Goal: Transaction & Acquisition: Book appointment/travel/reservation

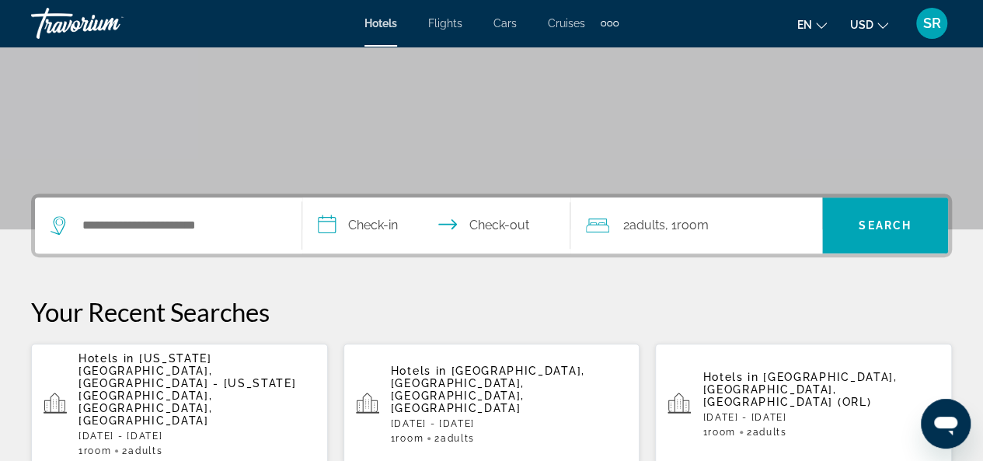
scroll to position [296, 0]
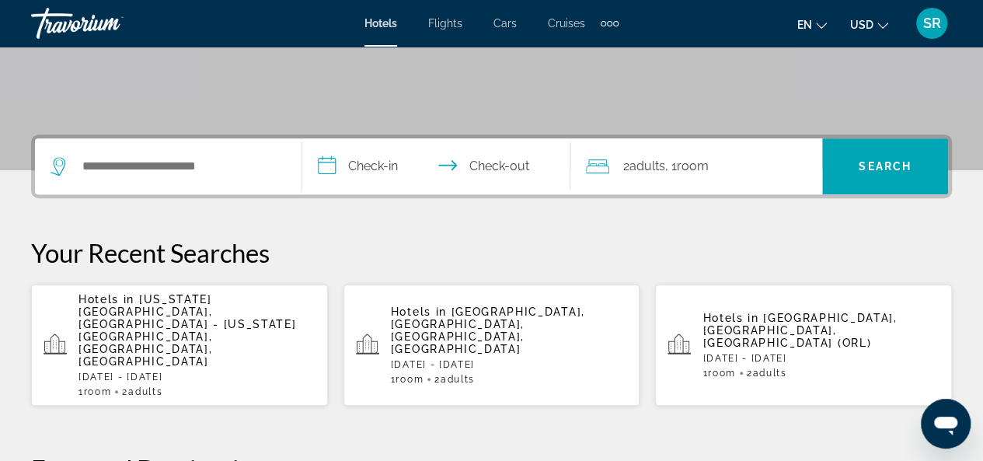
click at [185, 306] on span "[US_STATE][GEOGRAPHIC_DATA], [GEOGRAPHIC_DATA] - [US_STATE][GEOGRAPHIC_DATA], […" at bounding box center [187, 330] width 218 height 75
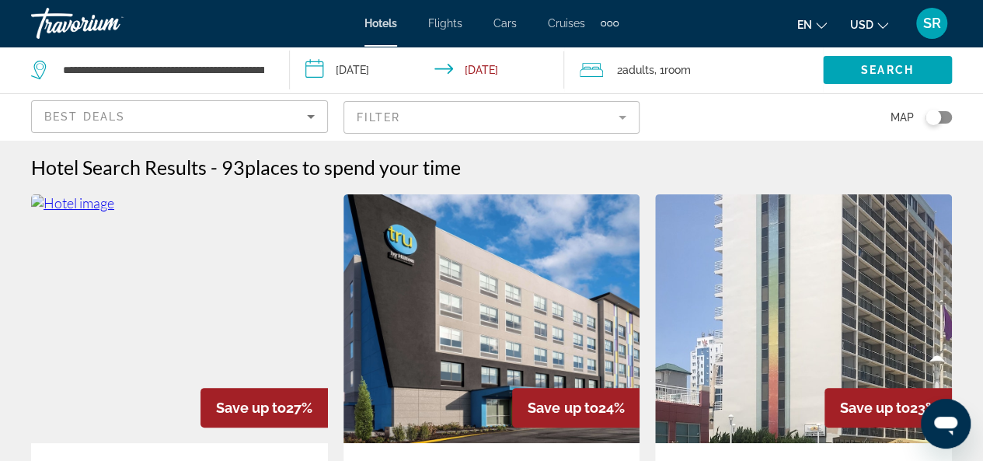
click at [625, 117] on mat-form-field "Filter" at bounding box center [491, 117] width 297 height 33
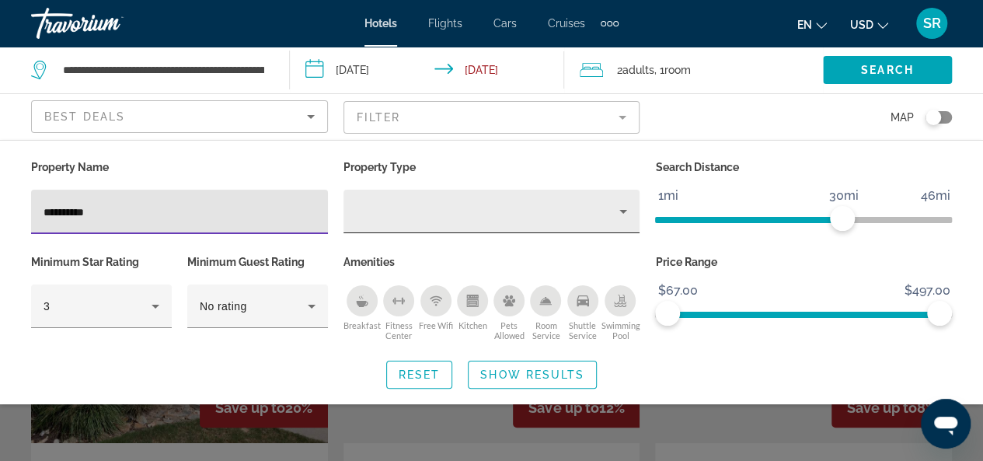
type input "**********"
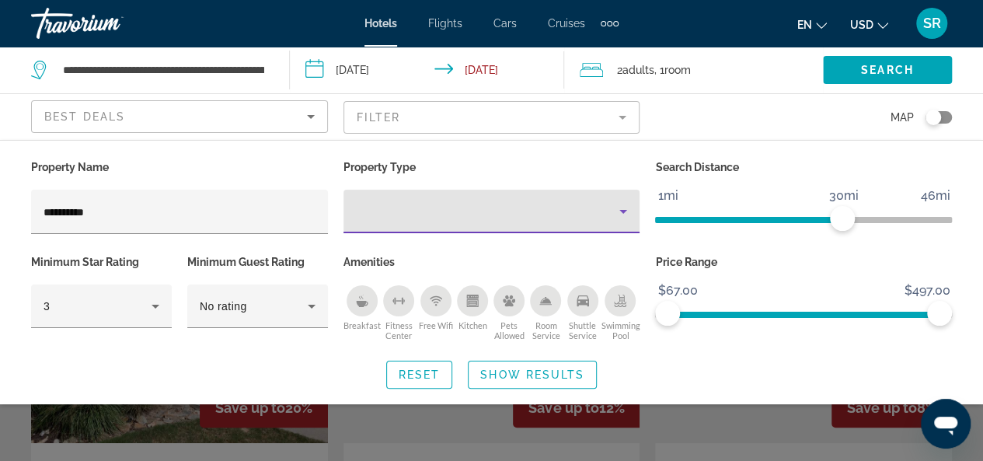
click at [620, 211] on icon "Property type" at bounding box center [623, 211] width 19 height 19
click at [620, 211] on body "**********" at bounding box center [491, 230] width 983 height 461
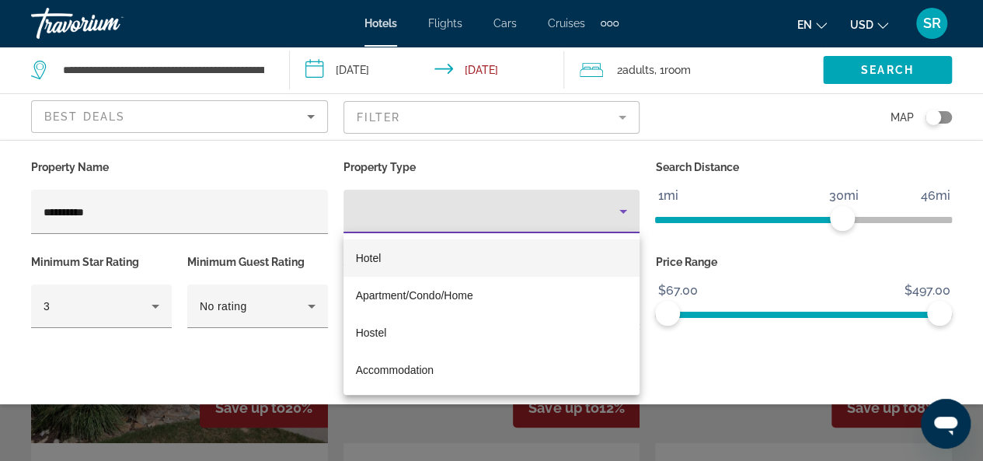
click at [259, 162] on div at bounding box center [491, 230] width 983 height 461
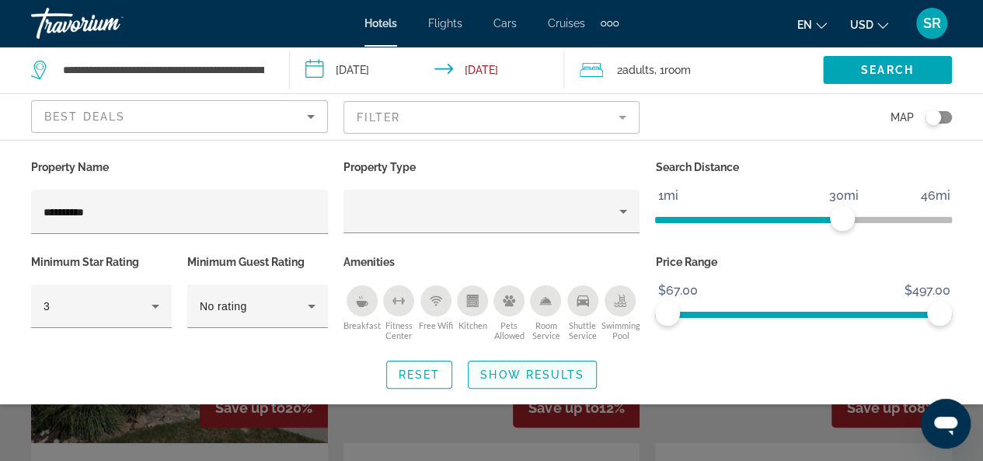
click at [511, 374] on span "Show Results" at bounding box center [532, 374] width 104 height 12
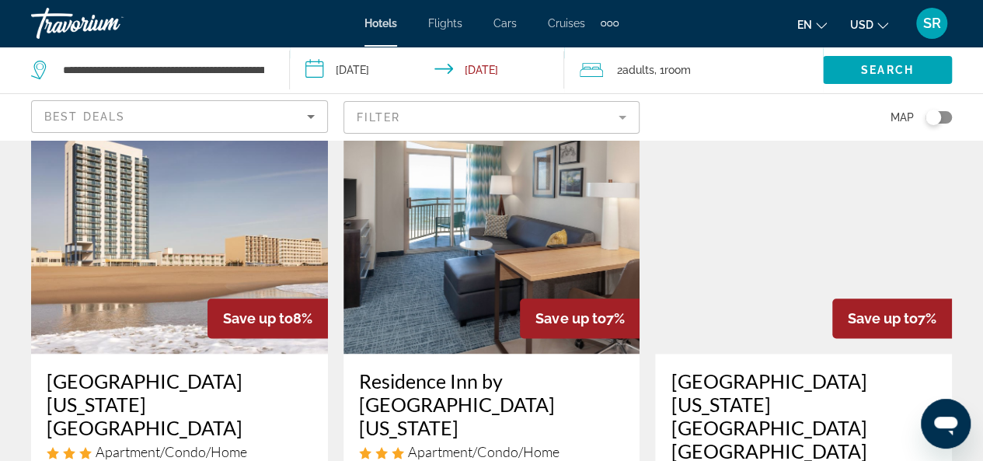
scroll to position [734, 0]
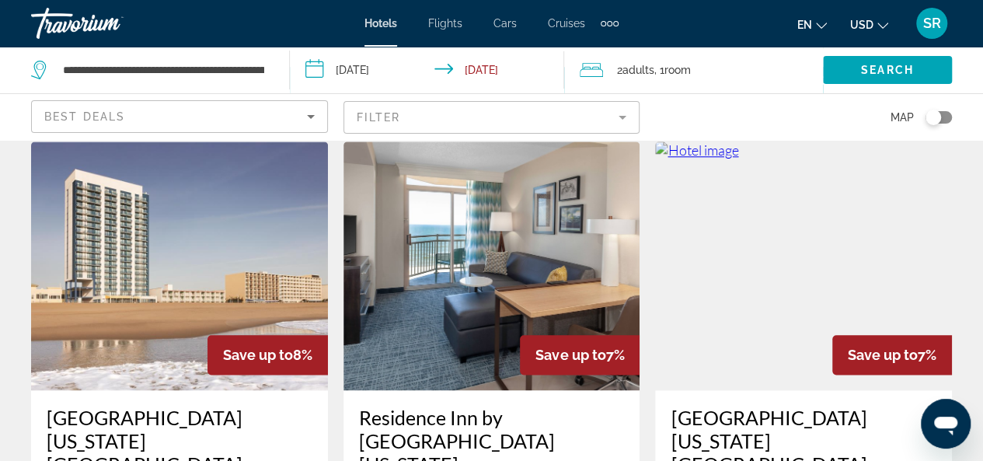
click at [409, 265] on img "Main content" at bounding box center [491, 265] width 297 height 249
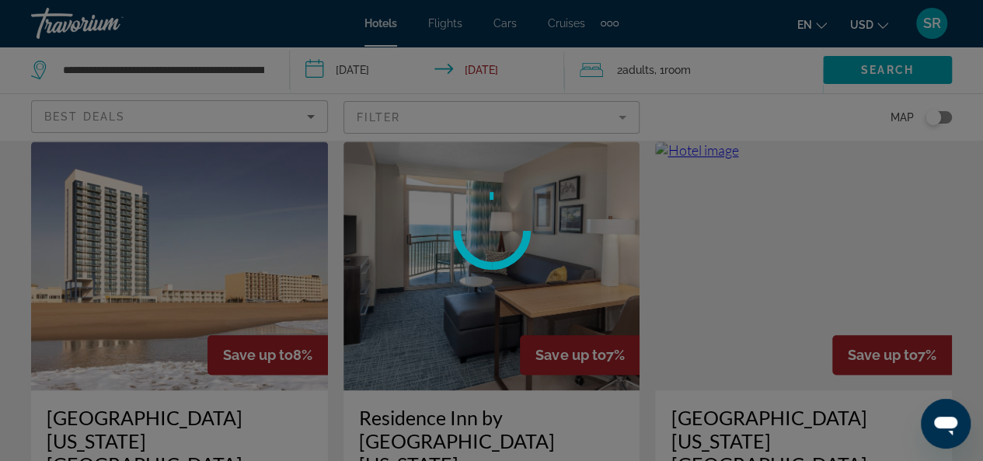
click at [409, 265] on div at bounding box center [491, 230] width 983 height 461
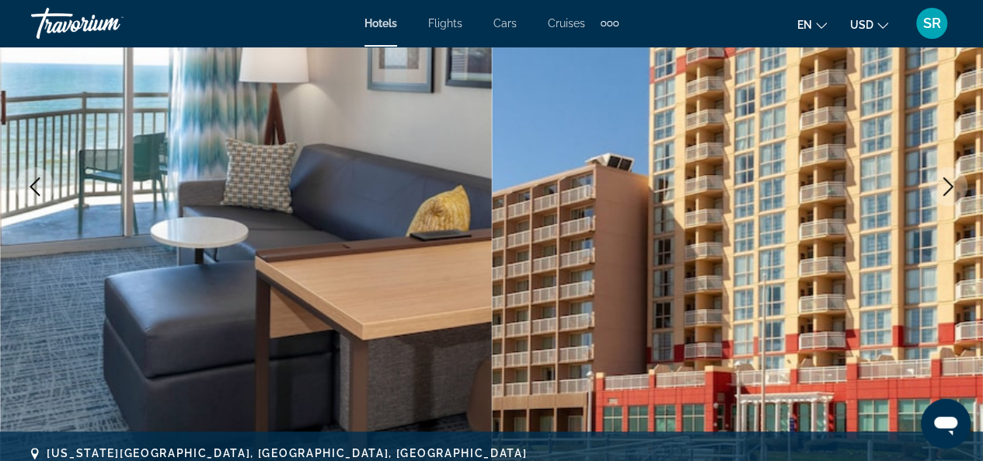
scroll to position [131, 0]
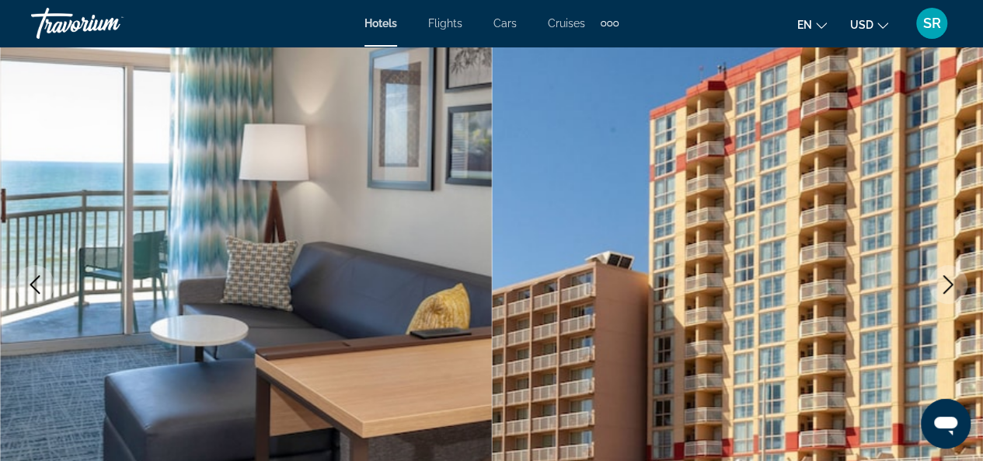
click at [34, 280] on icon "Previous image" at bounding box center [35, 284] width 10 height 19
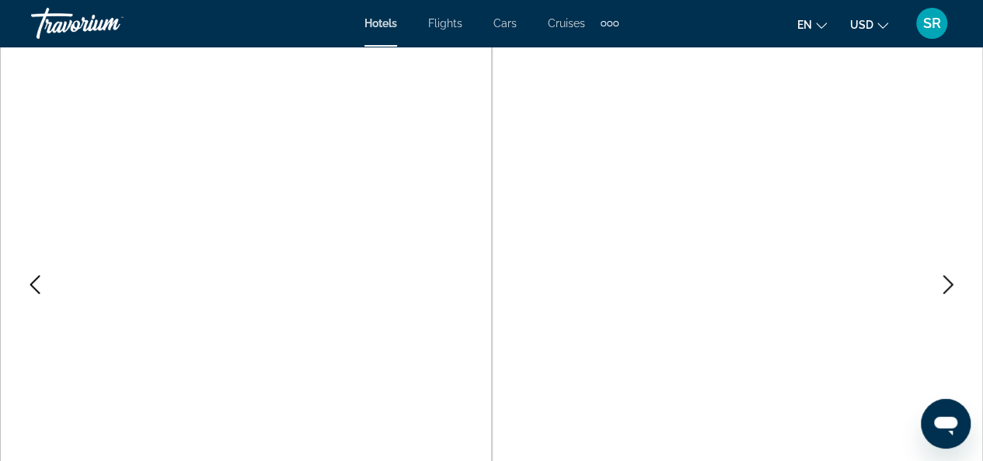
click at [34, 280] on icon "Previous image" at bounding box center [35, 284] width 10 height 19
click at [954, 275] on icon "Next image" at bounding box center [947, 284] width 19 height 19
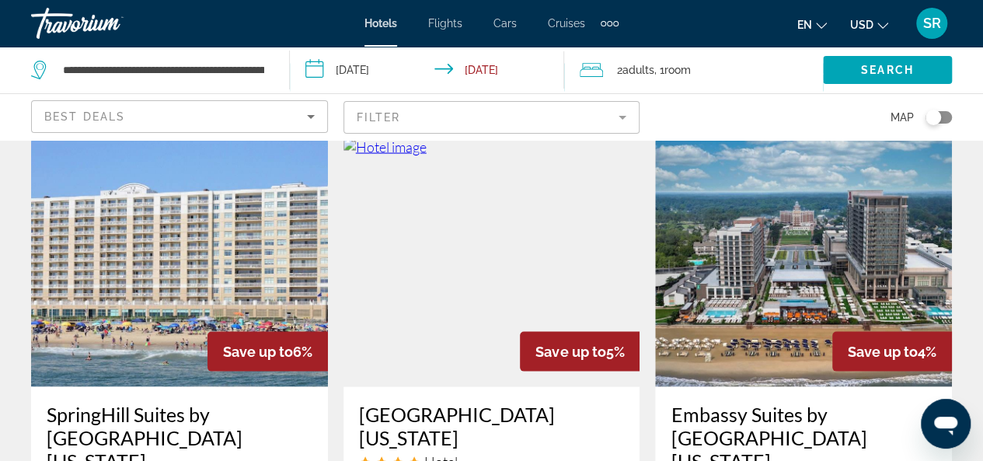
scroll to position [1576, 0]
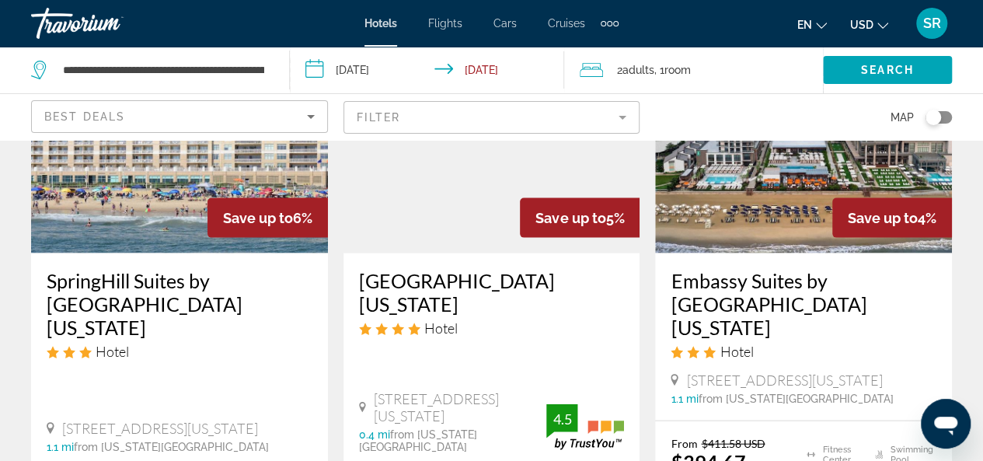
click at [162, 269] on h3 "SpringHill Suites by [GEOGRAPHIC_DATA][US_STATE]" at bounding box center [180, 304] width 266 height 70
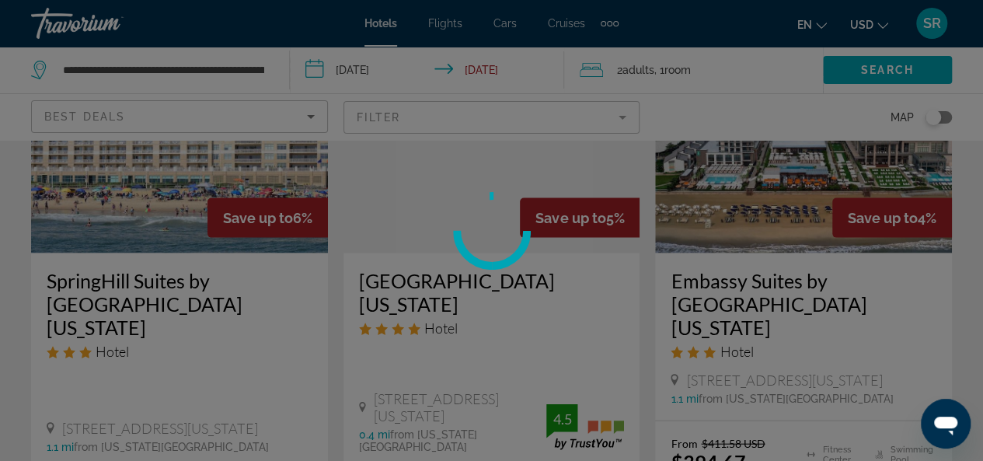
click at [162, 201] on div at bounding box center [491, 230] width 983 height 461
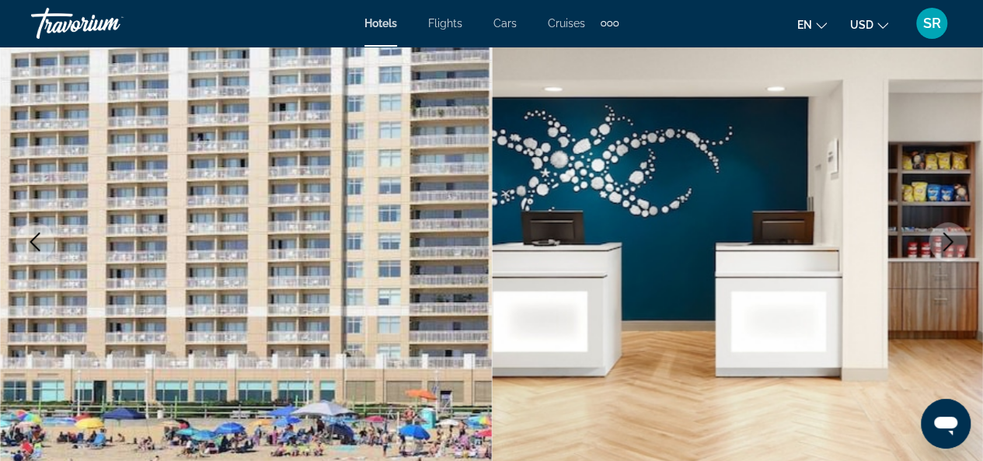
scroll to position [577, 0]
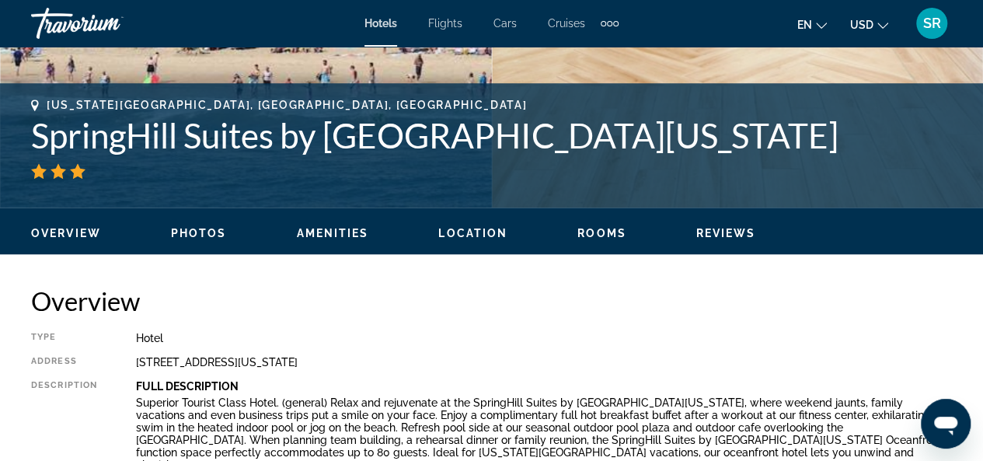
click at [187, 230] on span "Photos" at bounding box center [199, 233] width 56 height 12
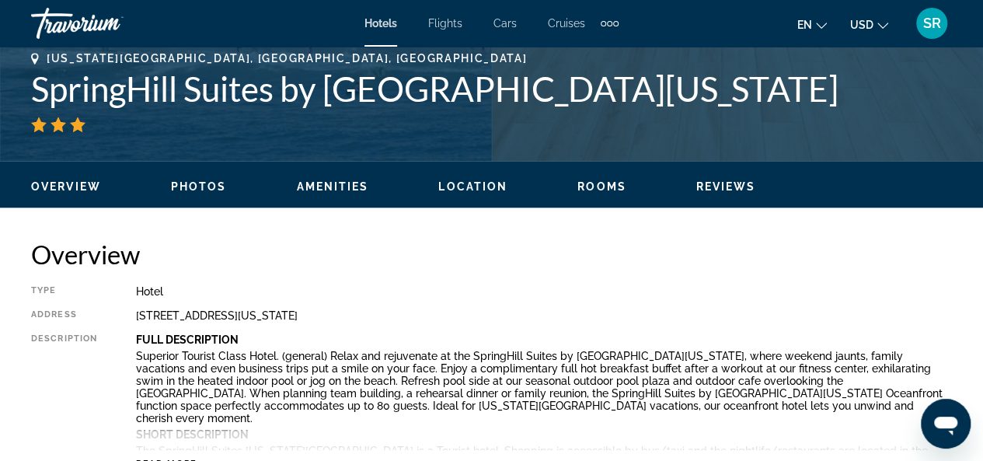
click at [187, 209] on div "Overview Photos Amenities Location Rooms Reviews Check Availability" at bounding box center [491, 185] width 983 height 48
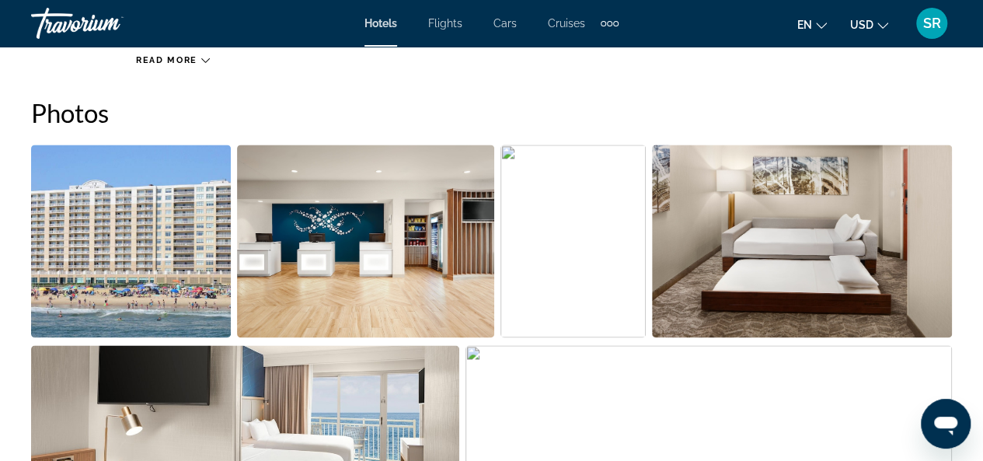
scroll to position [1031, 0]
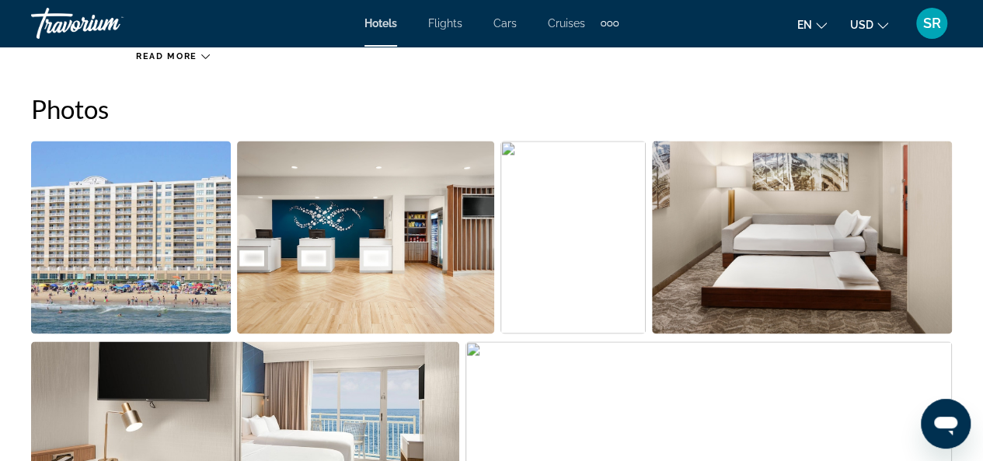
click at [350, 235] on img "Open full-screen image slider" at bounding box center [366, 237] width 258 height 193
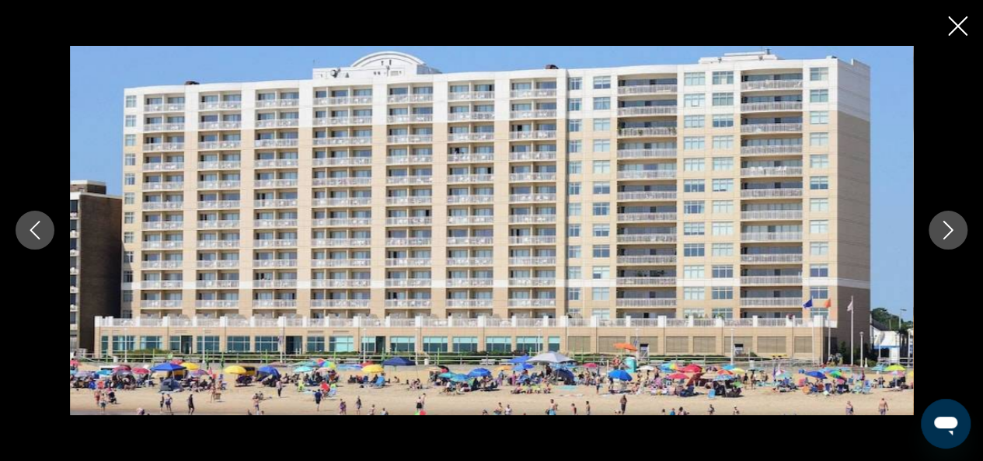
click at [957, 225] on button "Next image" at bounding box center [947, 230] width 39 height 39
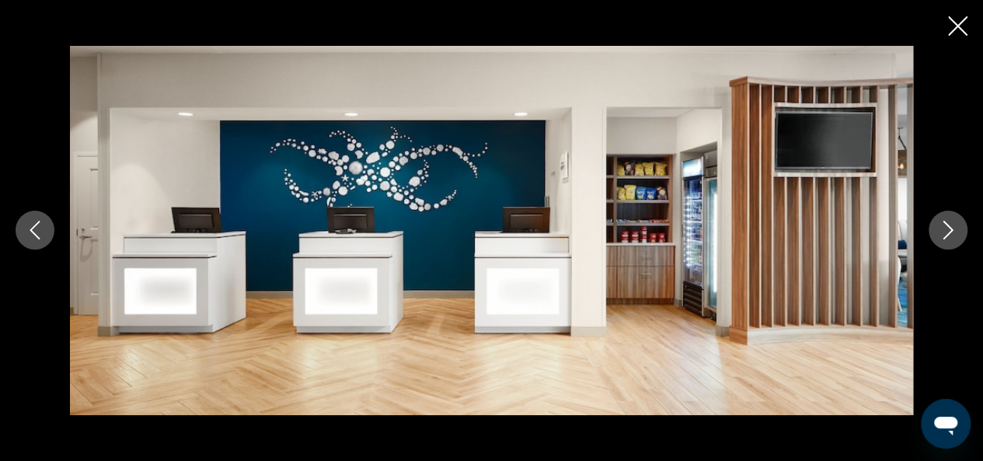
click at [957, 225] on button "Next image" at bounding box center [947, 230] width 39 height 39
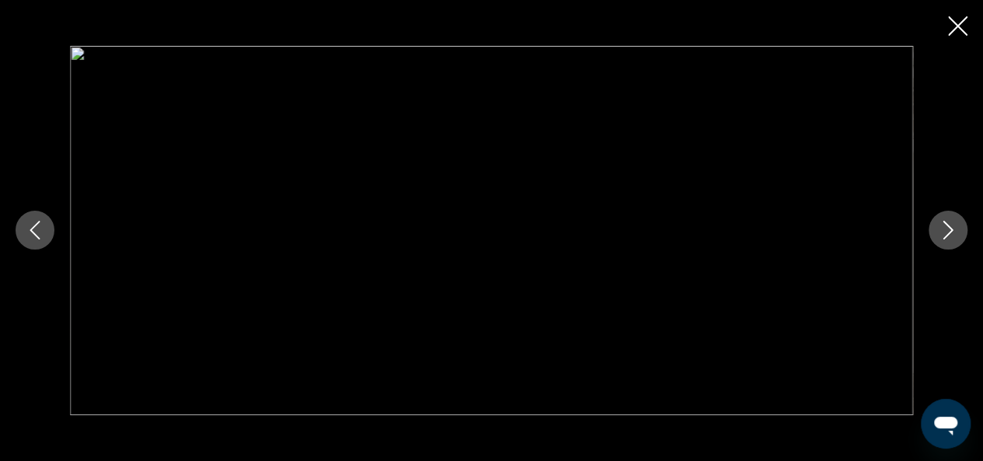
click at [957, 225] on button "Next image" at bounding box center [947, 230] width 39 height 39
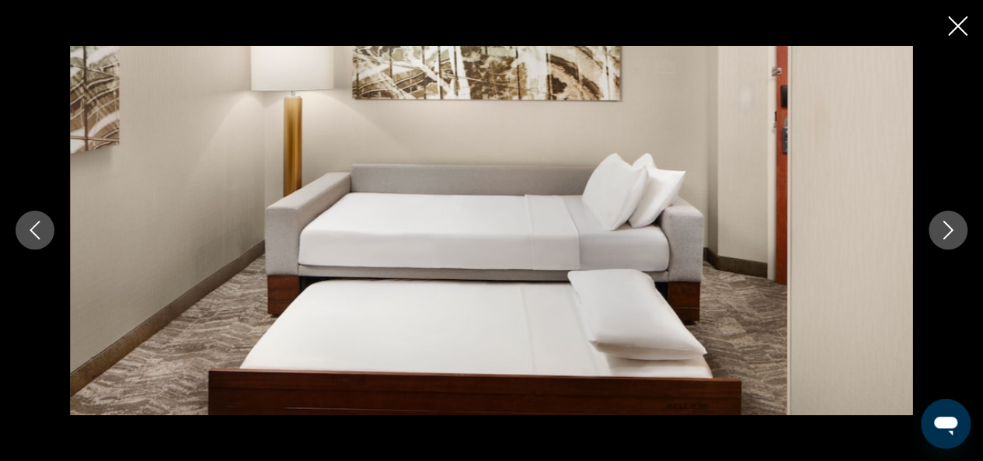
click at [957, 225] on button "Next image" at bounding box center [947, 230] width 39 height 39
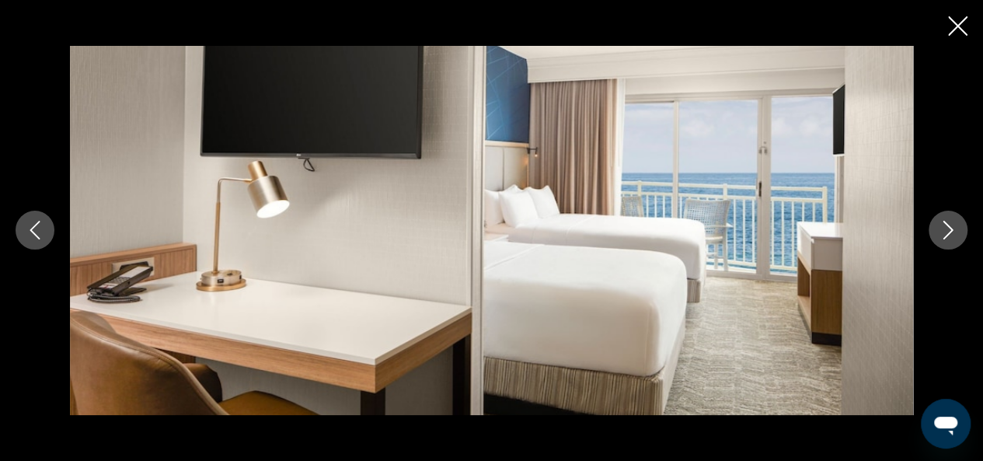
click at [957, 225] on button "Next image" at bounding box center [947, 230] width 39 height 39
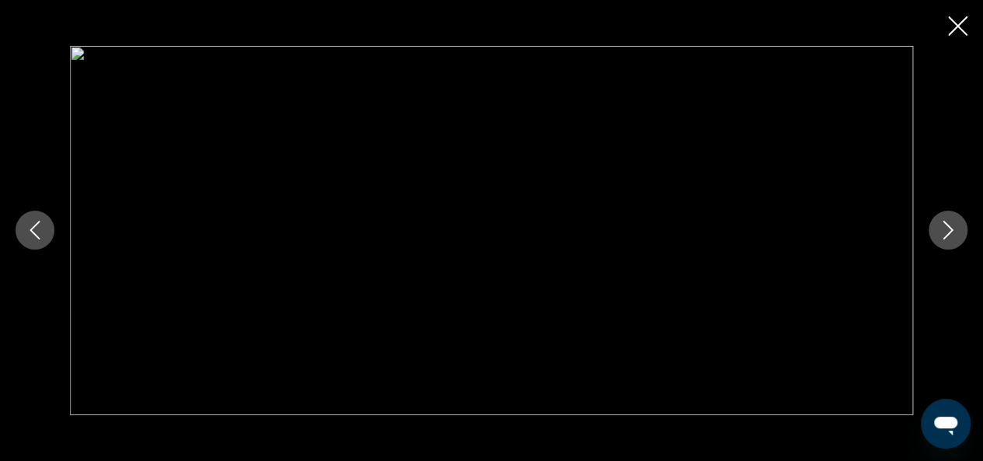
click at [957, 225] on button "Next image" at bounding box center [947, 230] width 39 height 39
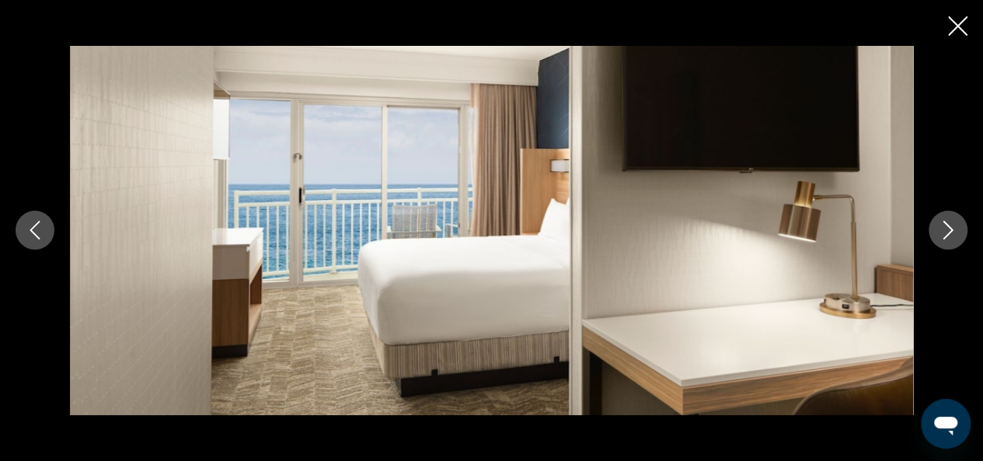
click at [959, 225] on button "Next image" at bounding box center [947, 230] width 39 height 39
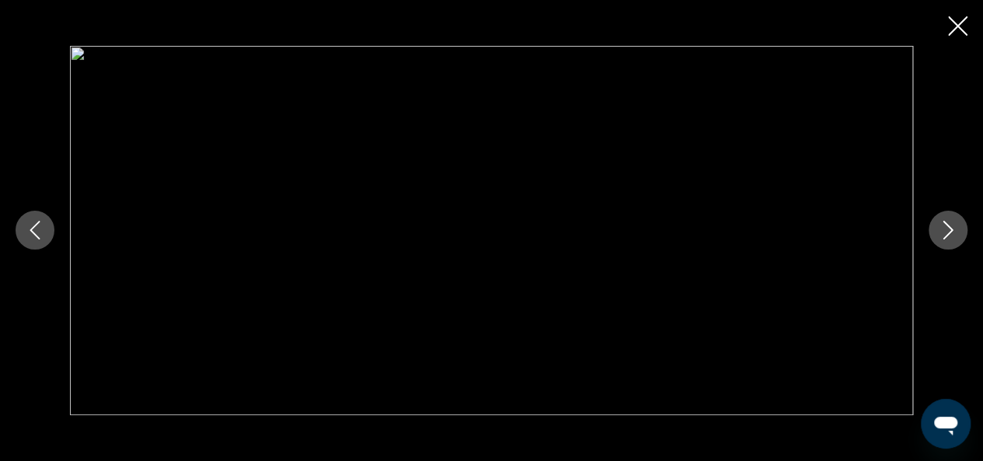
click at [960, 224] on button "Next image" at bounding box center [947, 230] width 39 height 39
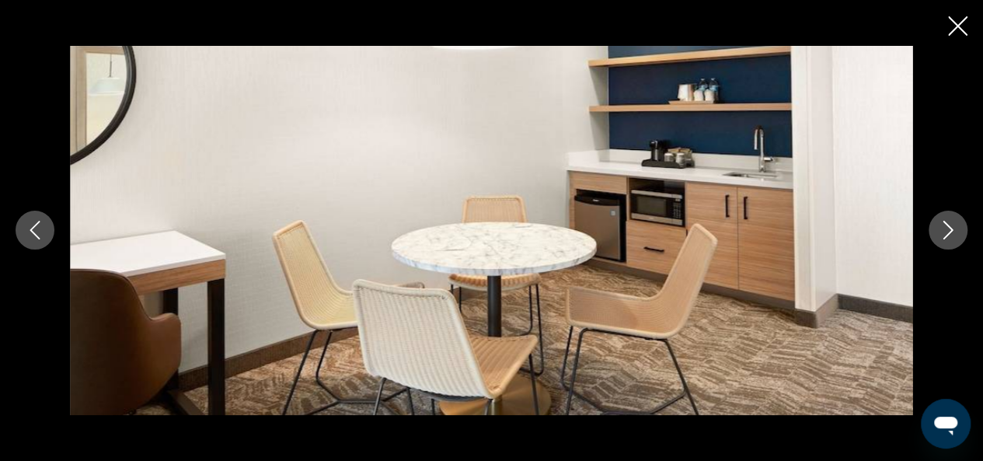
click at [952, 28] on icon "Close slideshow" at bounding box center [957, 25] width 19 height 19
click at [952, 28] on div "Hotels Flights Cars Cruises Activities Hotels Flights Cars Cruises Activities e…" at bounding box center [491, 23] width 983 height 40
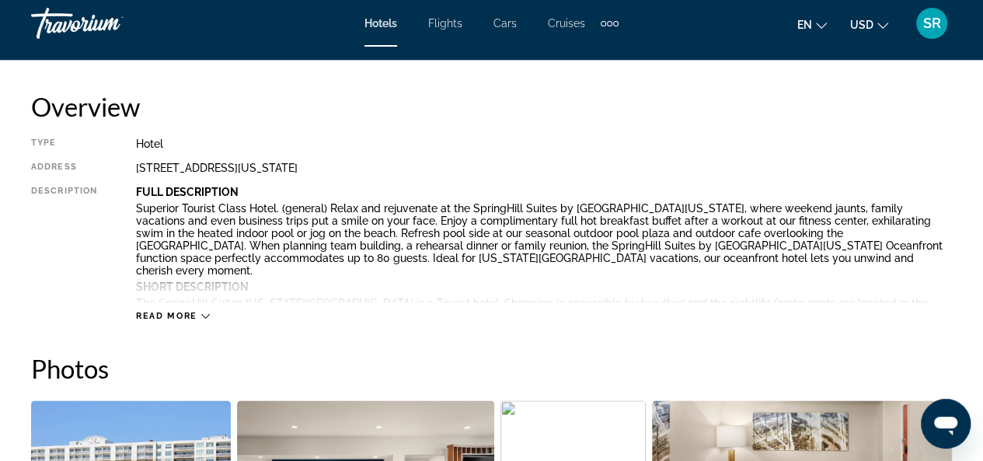
scroll to position [368, 0]
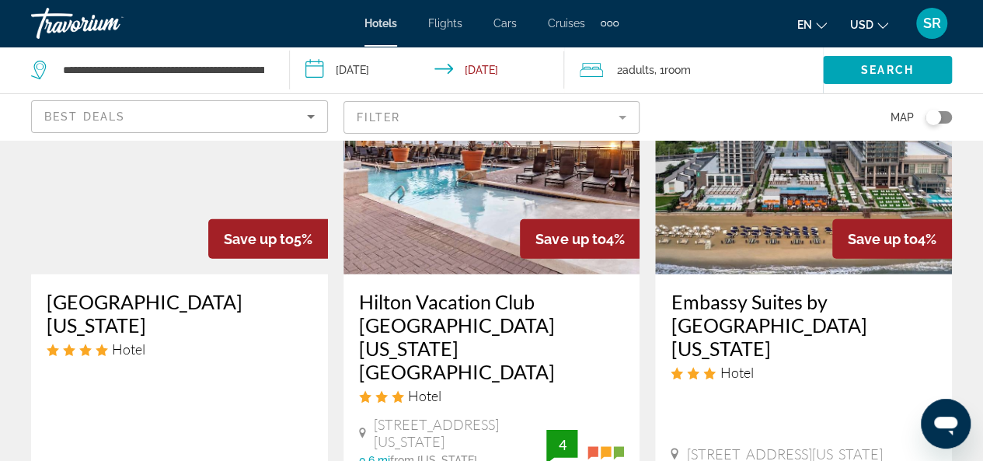
scroll to position [2310, 0]
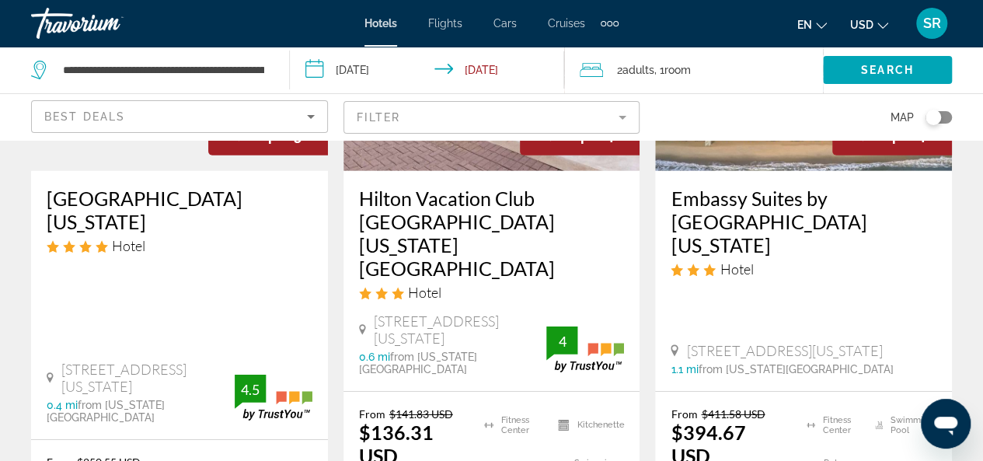
click at [0, 0] on div at bounding box center [0, 0] width 0 height 0
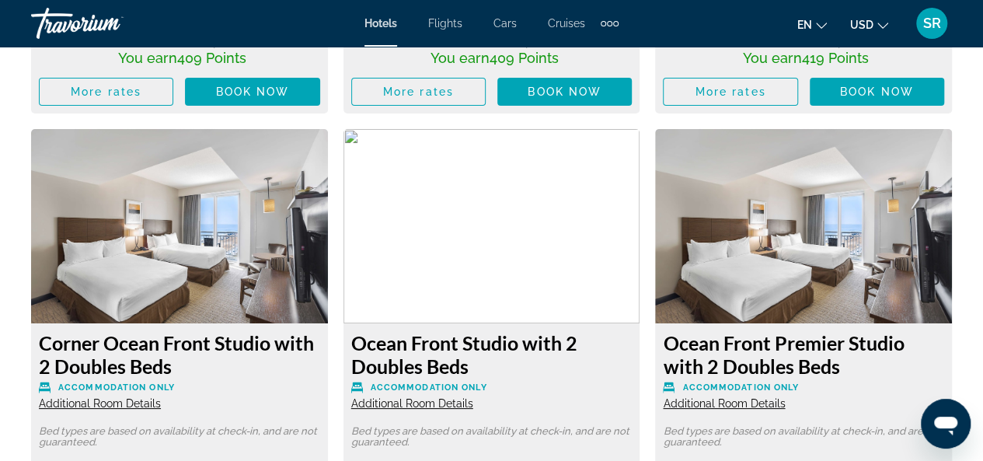
scroll to position [3112, 0]
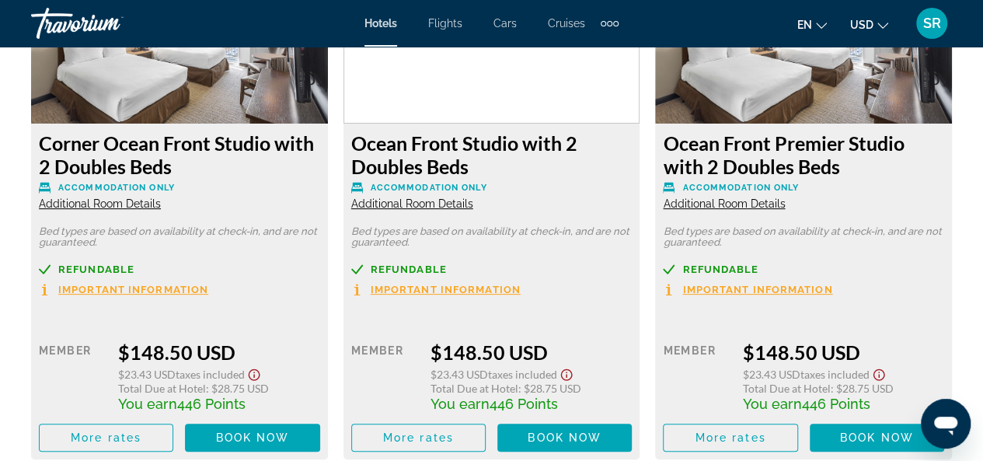
click at [438, 201] on span "Additional Room Details" at bounding box center [412, 203] width 122 height 12
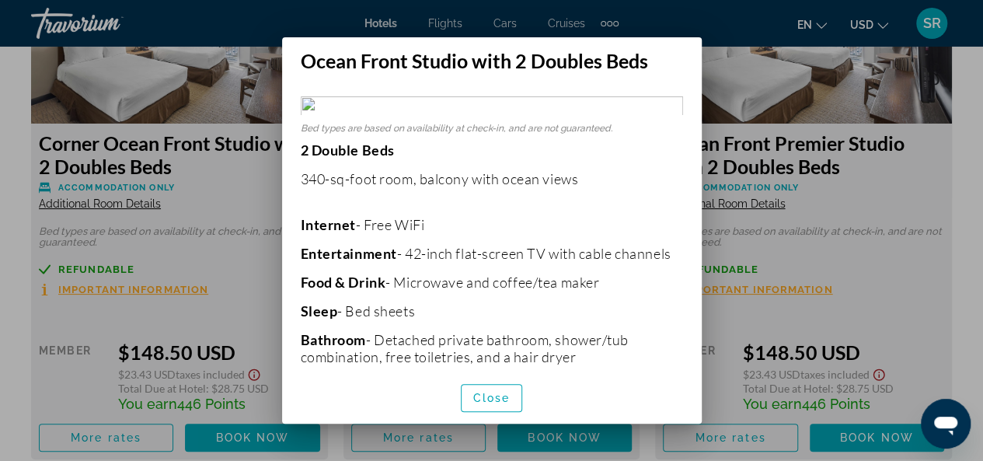
scroll to position [0, 0]
click at [493, 397] on span "Close" at bounding box center [491, 398] width 37 height 12
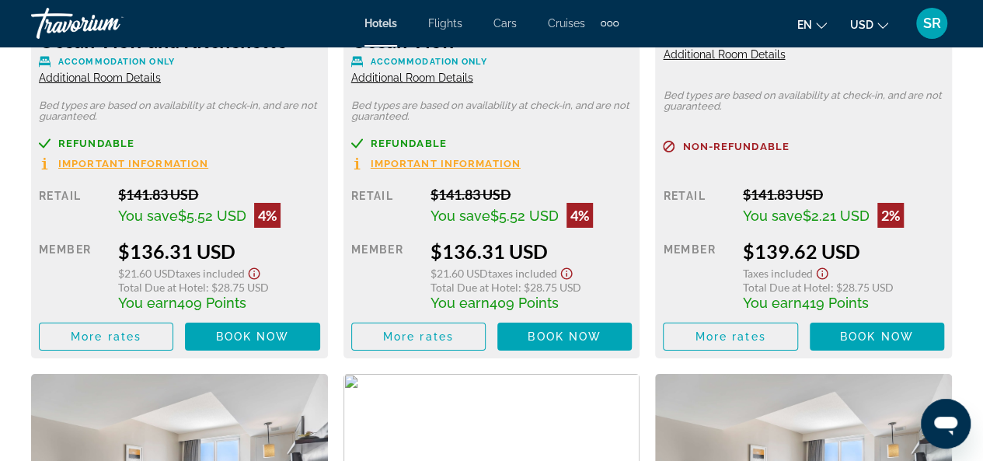
scroll to position [2740, 0]
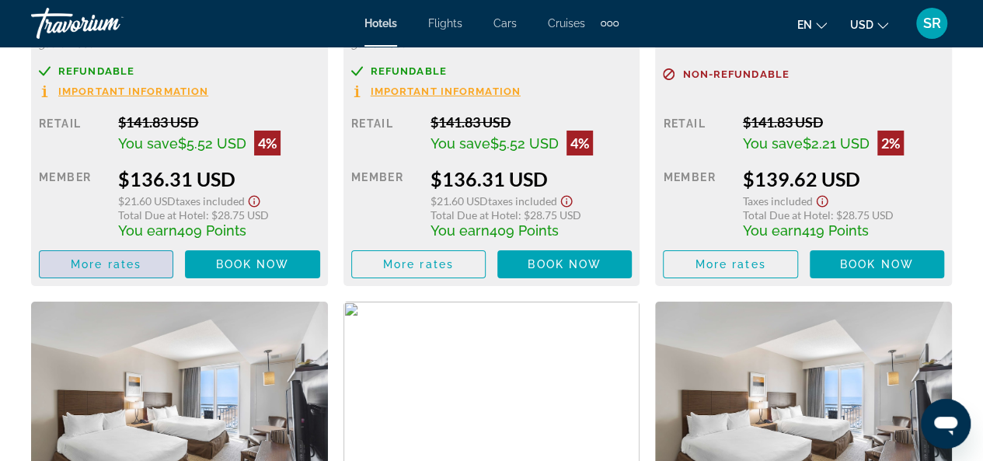
click at [127, 263] on span "More rates" at bounding box center [106, 264] width 71 height 12
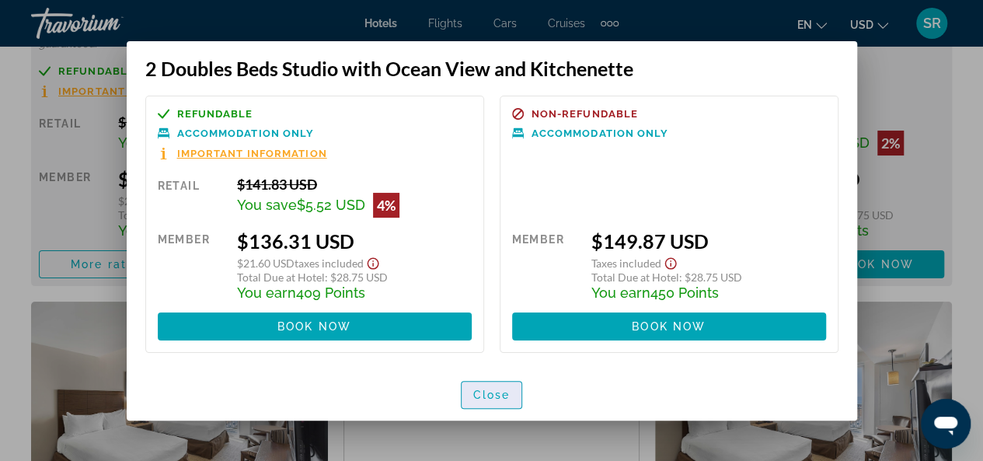
click at [488, 396] on span "Close" at bounding box center [491, 394] width 37 height 12
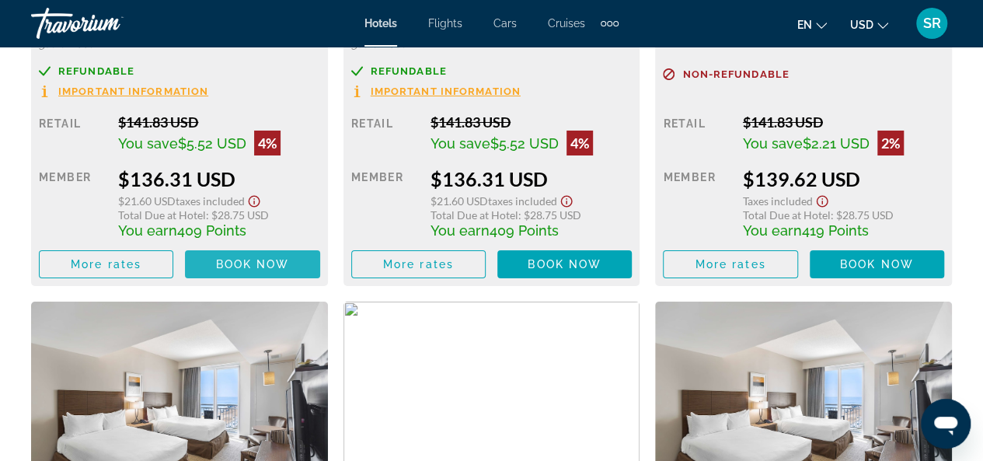
click at [245, 266] on span "Book now" at bounding box center [253, 264] width 74 height 12
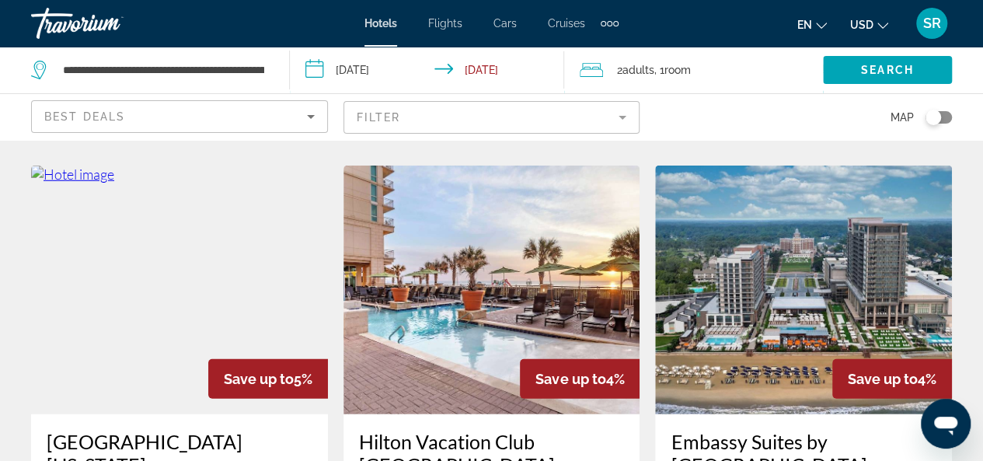
scroll to position [2023, 0]
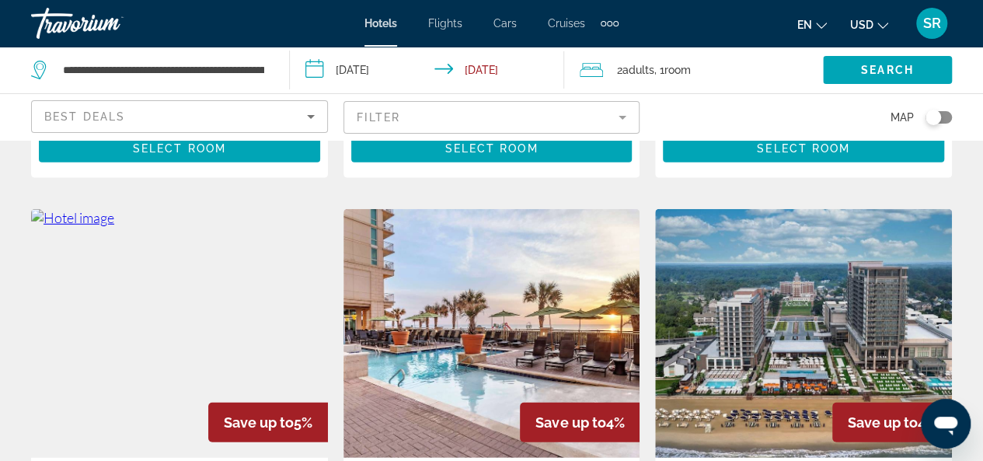
click at [456, 274] on img "Main content" at bounding box center [491, 333] width 297 height 249
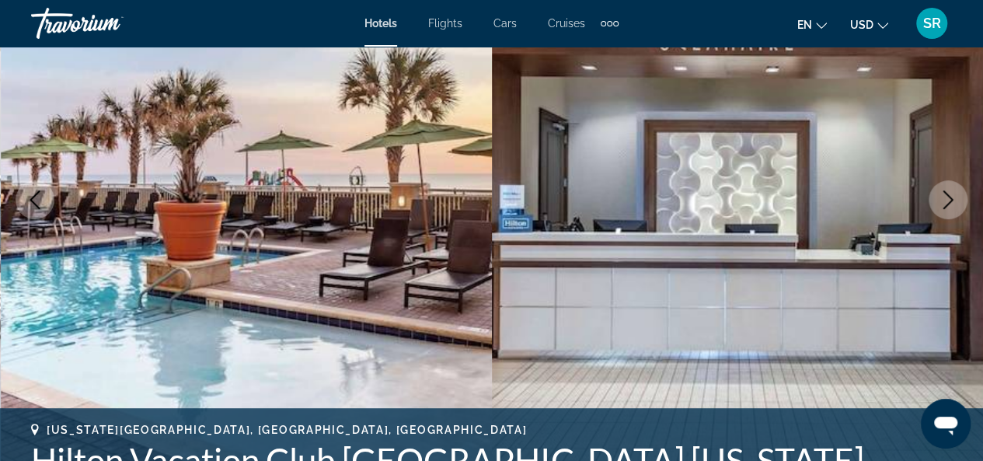
scroll to position [203, 0]
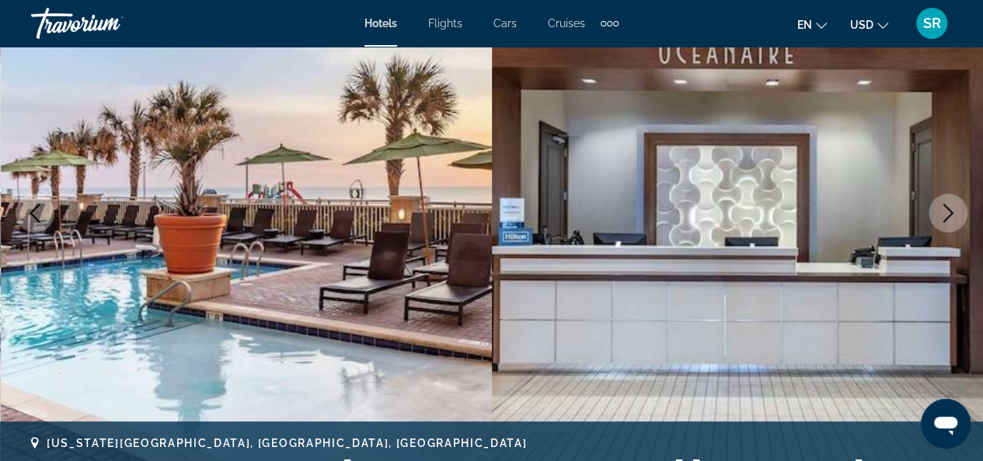
click at [947, 216] on icon "Next image" at bounding box center [948, 213] width 10 height 19
click at [948, 216] on icon "Next image" at bounding box center [948, 213] width 10 height 19
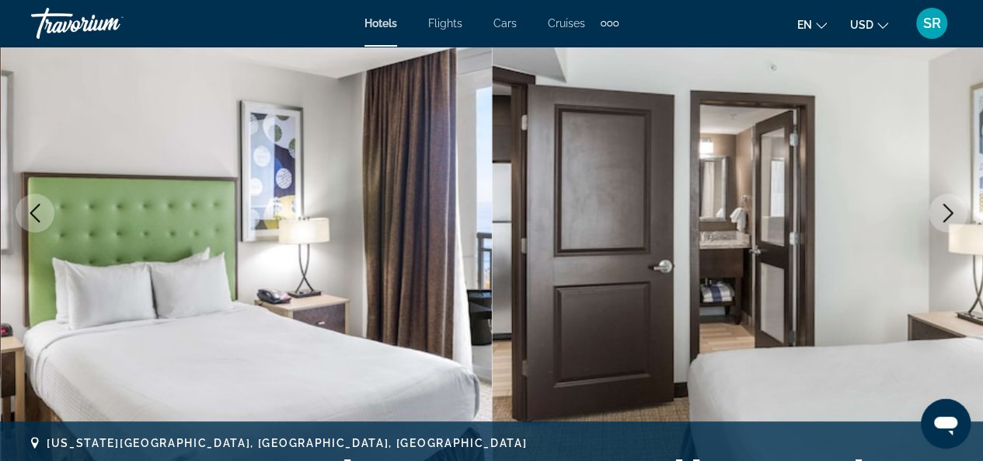
click at [948, 216] on icon "Next image" at bounding box center [948, 213] width 10 height 19
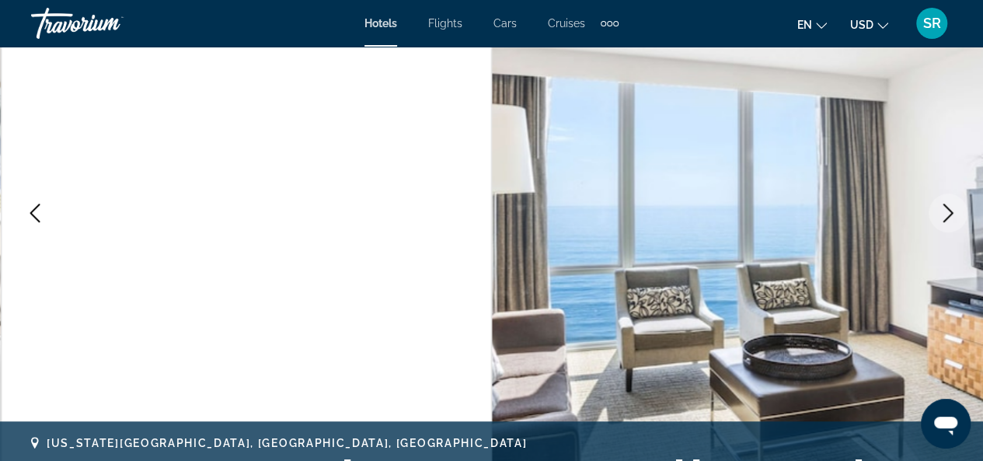
click at [948, 216] on icon "Next image" at bounding box center [948, 213] width 10 height 19
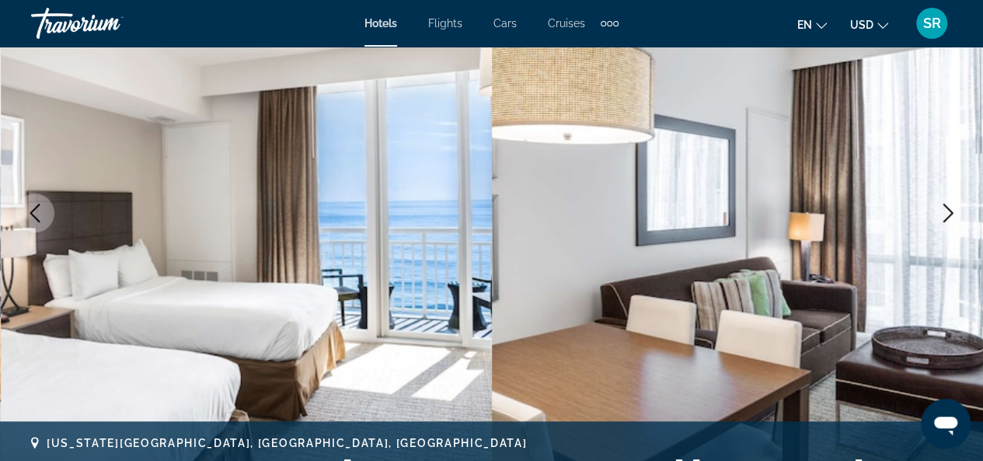
click at [948, 214] on icon "Next image" at bounding box center [947, 213] width 19 height 19
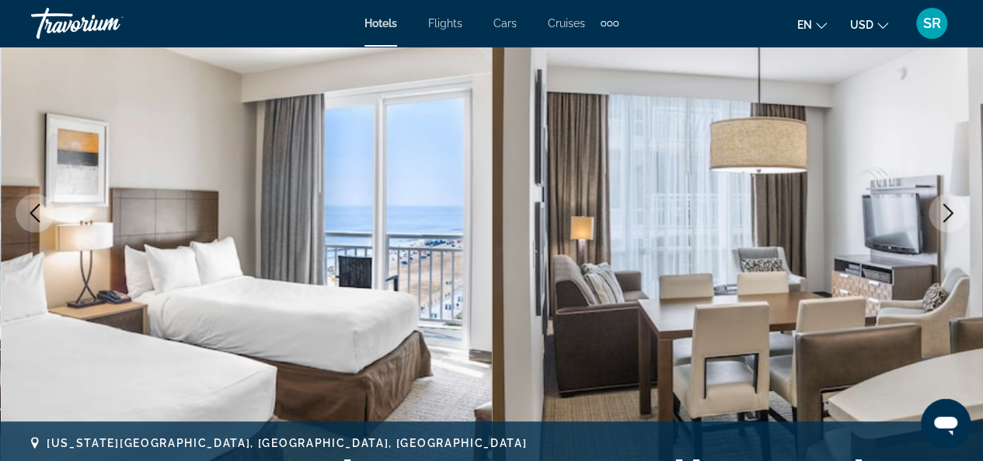
click at [948, 214] on icon "Next image" at bounding box center [947, 213] width 19 height 19
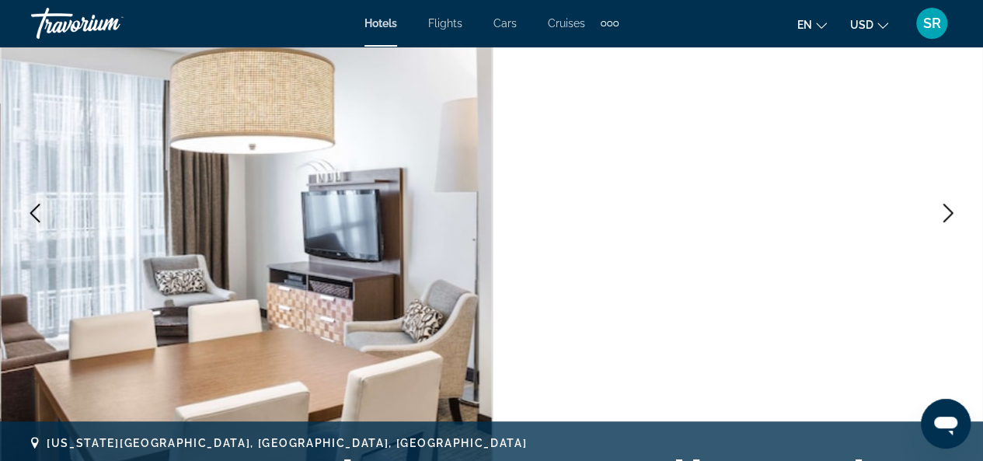
click at [948, 214] on icon "Next image" at bounding box center [947, 213] width 19 height 19
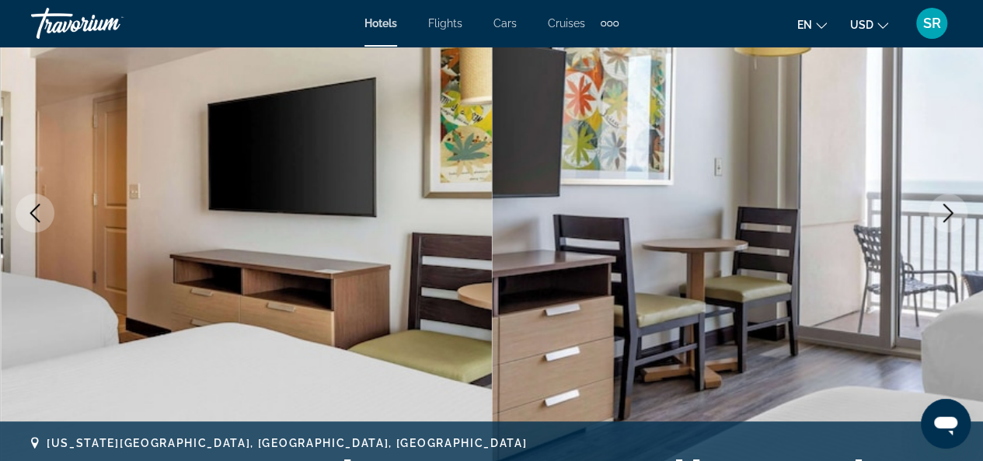
click at [948, 214] on icon "Next image" at bounding box center [947, 213] width 19 height 19
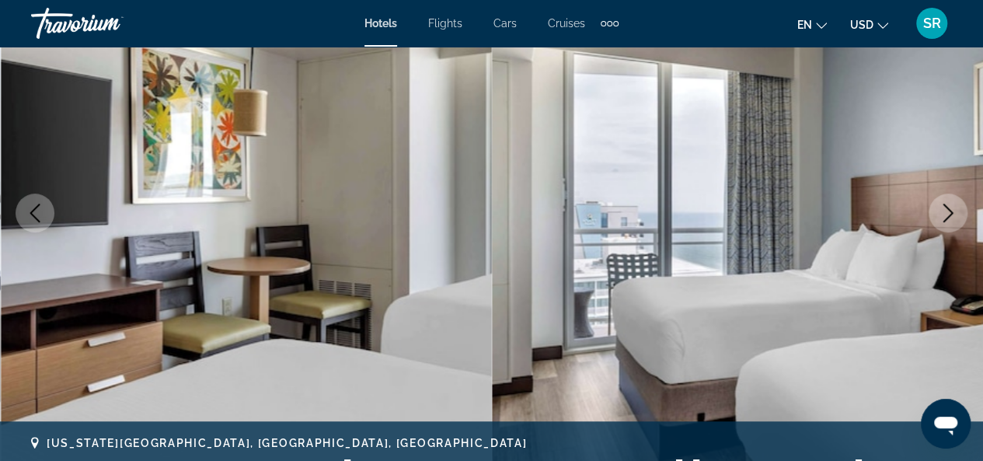
click at [948, 214] on icon "Next image" at bounding box center [947, 213] width 19 height 19
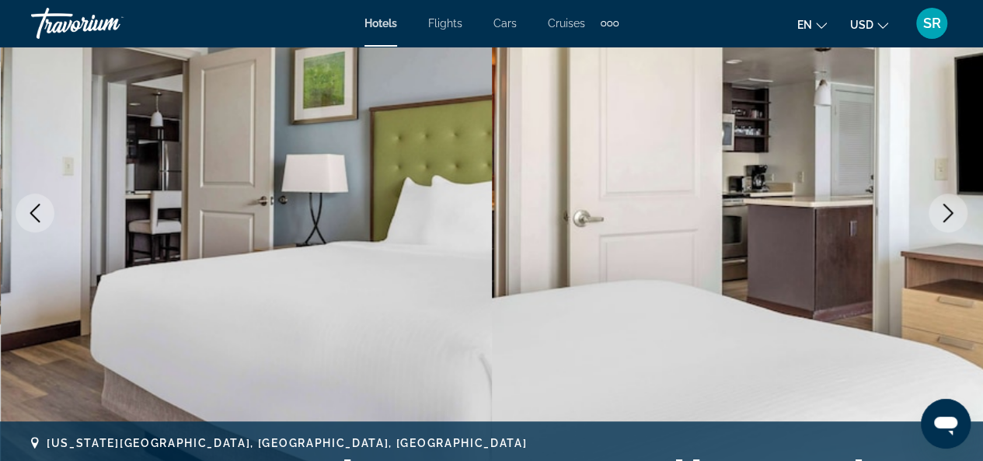
click at [948, 212] on icon "Next image" at bounding box center [947, 213] width 19 height 19
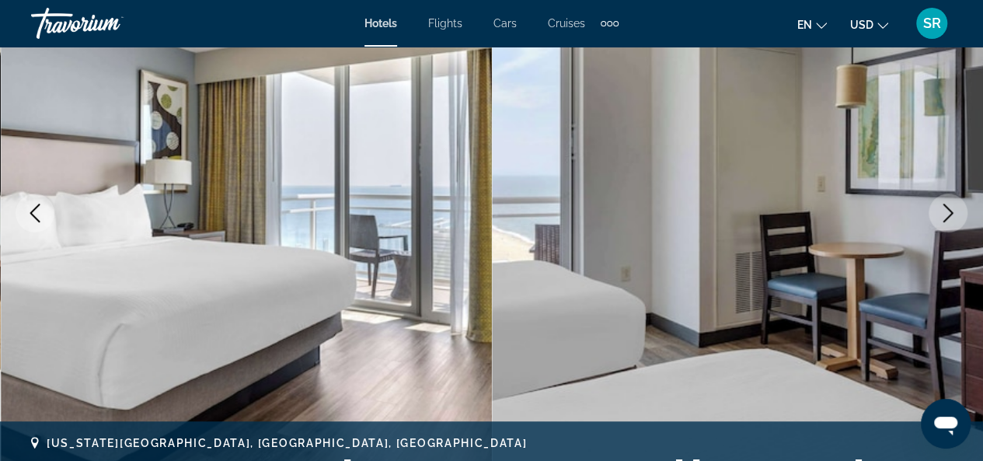
click at [948, 212] on icon "Next image" at bounding box center [947, 213] width 19 height 19
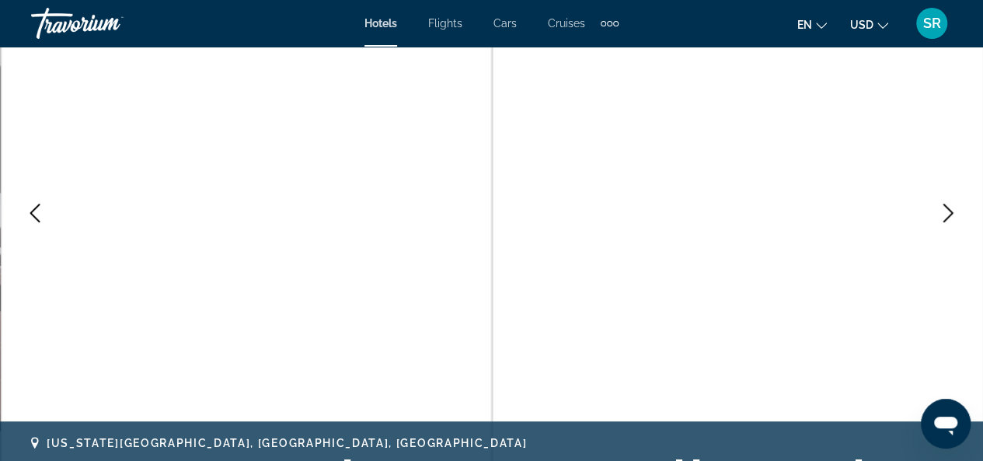
click at [948, 212] on icon "Next image" at bounding box center [947, 213] width 19 height 19
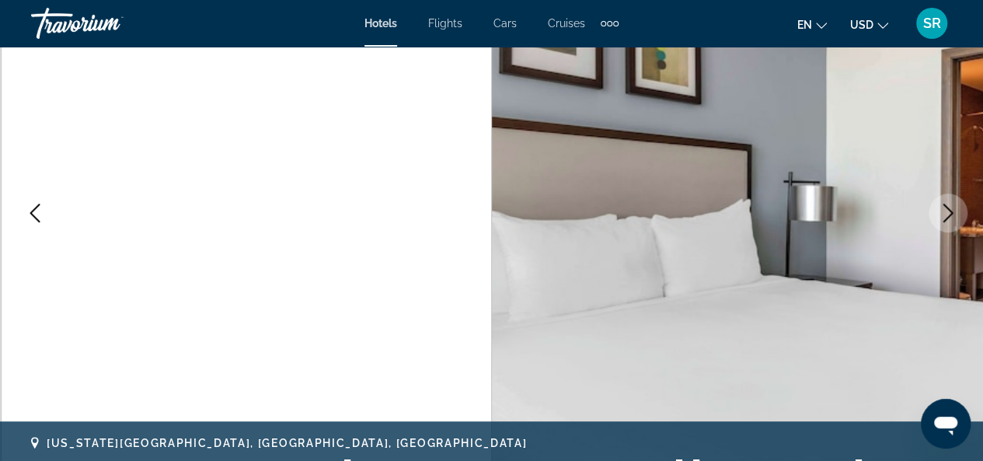
click at [948, 212] on icon "Next image" at bounding box center [947, 213] width 19 height 19
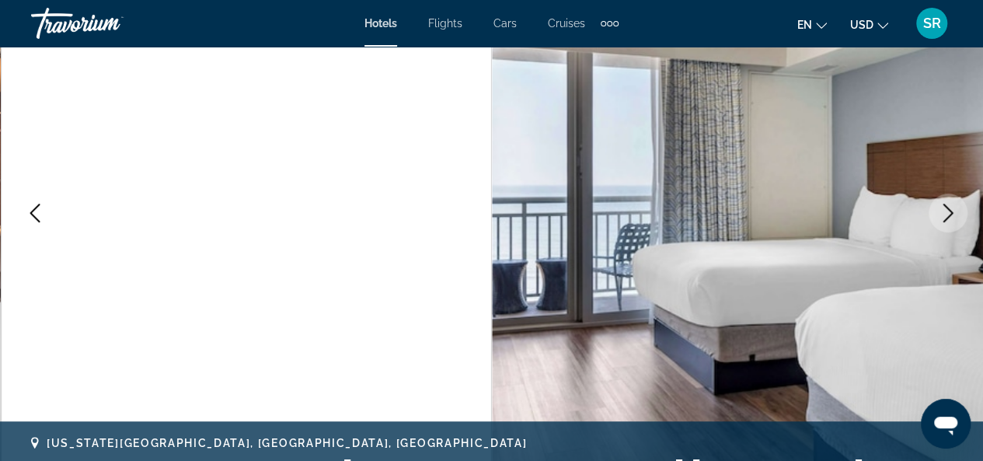
click at [948, 212] on icon "Next image" at bounding box center [947, 213] width 19 height 19
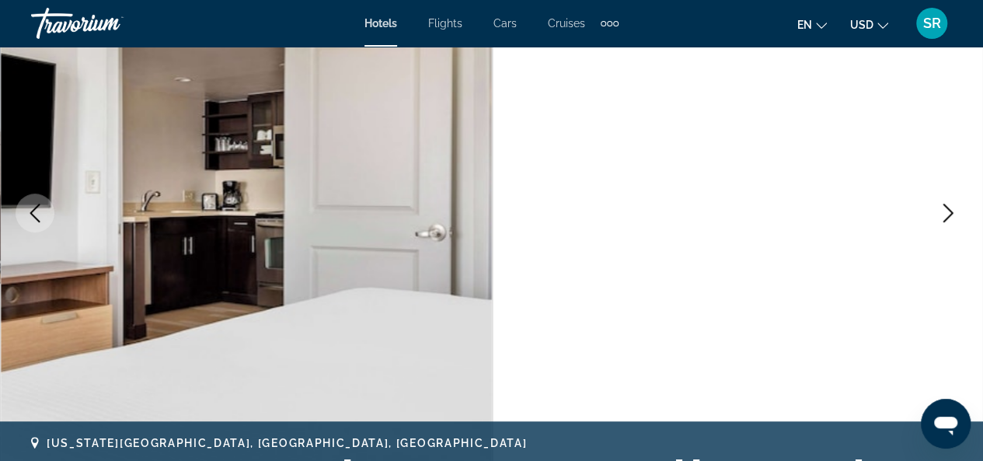
click at [948, 212] on icon "Next image" at bounding box center [947, 213] width 19 height 19
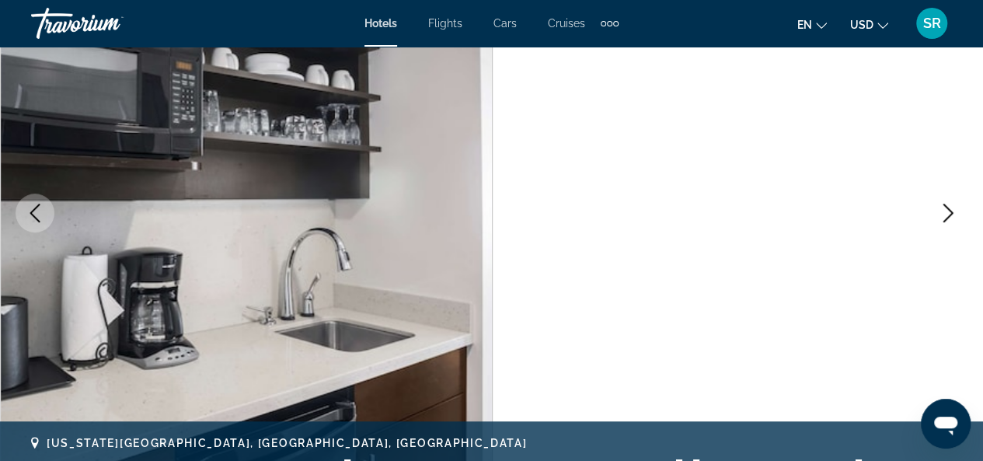
click at [948, 212] on icon "Next image" at bounding box center [947, 213] width 19 height 19
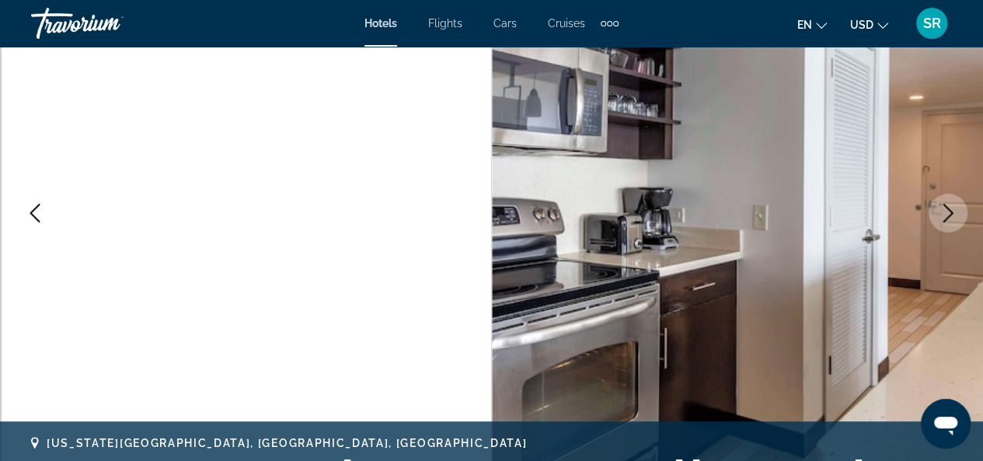
click at [948, 212] on icon "Next image" at bounding box center [947, 213] width 19 height 19
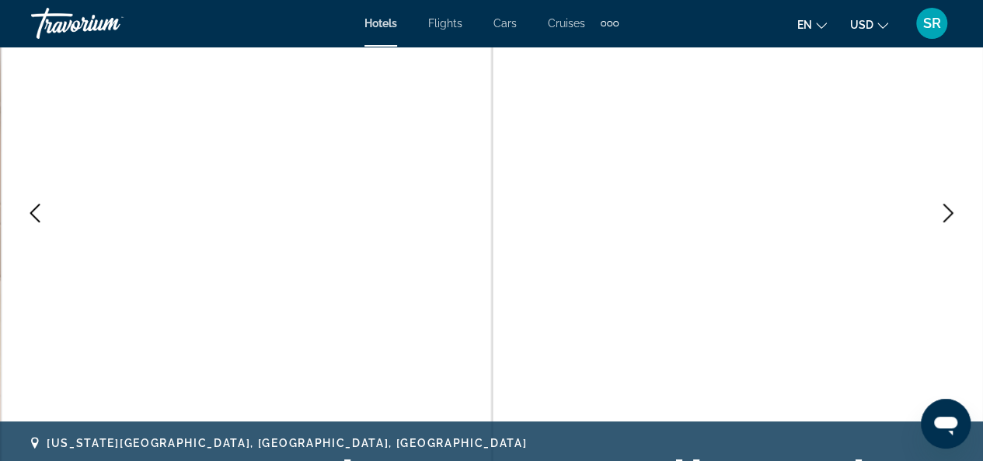
click at [949, 211] on icon "Next image" at bounding box center [948, 213] width 10 height 19
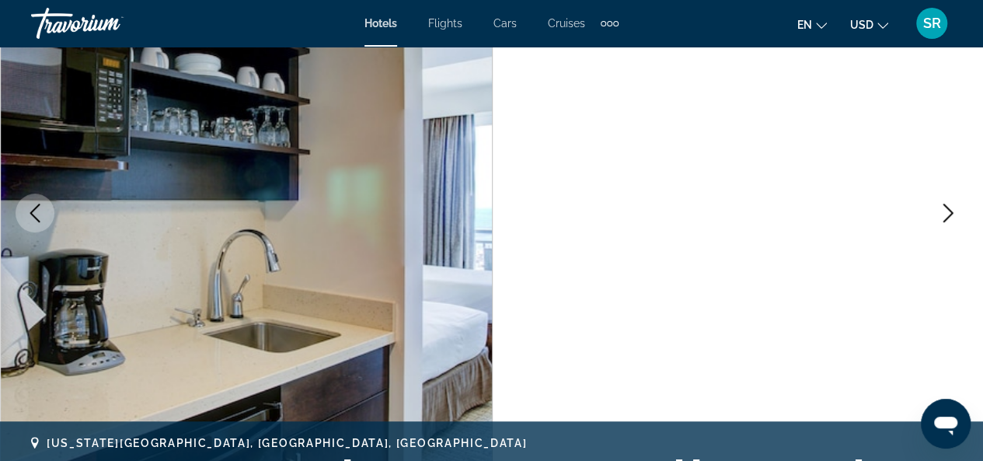
click at [949, 211] on icon "Next image" at bounding box center [948, 213] width 10 height 19
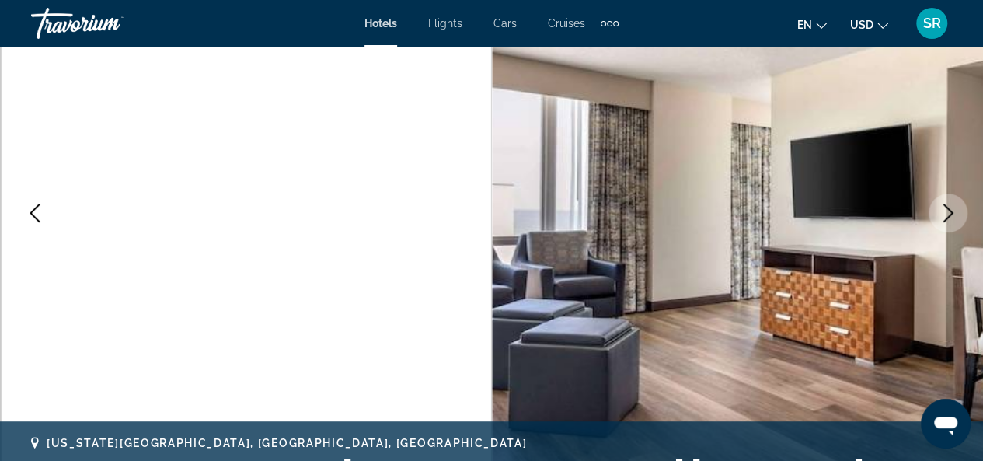
click at [949, 211] on icon "Next image" at bounding box center [948, 213] width 10 height 19
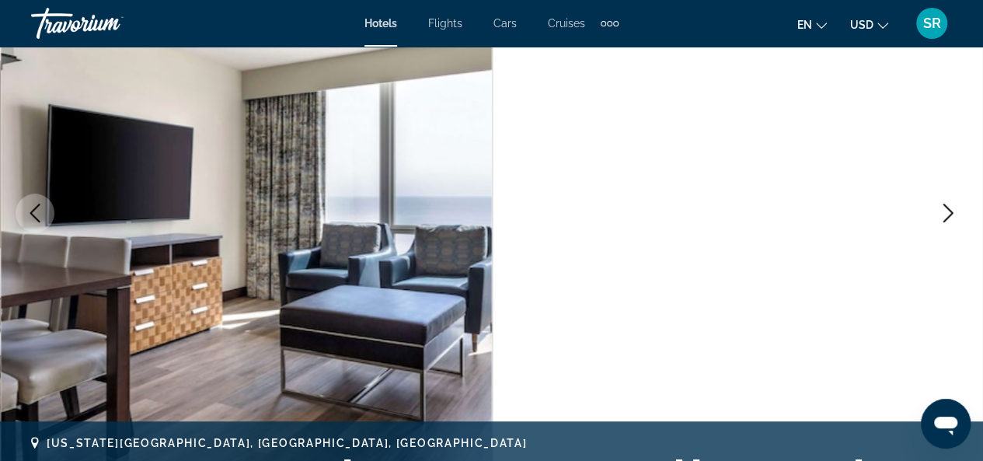
click at [949, 211] on icon "Next image" at bounding box center [948, 213] width 10 height 19
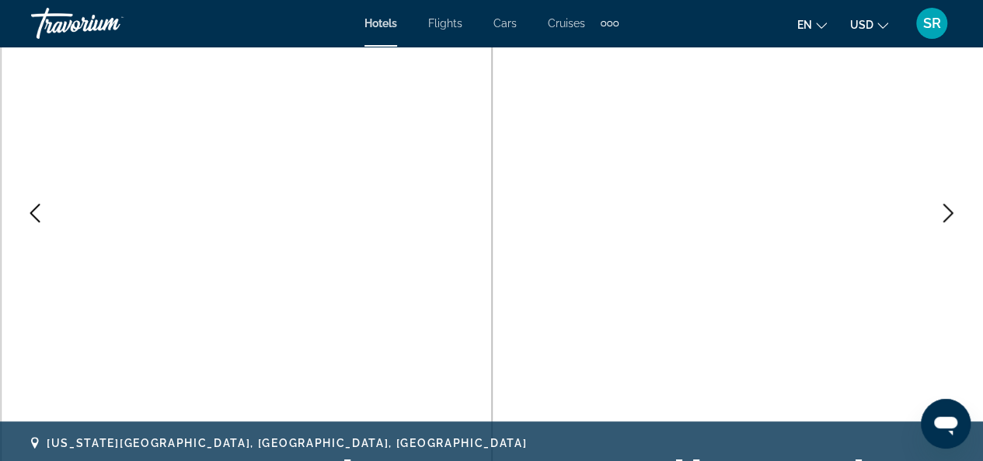
click at [949, 211] on icon "Next image" at bounding box center [948, 213] width 10 height 19
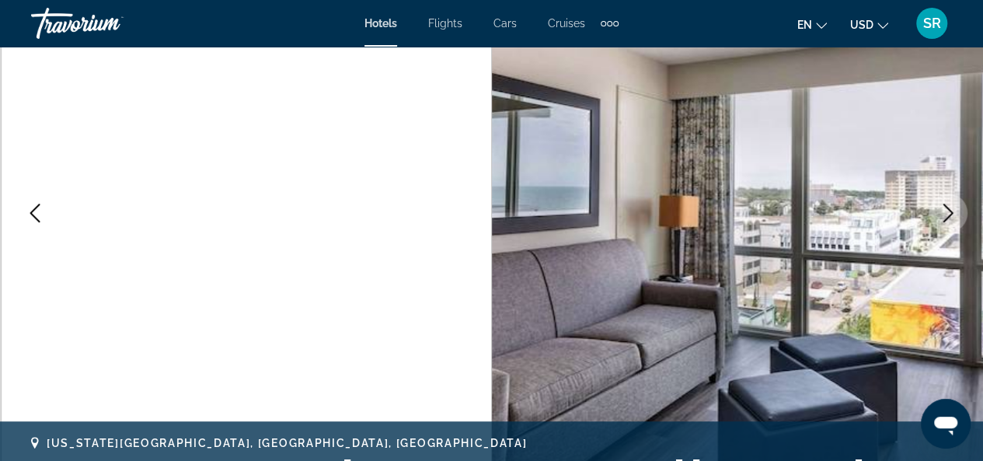
click at [949, 211] on icon "Next image" at bounding box center [948, 213] width 10 height 19
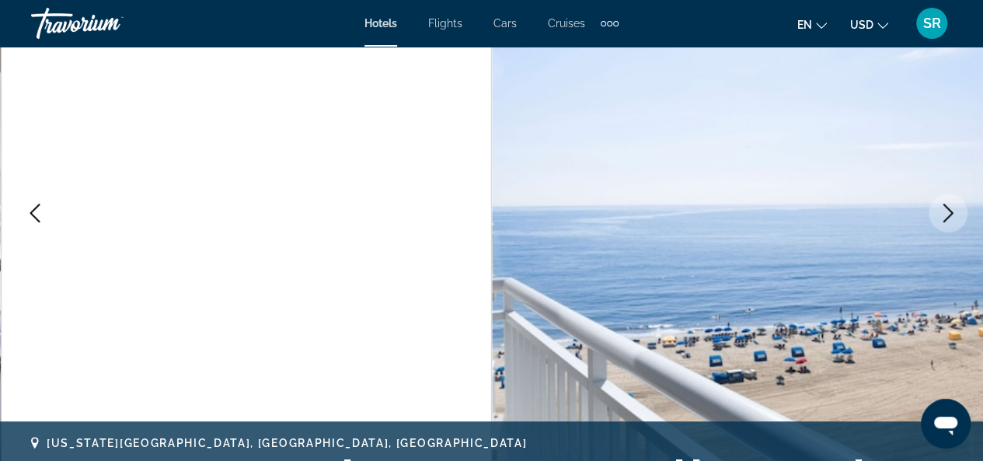
click at [949, 211] on icon "Next image" at bounding box center [948, 213] width 10 height 19
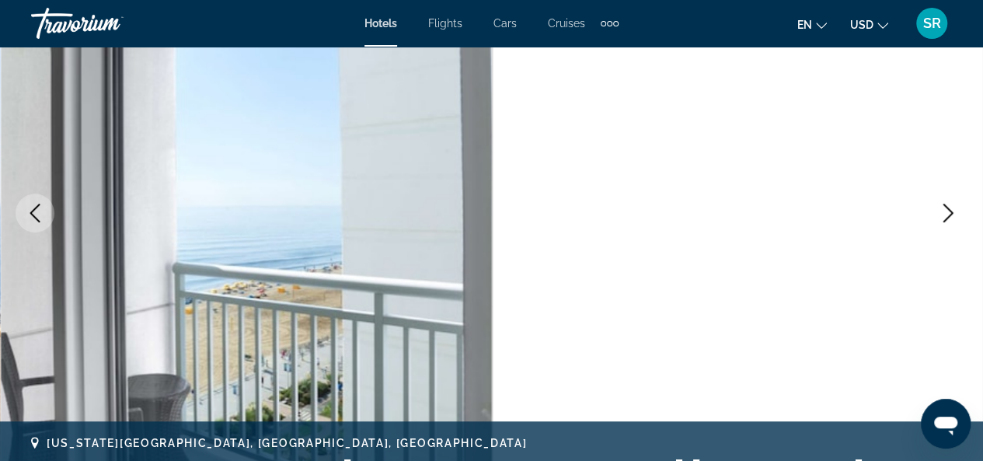
click at [949, 211] on icon "Next image" at bounding box center [948, 213] width 10 height 19
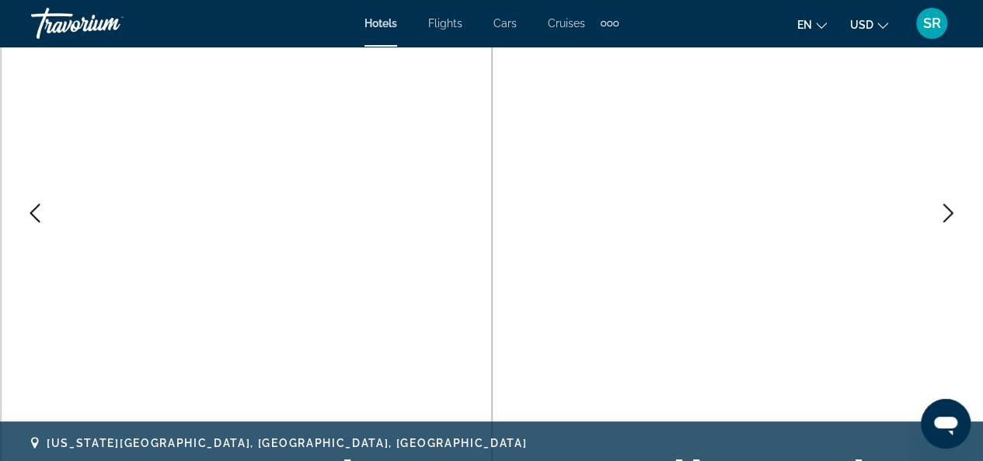
click at [949, 211] on icon "Next image" at bounding box center [948, 213] width 10 height 19
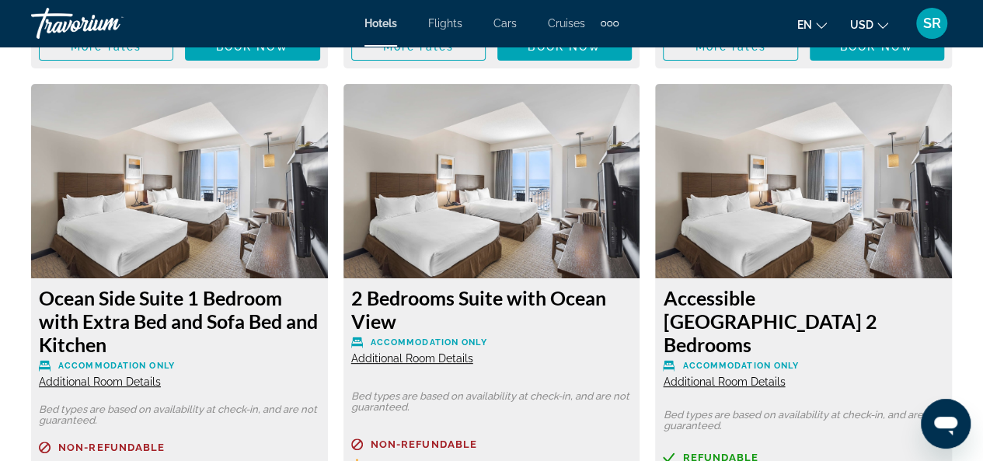
scroll to position [11903, 0]
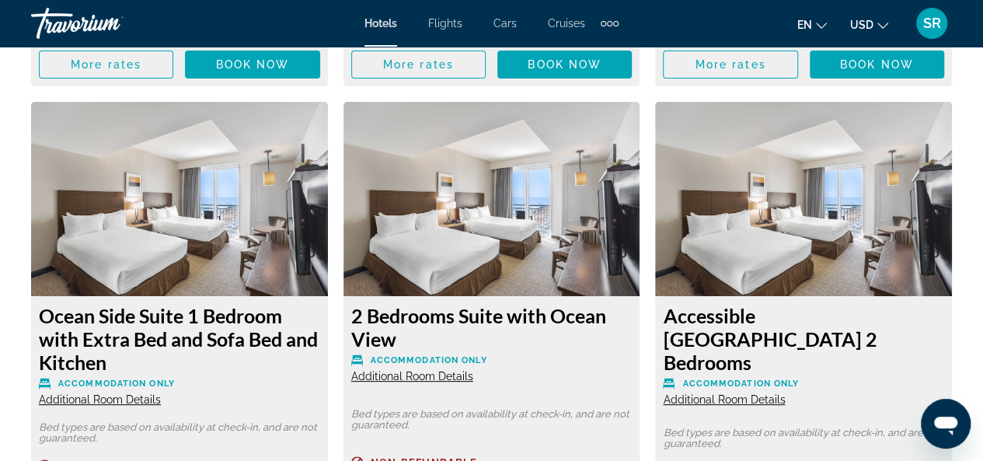
click at [388, 370] on span "Additional Room Details" at bounding box center [412, 376] width 122 height 12
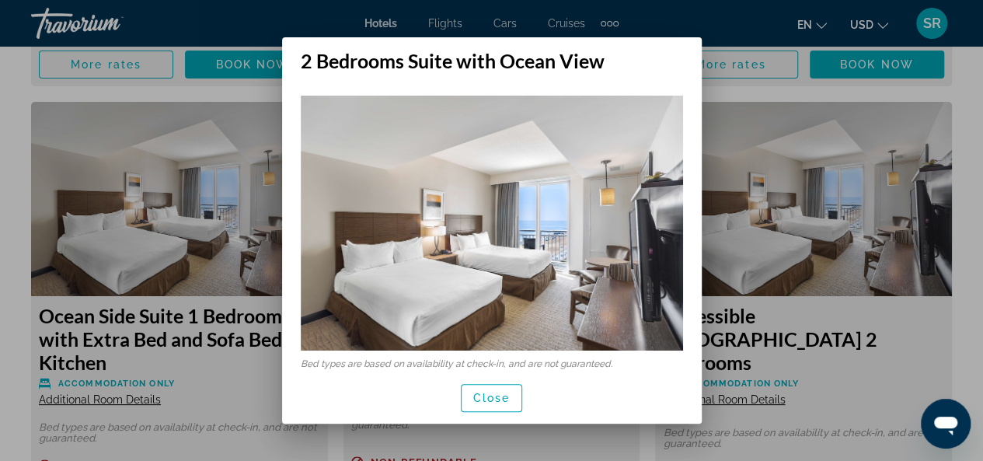
scroll to position [0, 0]
click at [388, 357] on div "2 Bedrooms Suite with Ocean View Bed types are based on availability at check-i…" at bounding box center [492, 230] width 420 height 386
click at [481, 406] on span "button" at bounding box center [491, 397] width 61 height 37
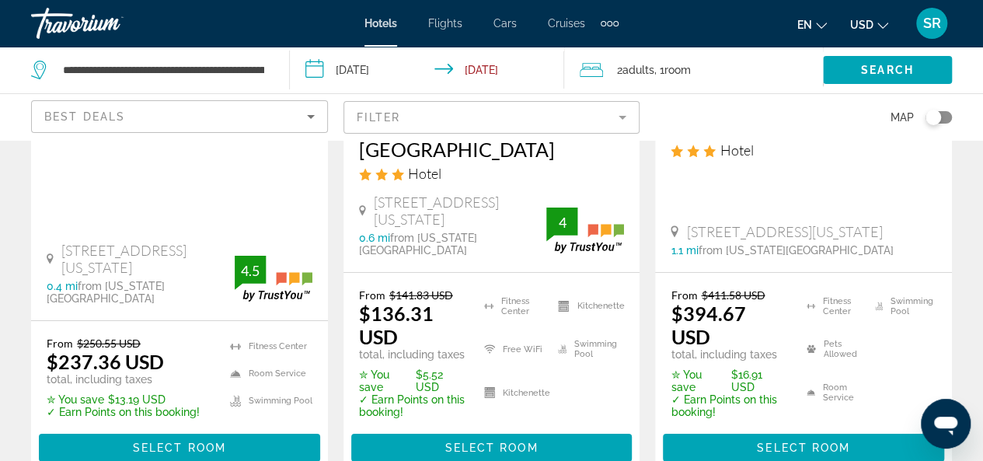
scroll to position [2450, 0]
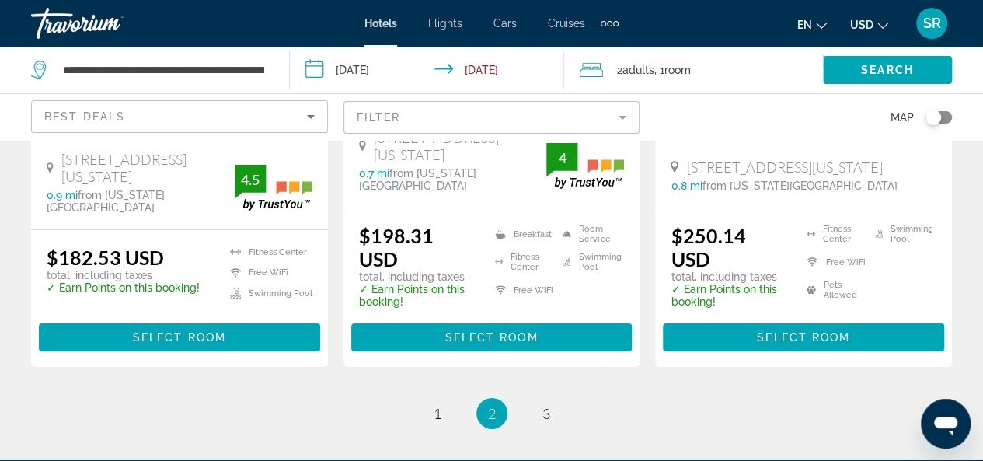
scroll to position [2439, 0]
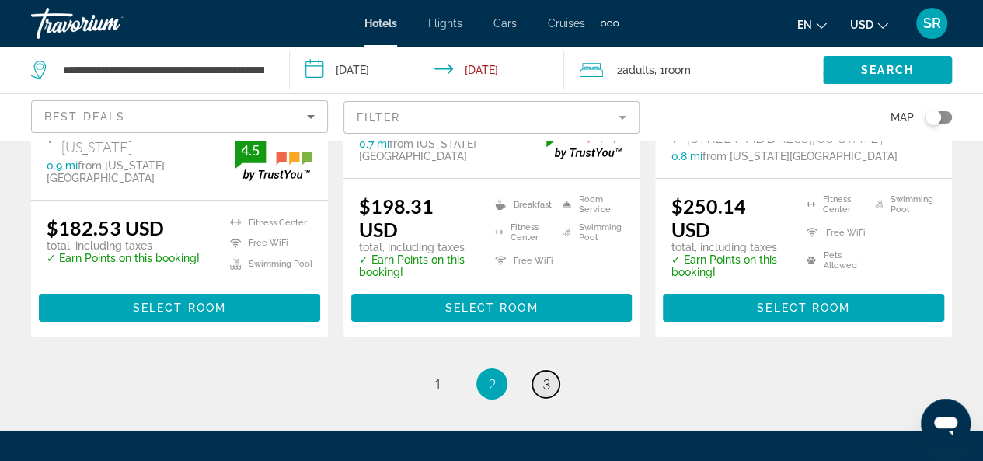
click at [552, 371] on link "page 3" at bounding box center [545, 384] width 27 height 27
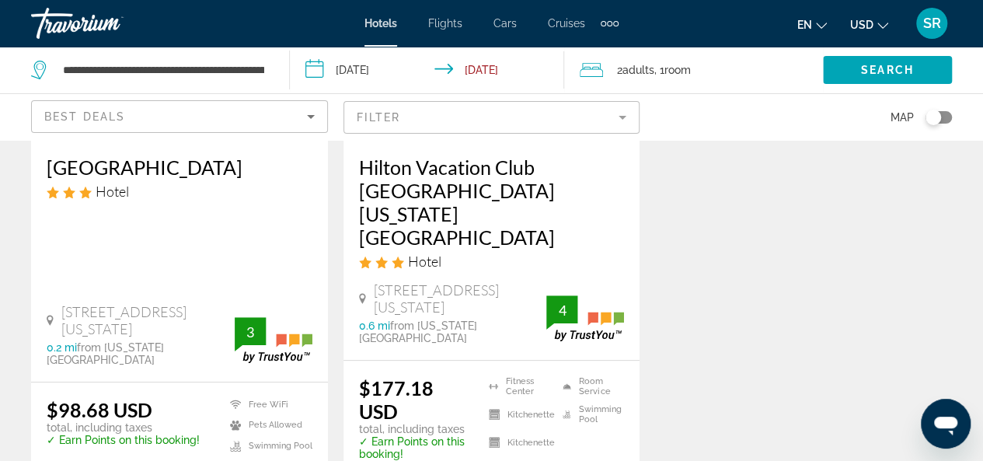
scroll to position [313, 0]
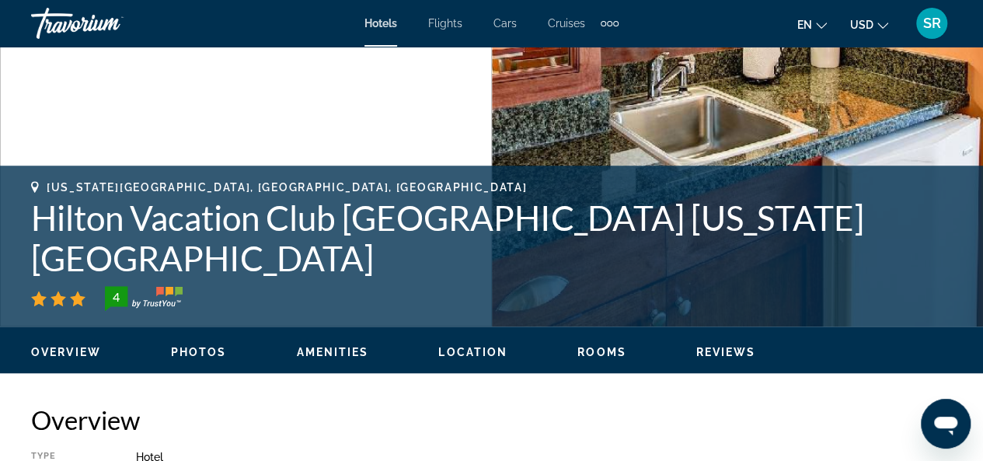
scroll to position [452, 0]
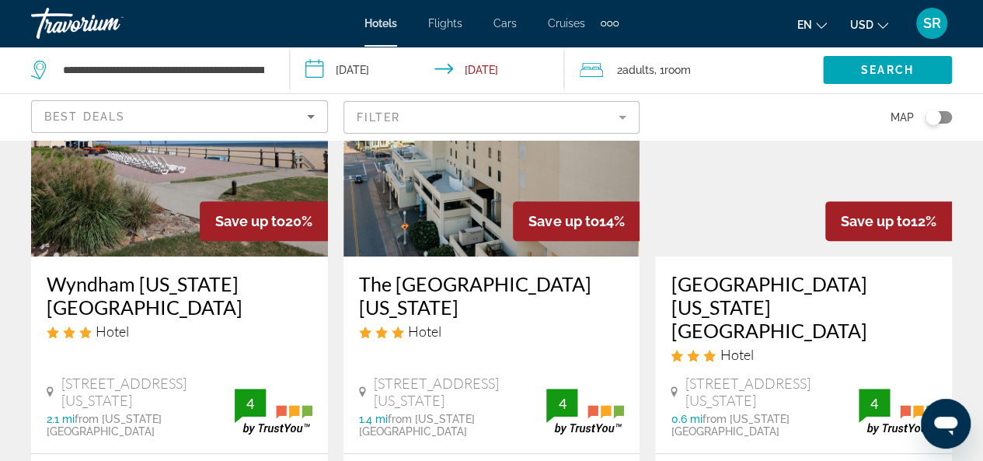
scroll to position [259, 0]
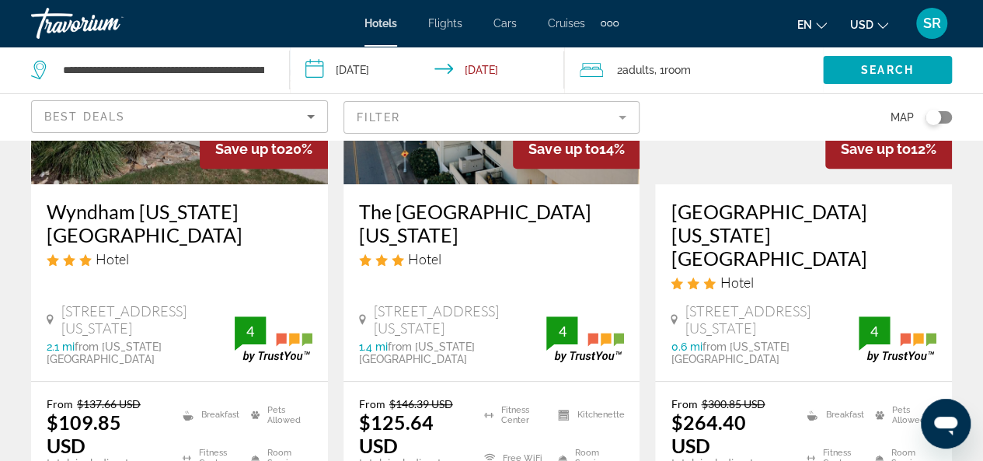
click at [437, 211] on h3 "The [GEOGRAPHIC_DATA][US_STATE]" at bounding box center [492, 223] width 266 height 47
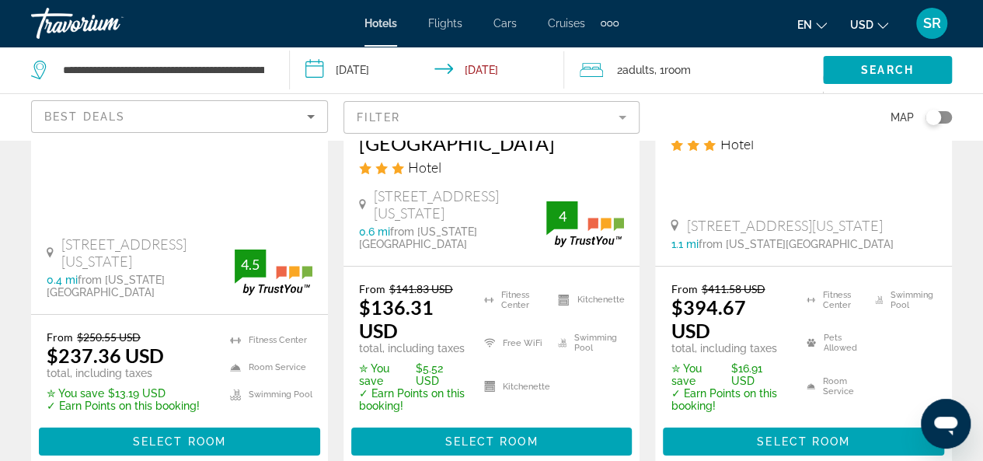
scroll to position [2438, 0]
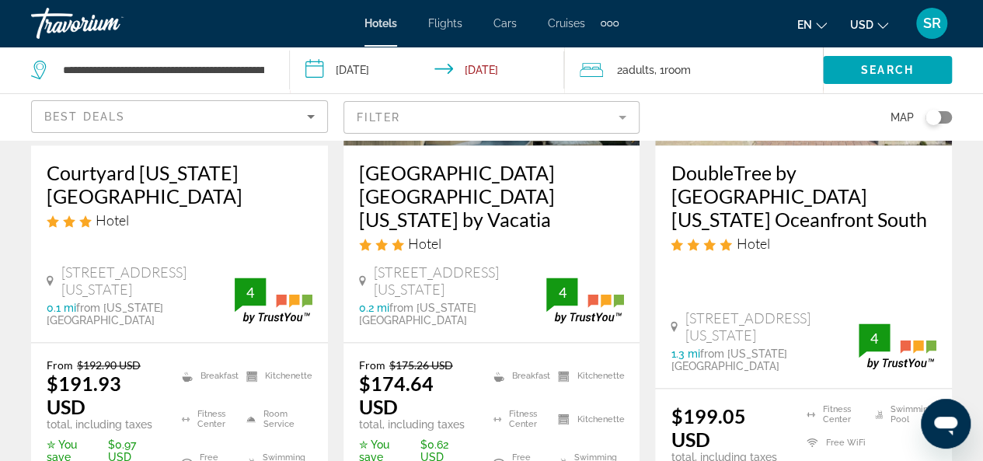
scroll to position [1043, 0]
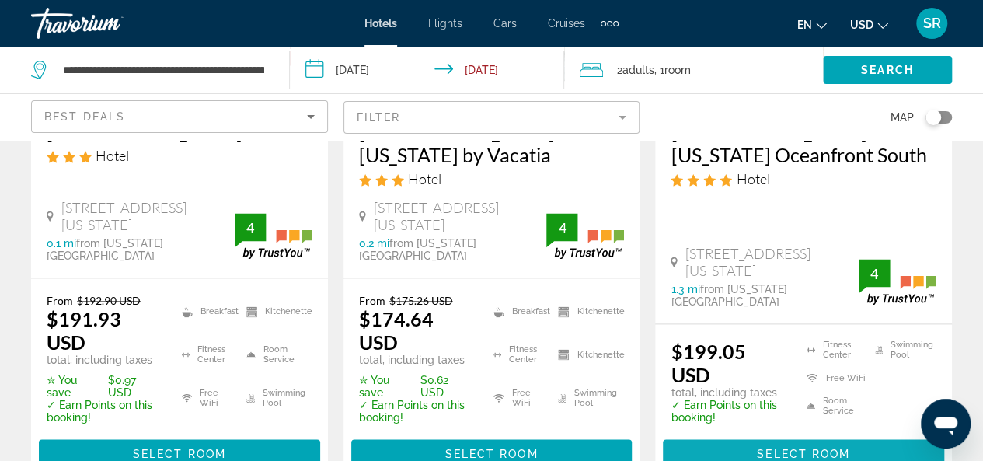
click at [768, 447] on span "Select Room" at bounding box center [803, 453] width 93 height 12
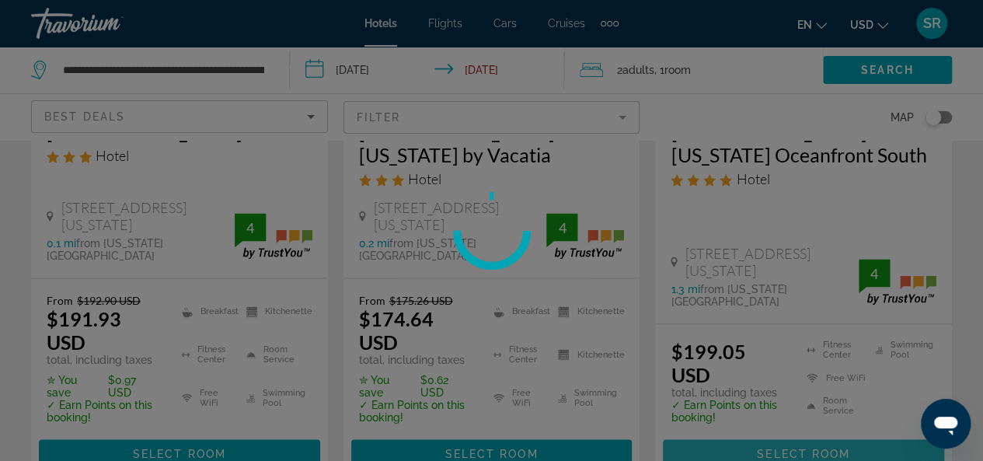
click at [768, 422] on div at bounding box center [491, 230] width 983 height 461
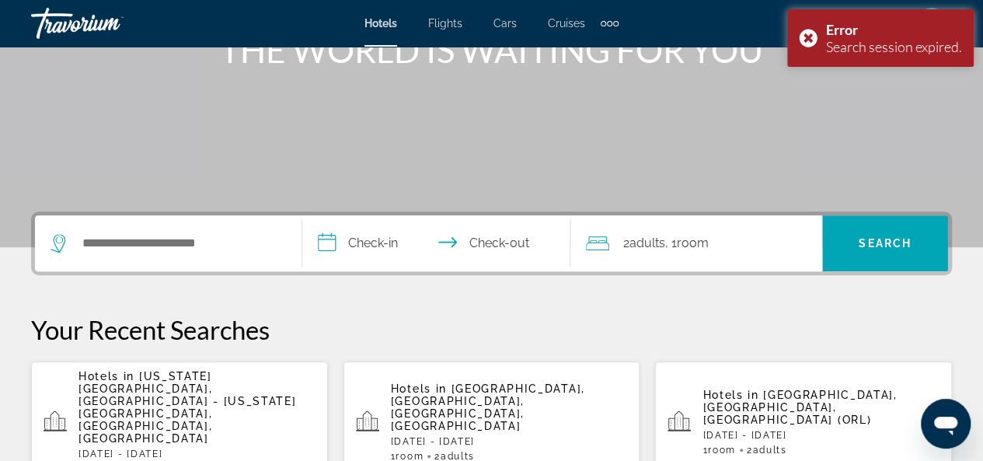
scroll to position [270, 0]
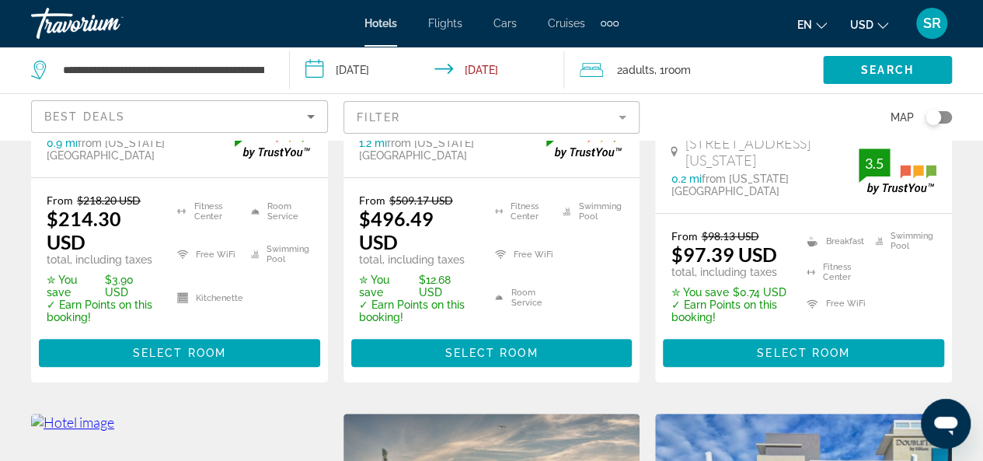
scroll to position [484, 0]
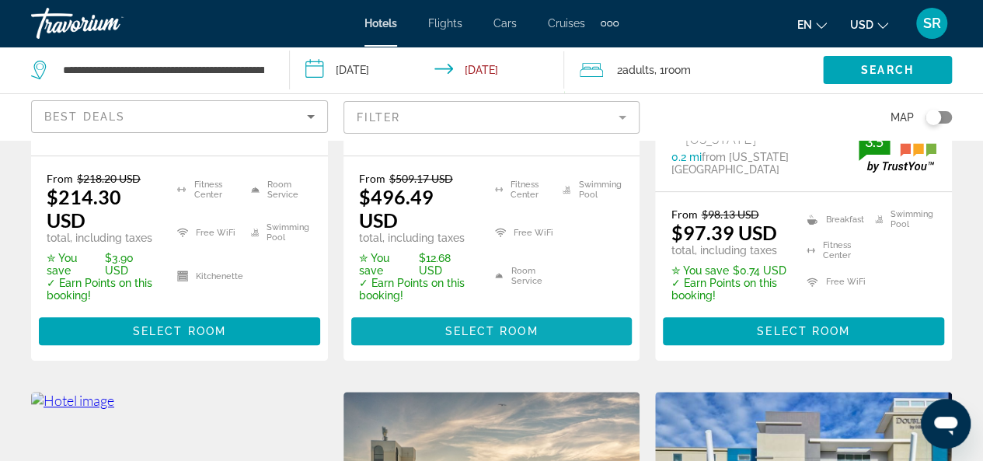
click at [420, 332] on span "Main content" at bounding box center [491, 330] width 281 height 37
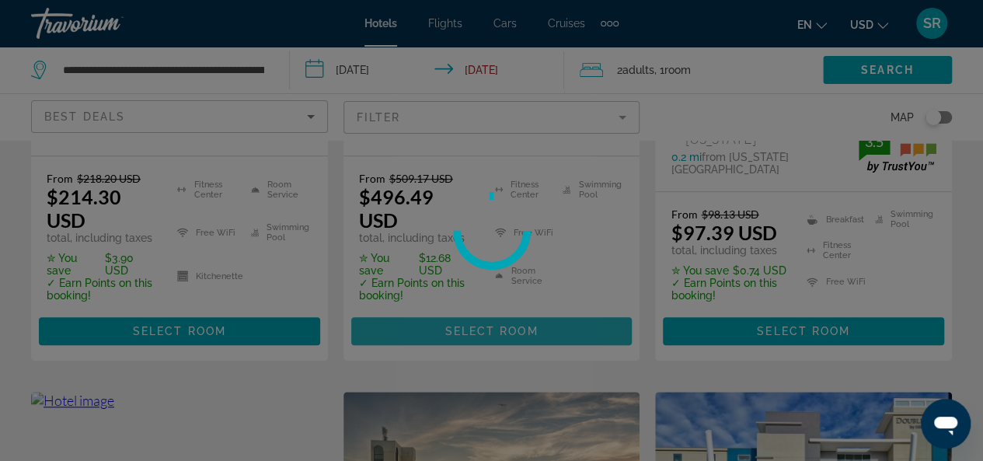
click at [420, 332] on div at bounding box center [491, 230] width 983 height 461
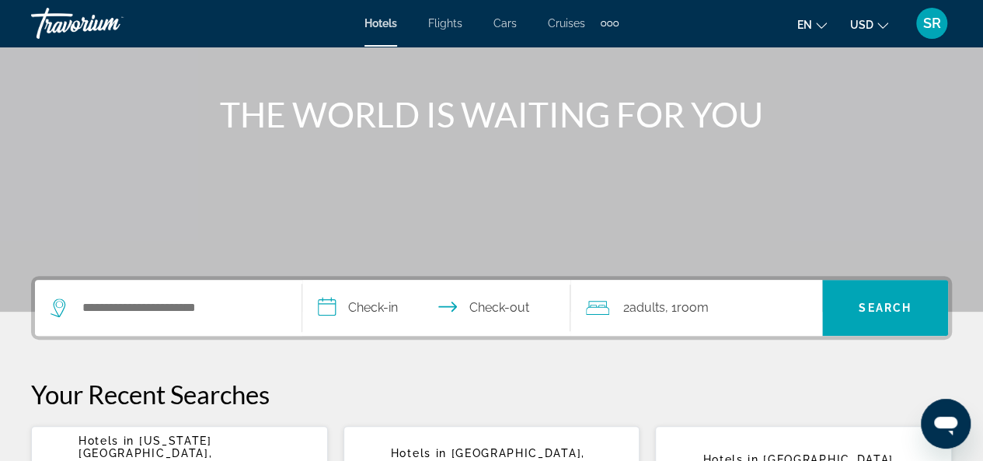
scroll to position [163, 0]
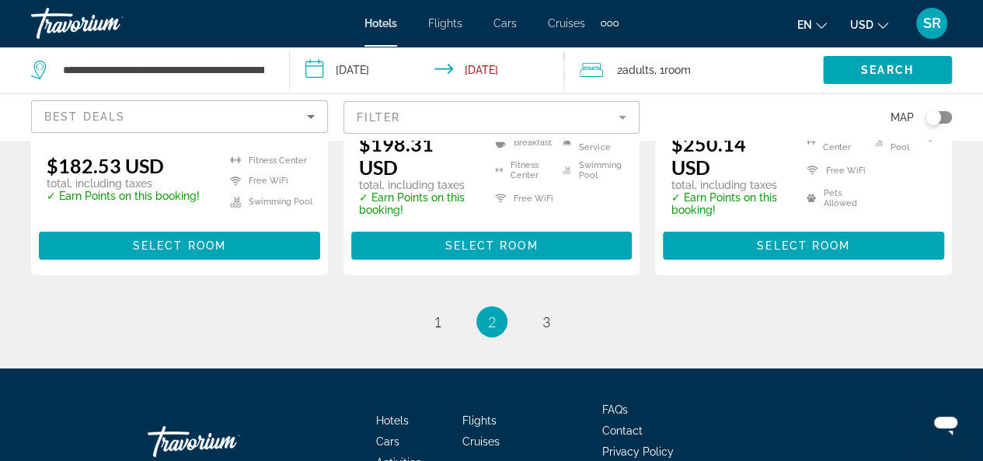
scroll to position [2505, 0]
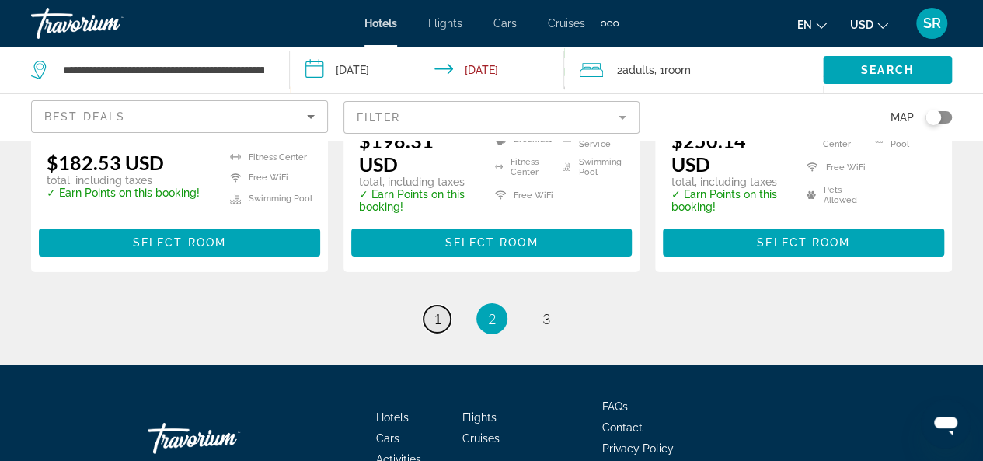
click at [435, 310] on span "1" at bounding box center [438, 318] width 8 height 17
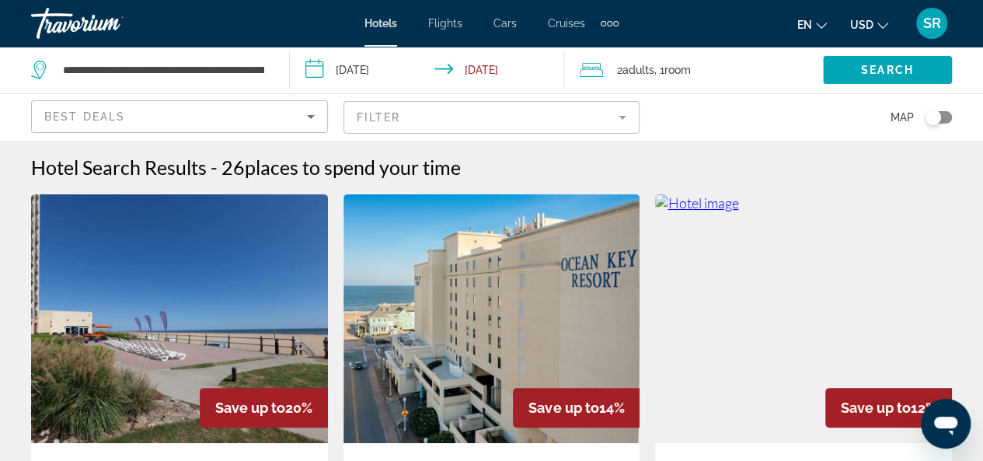
click at [163, 119] on div "Best Deals" at bounding box center [175, 116] width 263 height 19
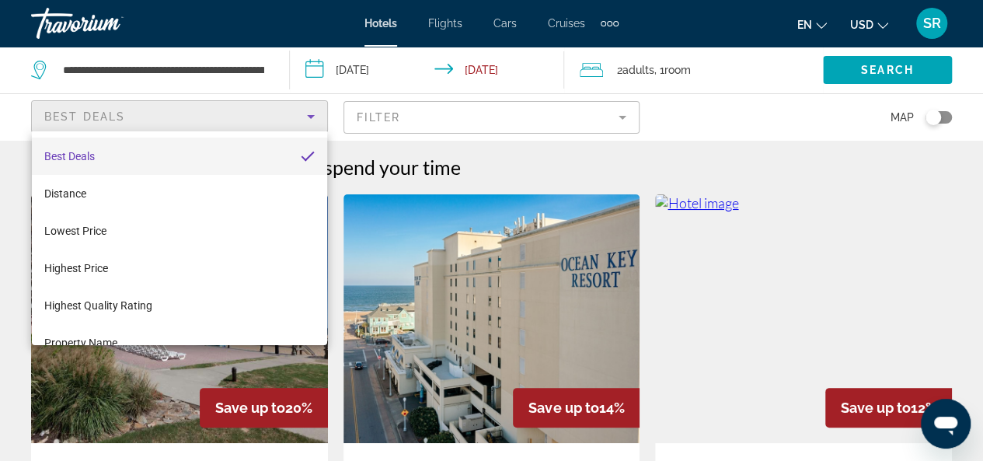
click at [163, 119] on div at bounding box center [491, 230] width 983 height 461
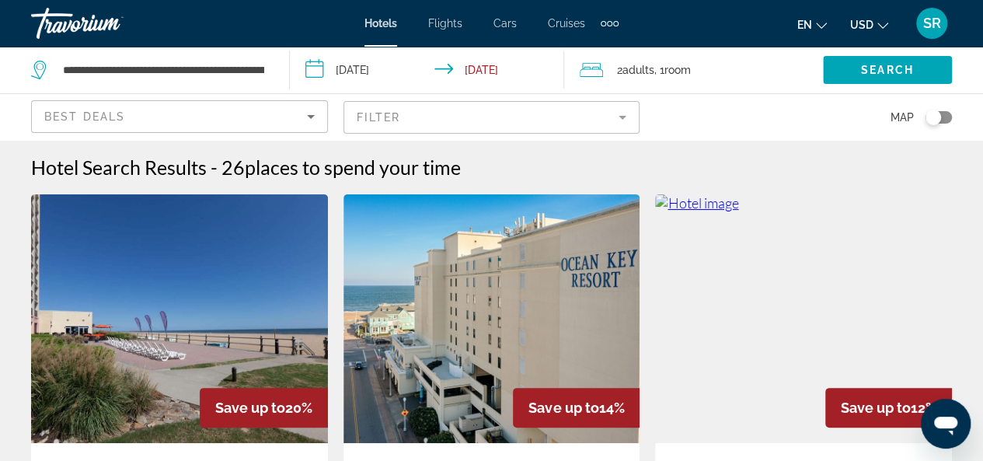
click at [163, 117] on div "Best Deals" at bounding box center [175, 116] width 263 height 19
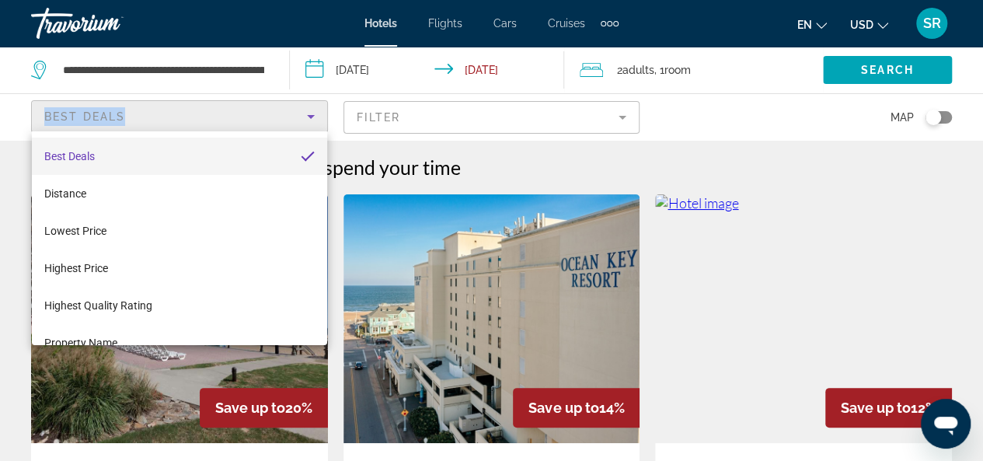
click at [163, 117] on div at bounding box center [491, 230] width 983 height 461
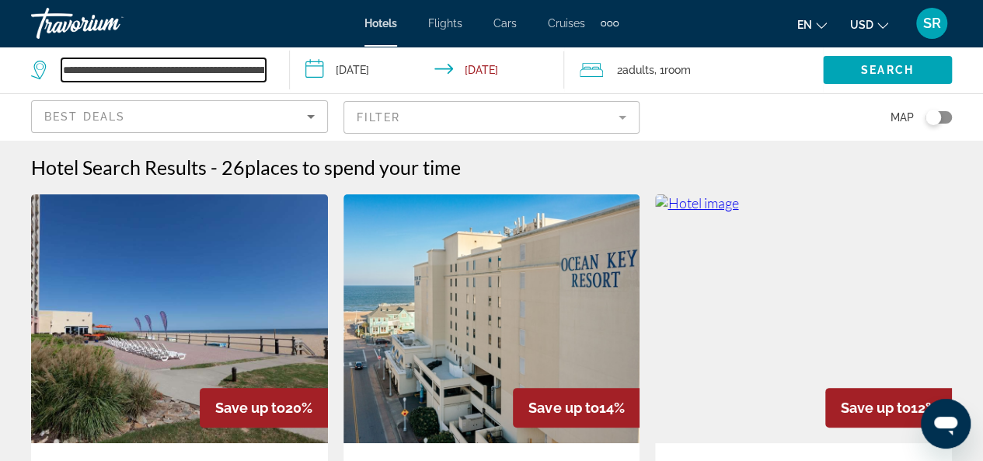
click at [214, 75] on input "**********" at bounding box center [163, 69] width 204 height 23
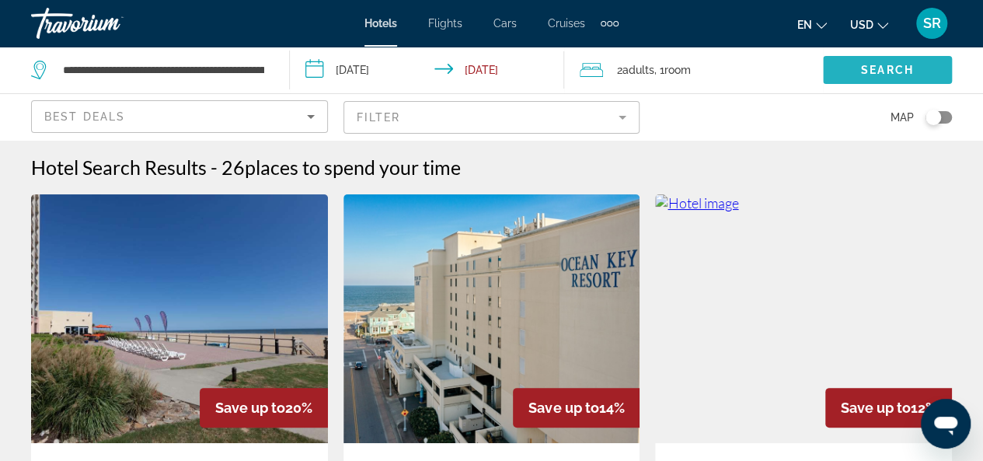
click at [903, 71] on span "Search" at bounding box center [887, 70] width 53 height 12
click at [870, 69] on span "Search" at bounding box center [887, 70] width 53 height 12
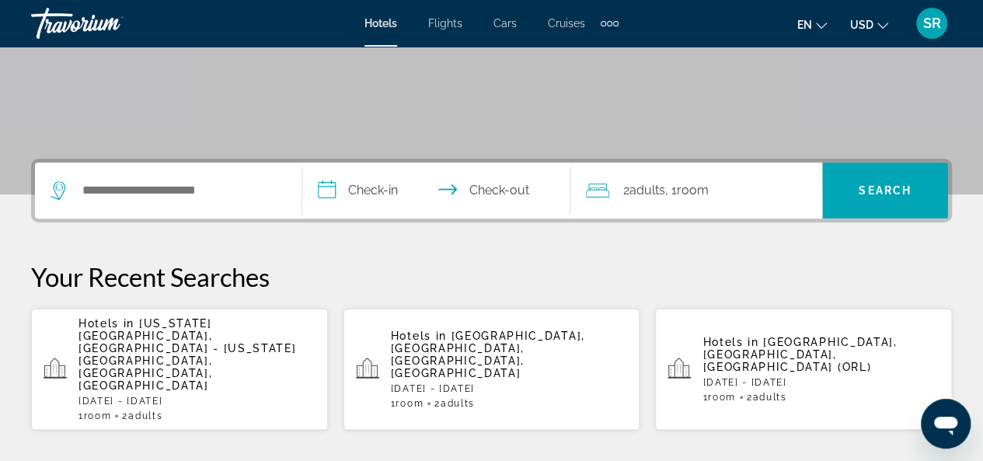
scroll to position [305, 0]
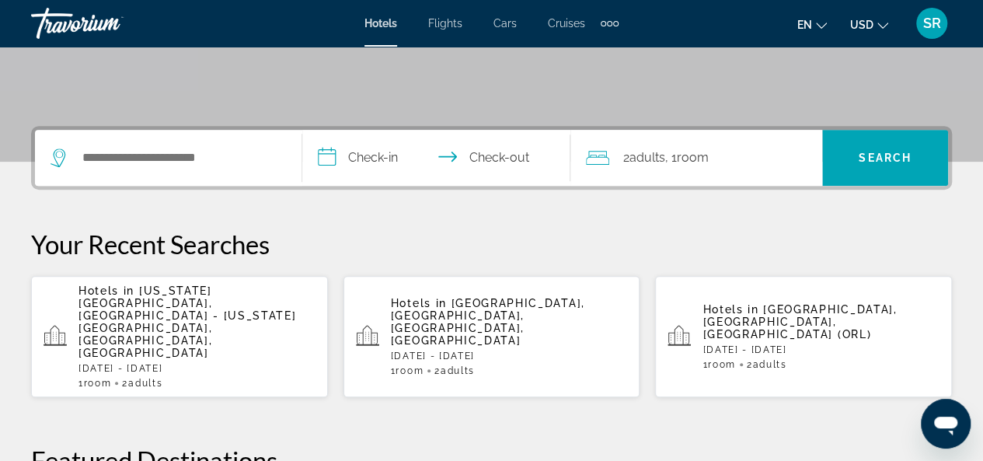
click at [115, 363] on p "[DATE] - [DATE]" at bounding box center [196, 368] width 237 height 11
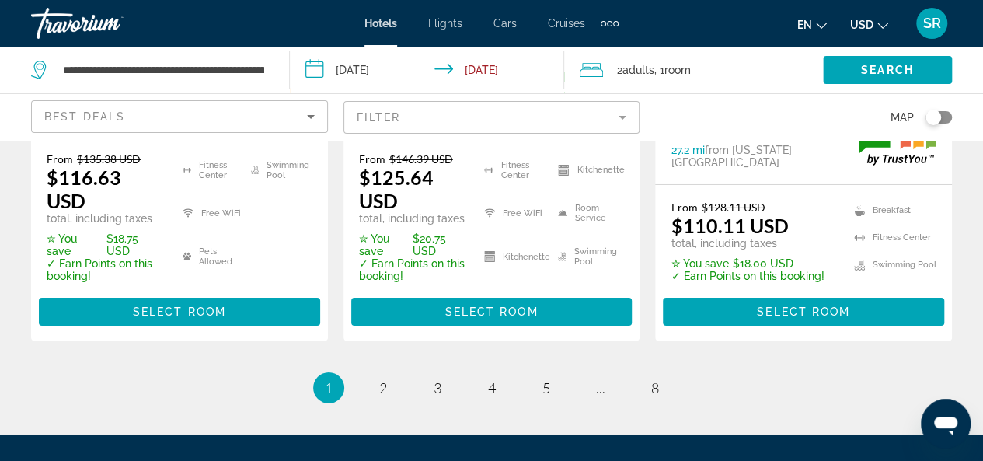
scroll to position [2497, 0]
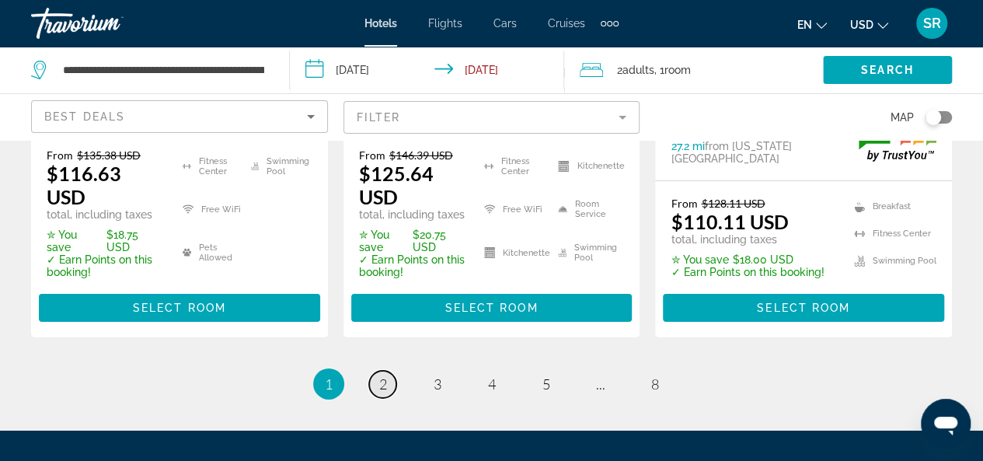
click at [388, 371] on link "page 2" at bounding box center [382, 384] width 27 height 27
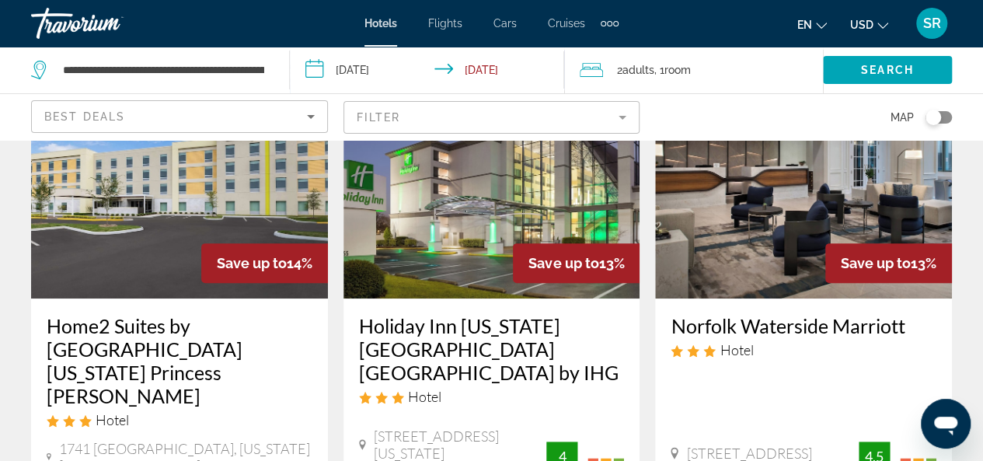
scroll to position [109, 0]
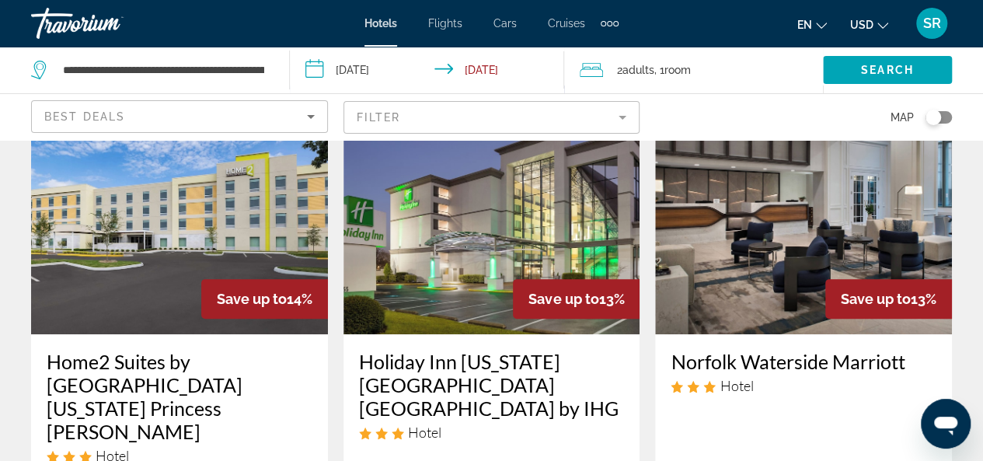
click at [267, 115] on div "Best Deals" at bounding box center [175, 116] width 263 height 19
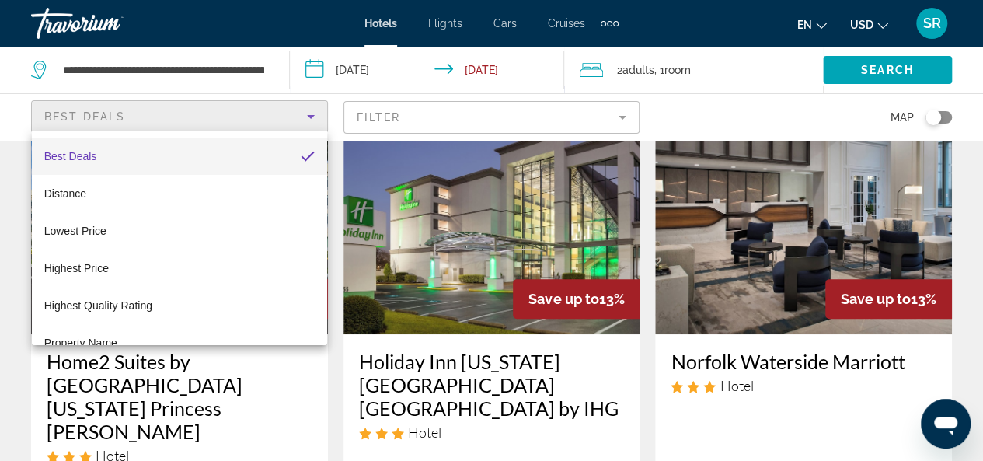
click at [267, 115] on div at bounding box center [491, 230] width 983 height 461
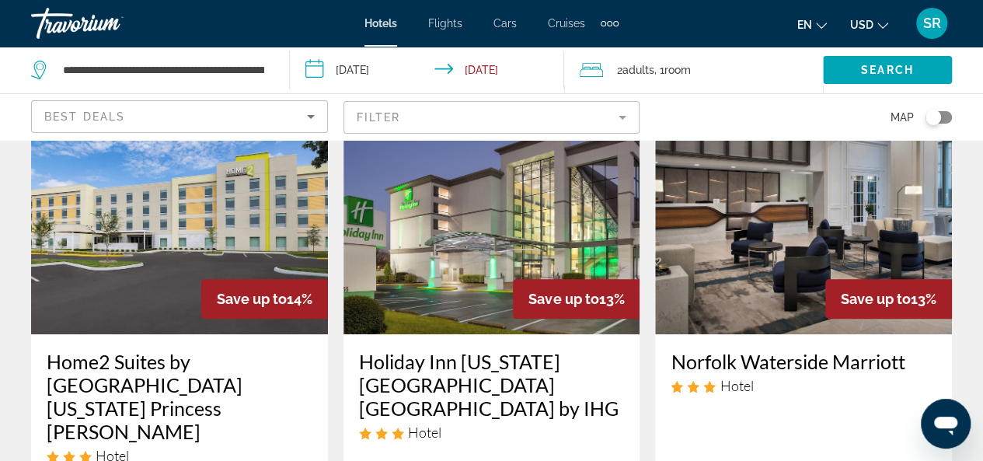
click at [452, 117] on mat-form-field "Filter" at bounding box center [491, 117] width 297 height 33
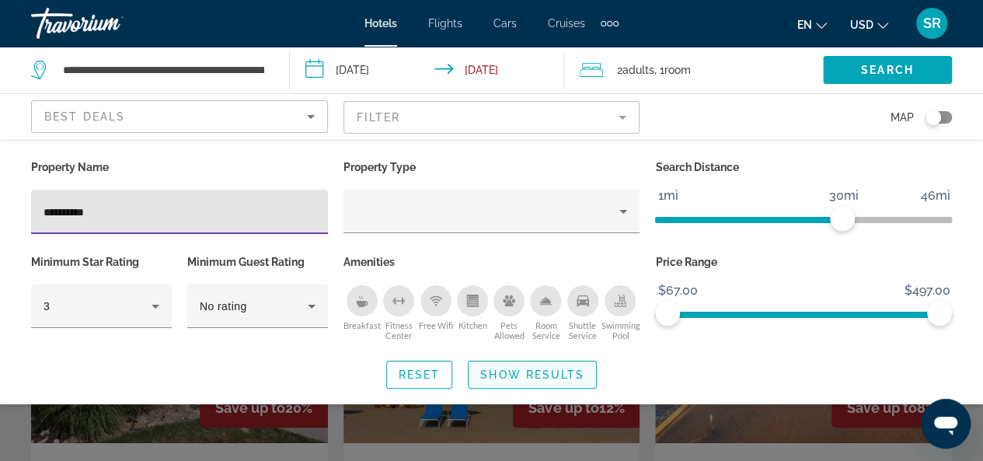
type input "**********"
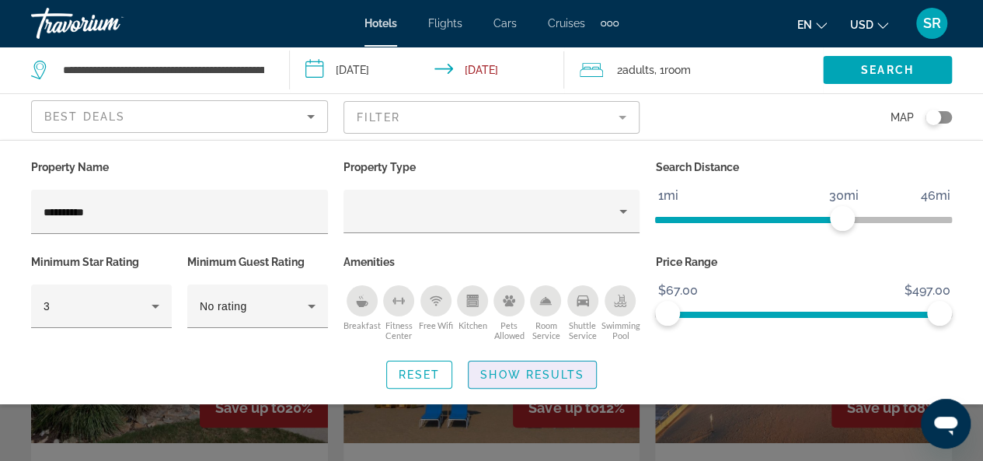
click at [527, 370] on span "Show Results" at bounding box center [532, 374] width 104 height 12
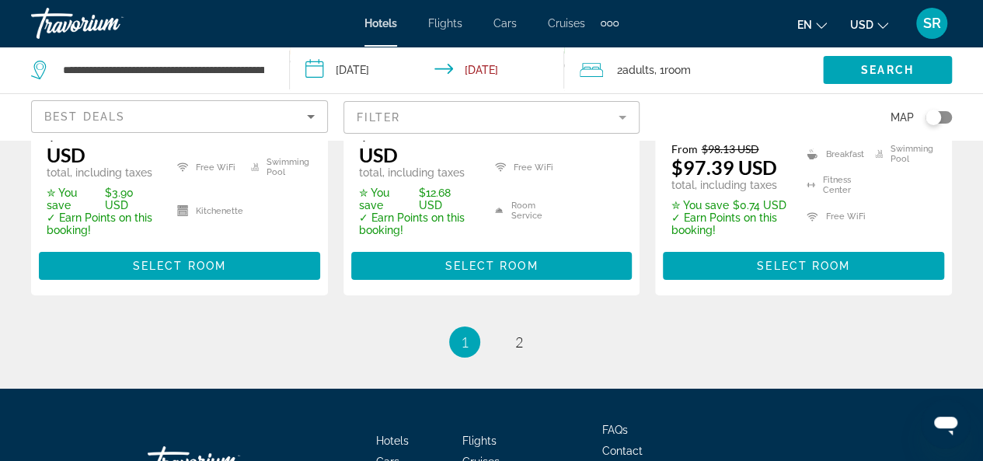
scroll to position [2174, 0]
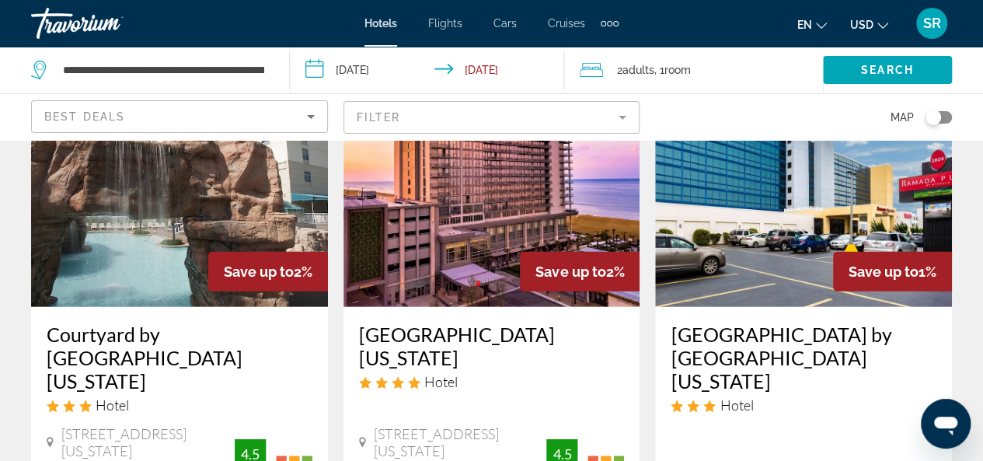
drag, startPoint x: 988, startPoint y: 341, endPoint x: 629, endPoint y: 210, distance: 382.9
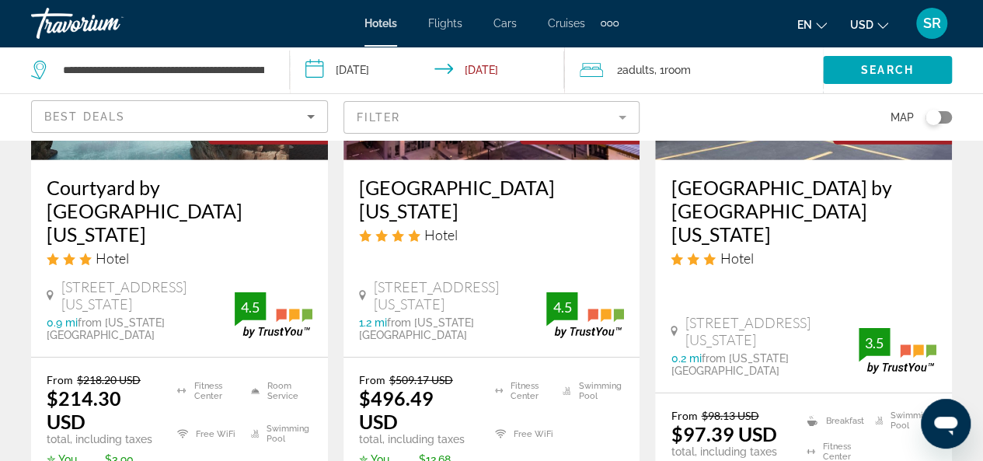
scroll to position [2587, 0]
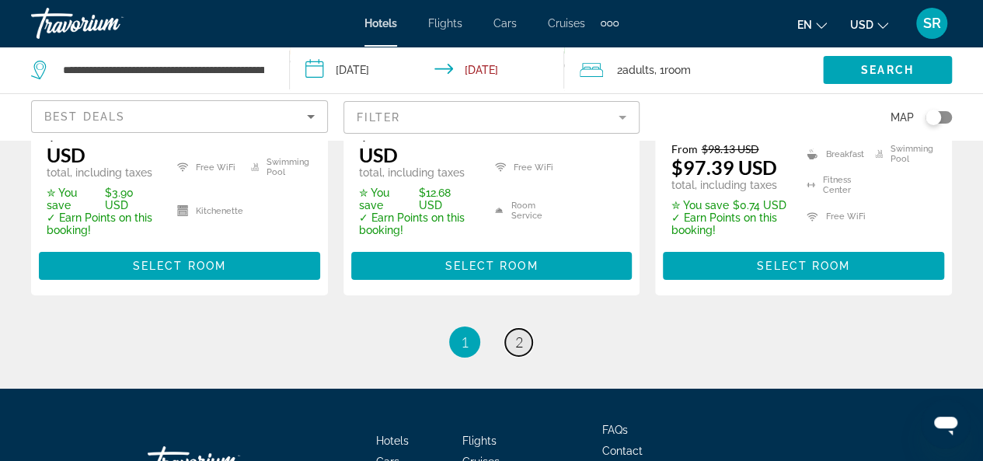
click at [524, 329] on link "page 2" at bounding box center [518, 342] width 27 height 27
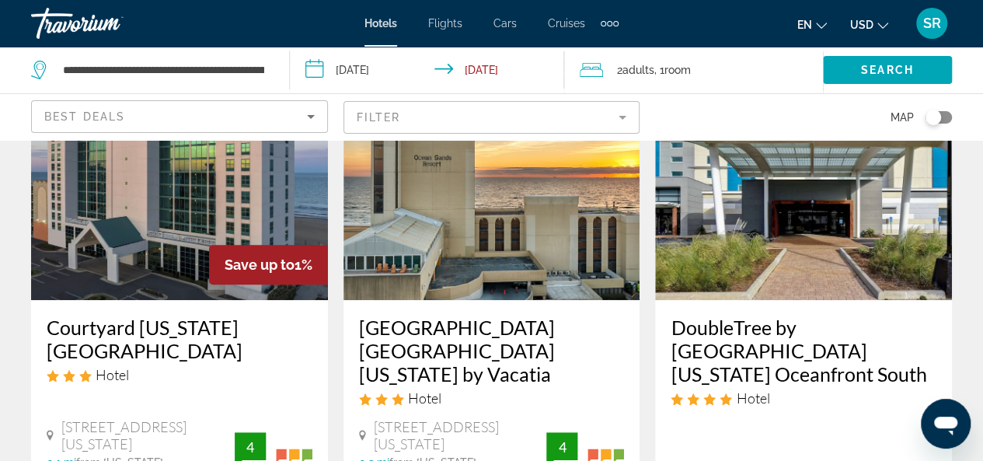
scroll to position [211, 0]
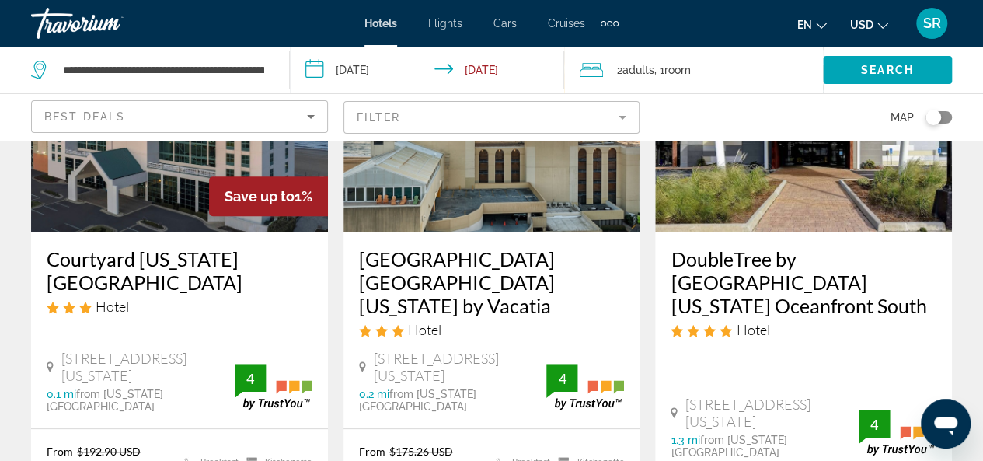
click at [102, 268] on h3 "Courtyard [US_STATE][GEOGRAPHIC_DATA]" at bounding box center [180, 270] width 266 height 47
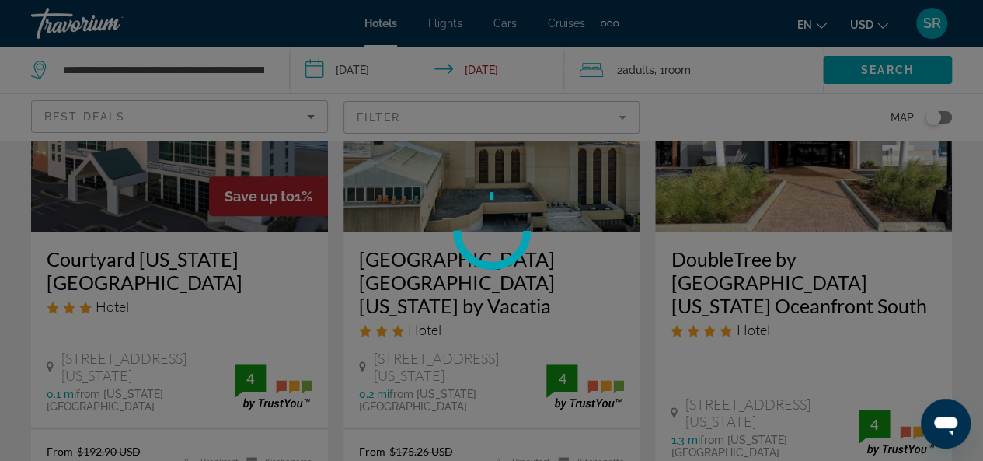
click at [102, 268] on div at bounding box center [491, 230] width 983 height 461
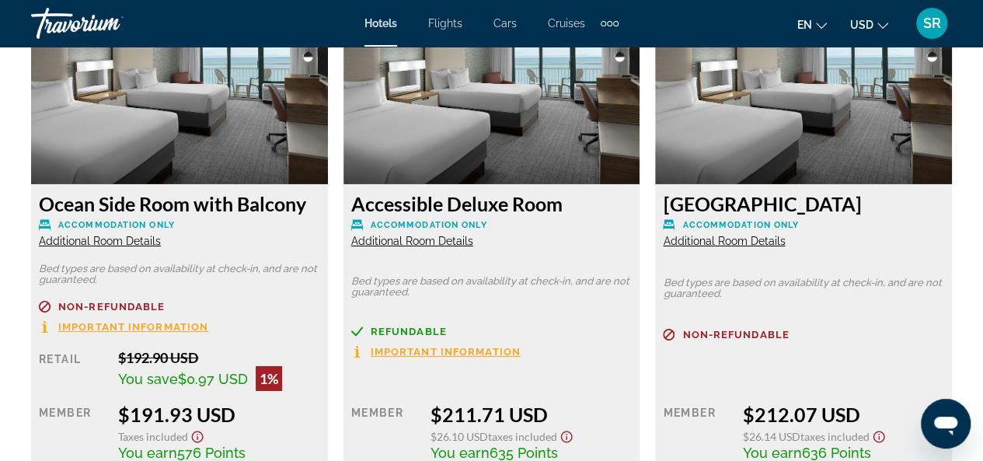
scroll to position [2500, 0]
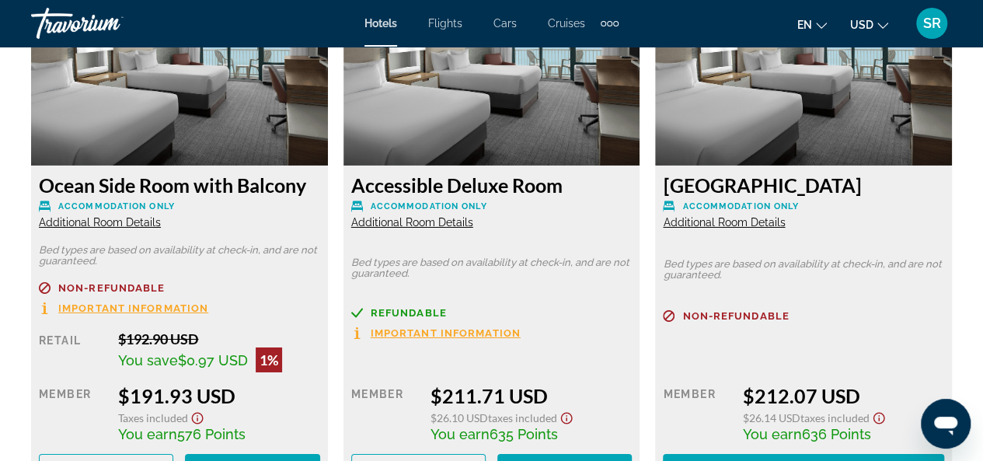
click at [120, 303] on span "Important Information" at bounding box center [133, 308] width 150 height 10
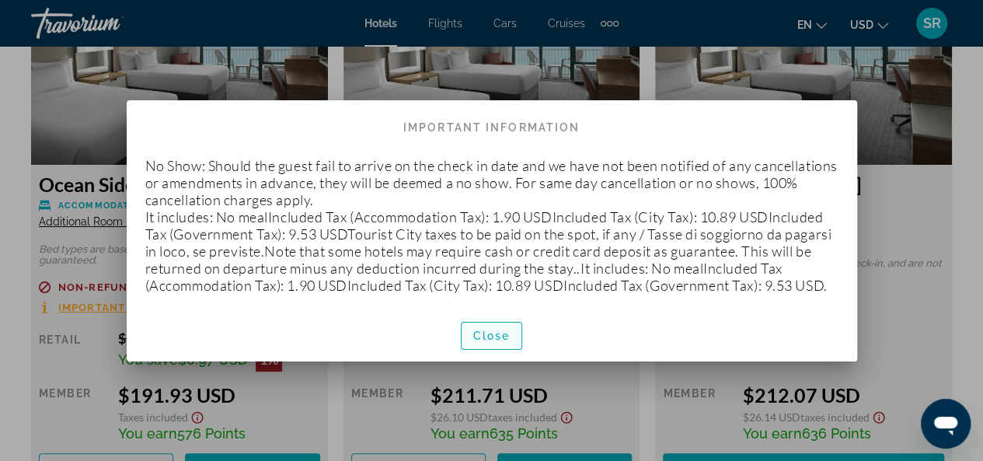
click at [496, 340] on span "Close" at bounding box center [491, 335] width 37 height 12
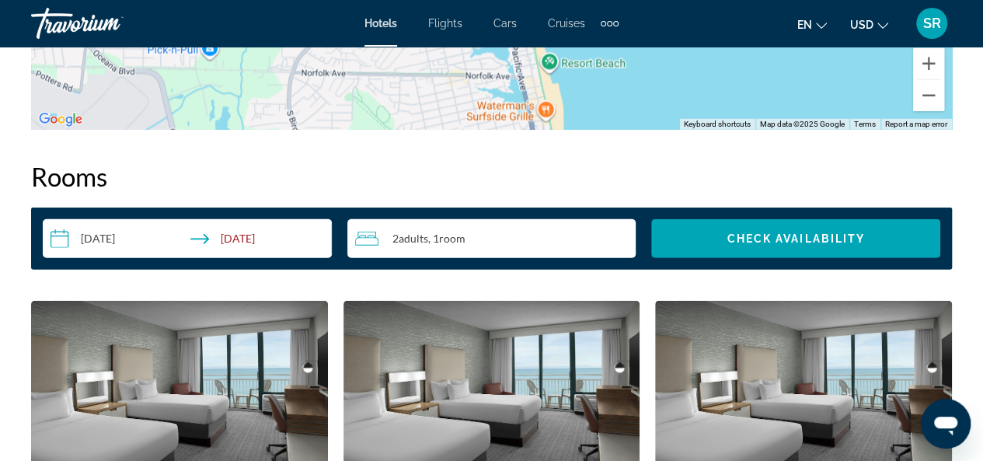
scroll to position [2574, 0]
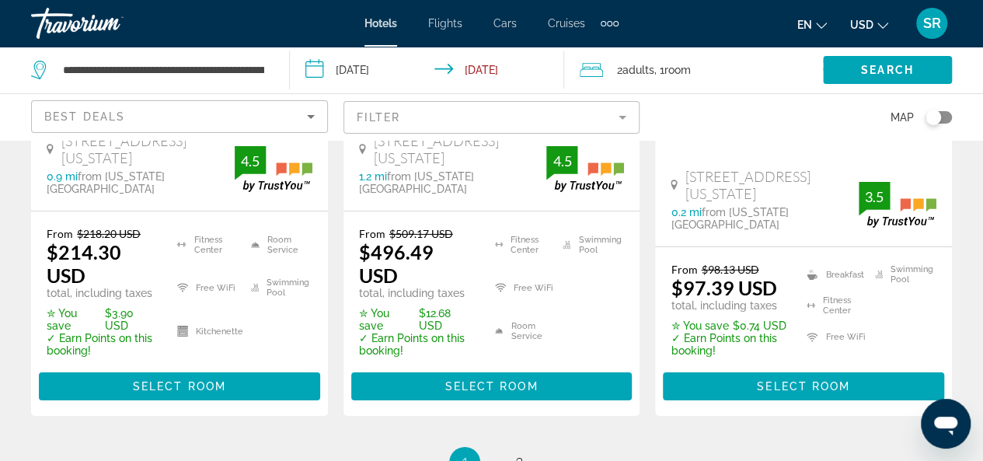
scroll to position [2452, 0]
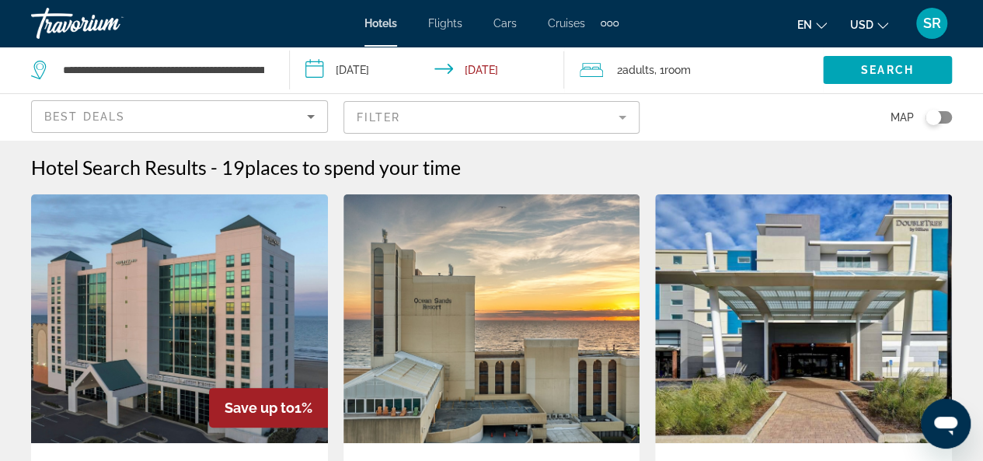
click at [521, 363] on img "Main content" at bounding box center [491, 318] width 297 height 249
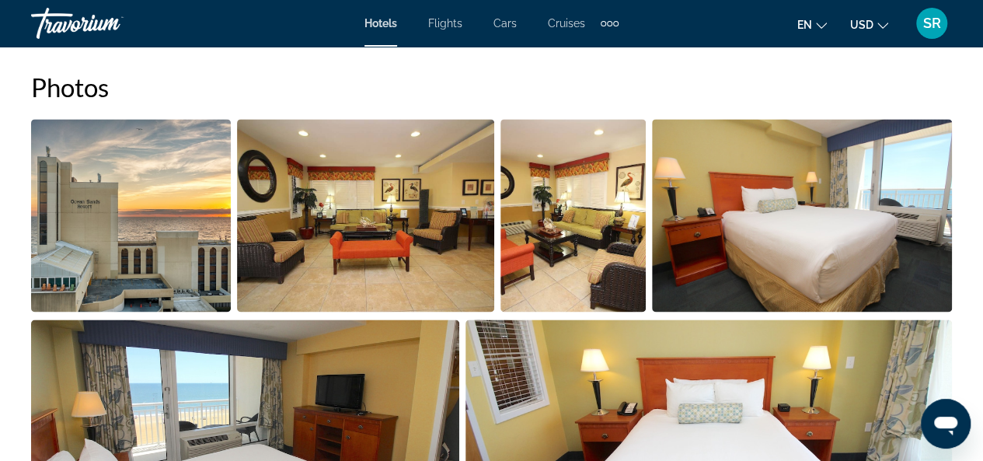
scroll to position [983, 0]
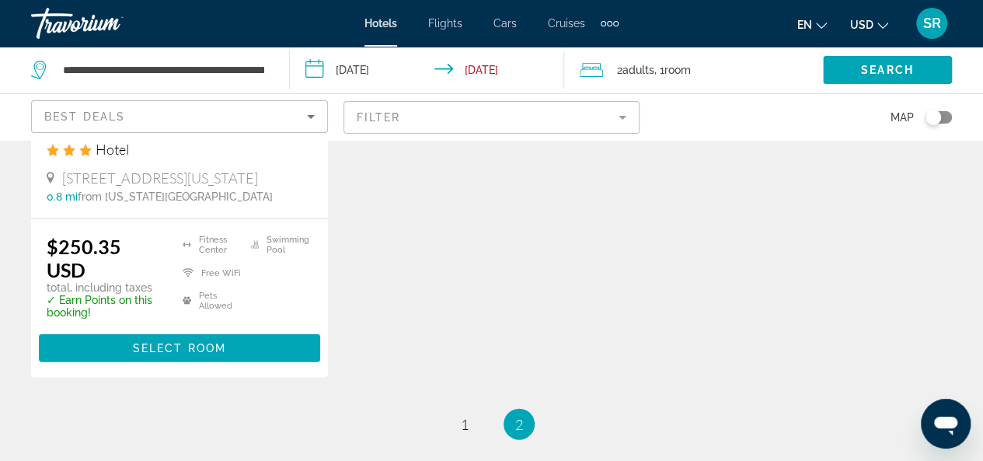
scroll to position [1751, 0]
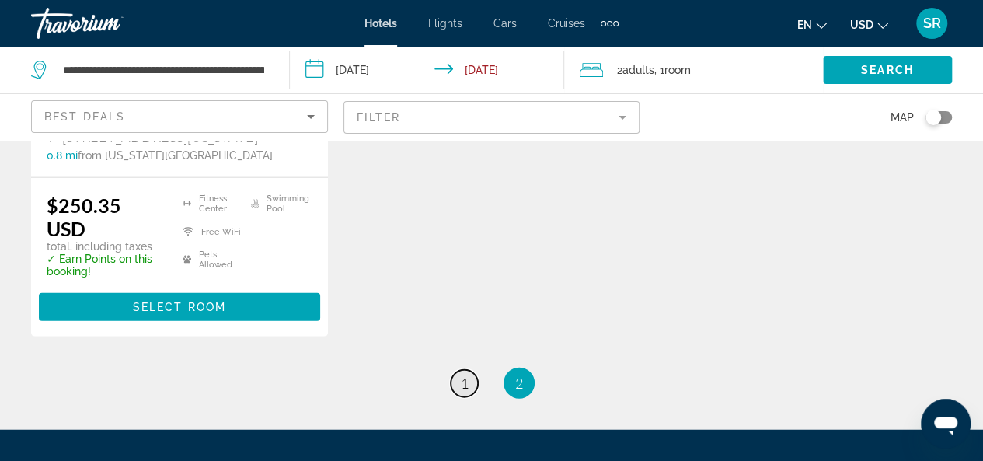
click at [465, 374] on span "1" at bounding box center [465, 382] width 8 height 17
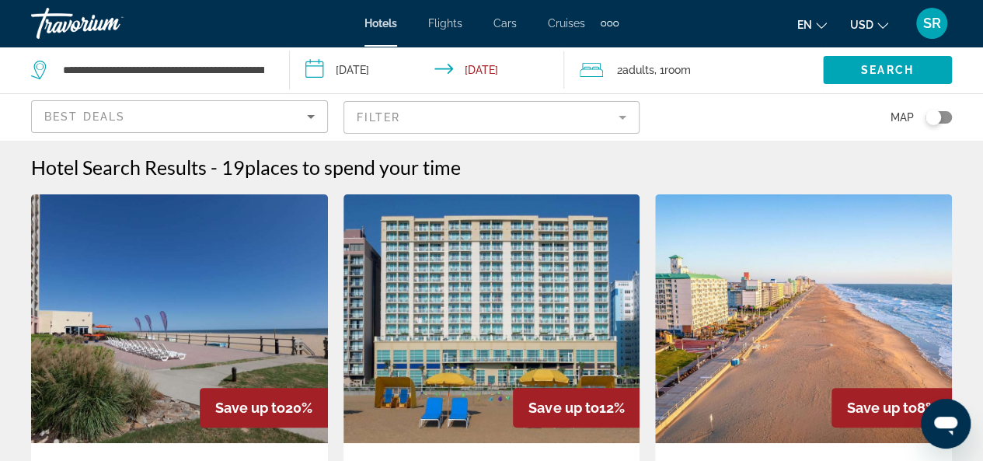
click at [384, 114] on mat-form-field "Filter" at bounding box center [491, 117] width 297 height 33
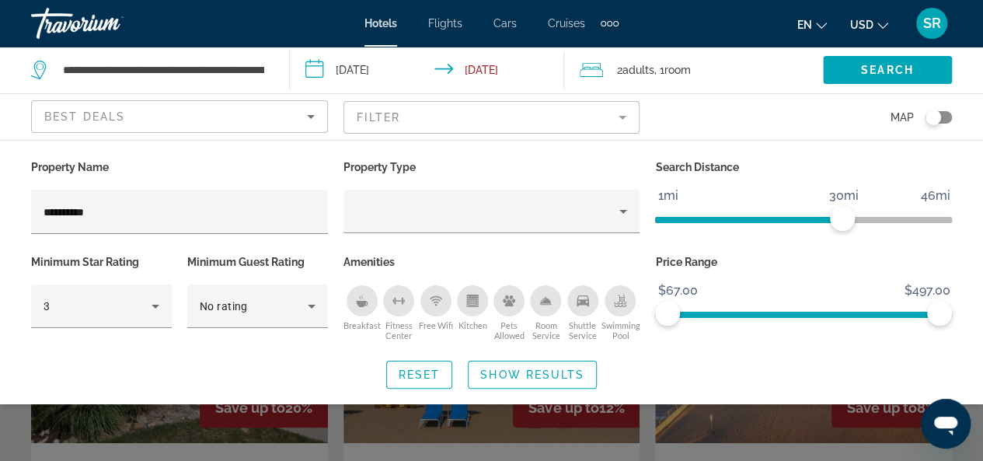
click at [384, 114] on mat-form-field "Filter" at bounding box center [491, 117] width 297 height 33
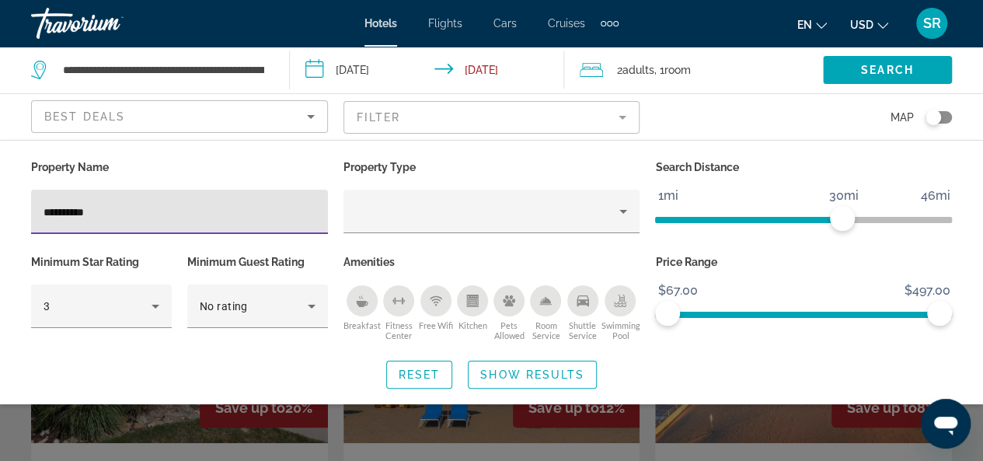
click at [384, 114] on mat-form-field "Filter" at bounding box center [491, 117] width 297 height 33
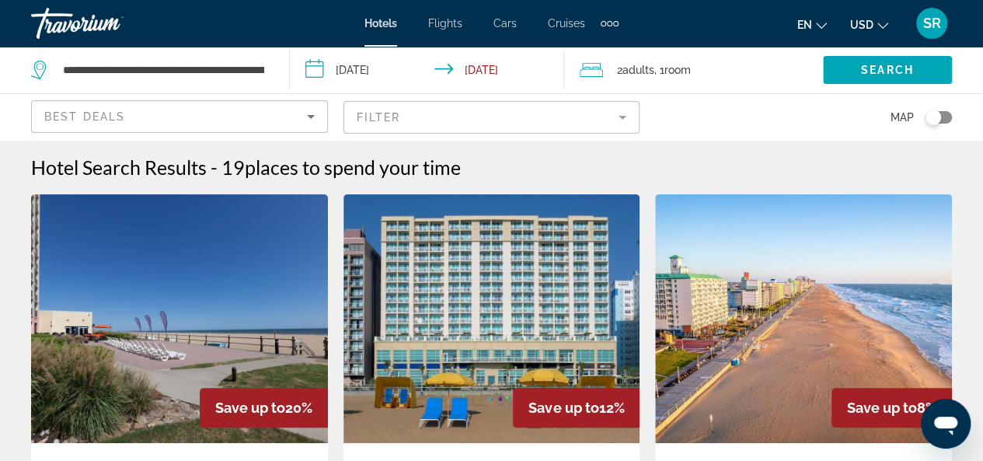
click at [384, 114] on mat-form-field "Filter" at bounding box center [491, 117] width 297 height 33
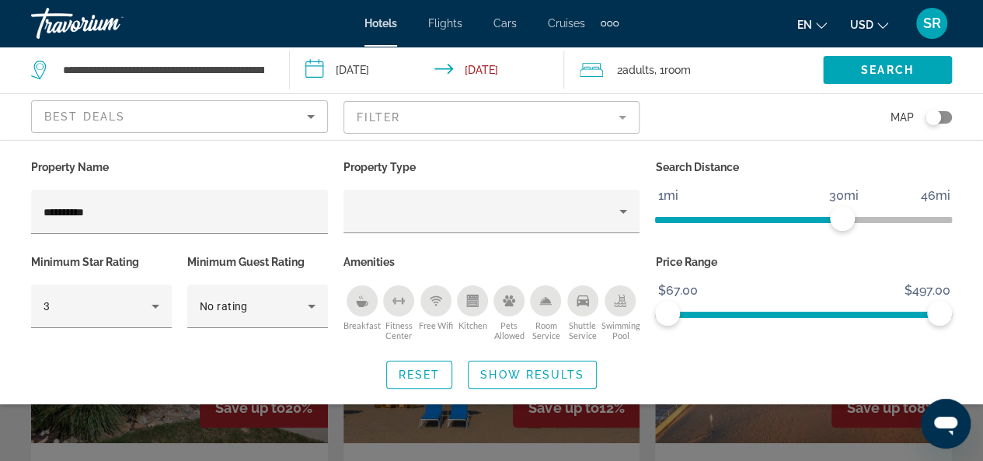
click at [384, 114] on mat-form-field "Filter" at bounding box center [491, 117] width 297 height 33
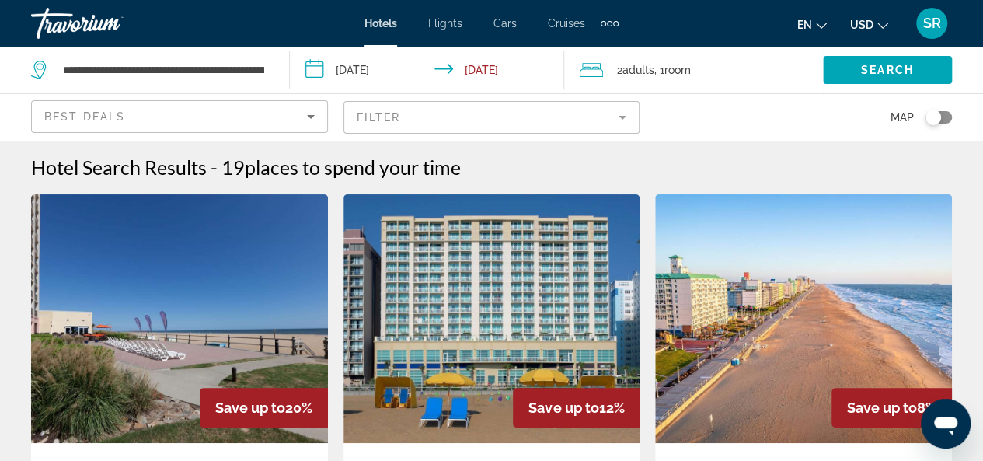
click at [384, 114] on mat-form-field "Filter" at bounding box center [491, 117] width 297 height 33
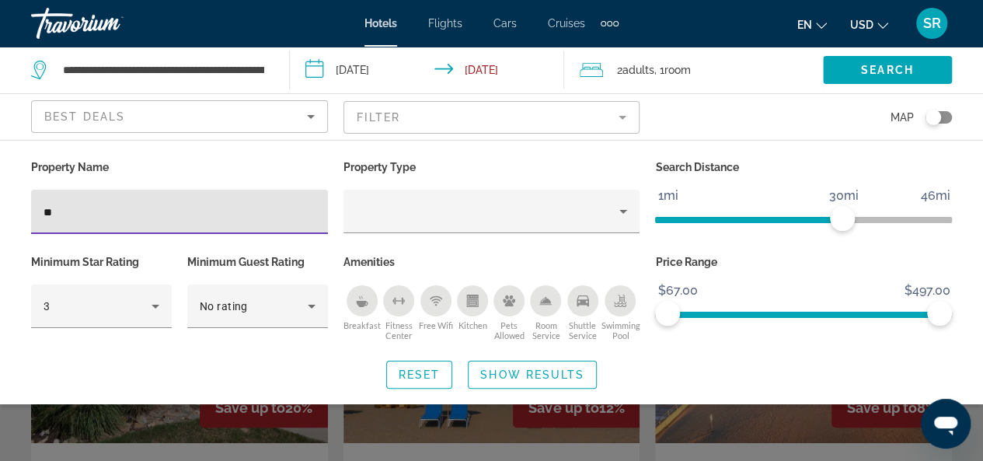
type input "*"
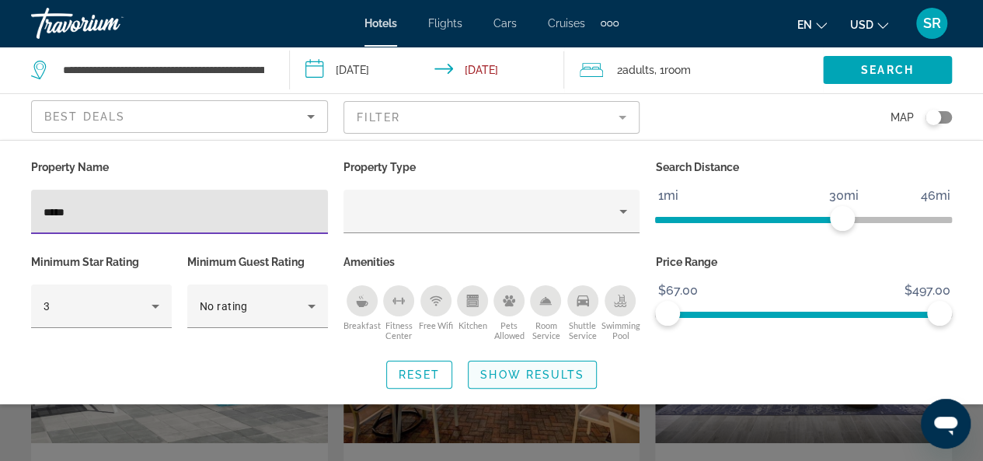
type input "*****"
click at [528, 375] on span "Show Results" at bounding box center [532, 374] width 104 height 12
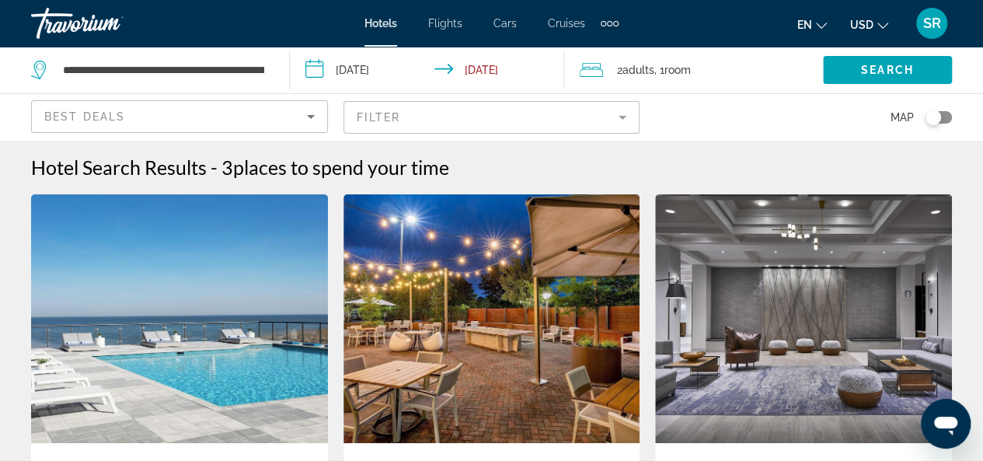
click at [528, 375] on img "Main content" at bounding box center [491, 318] width 297 height 249
click at [626, 117] on mat-form-field "Filter" at bounding box center [491, 117] width 297 height 33
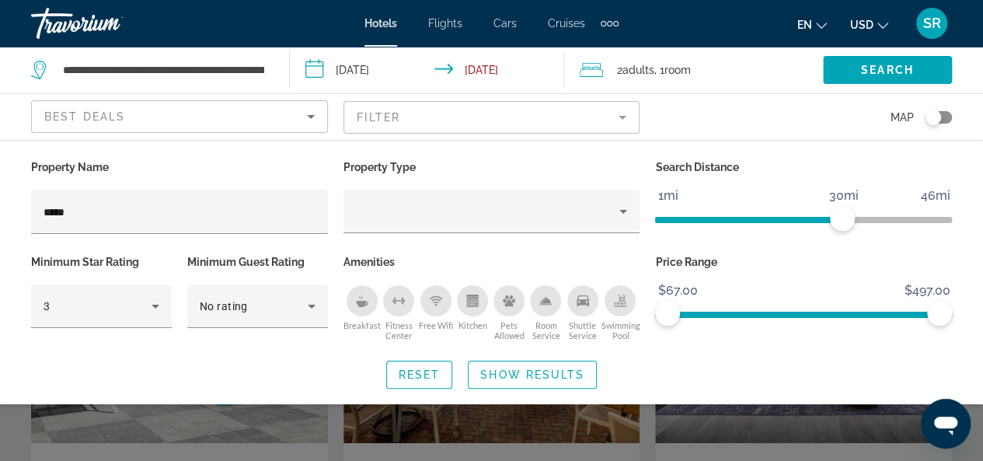
click at [626, 117] on mat-form-field "Filter" at bounding box center [491, 117] width 297 height 33
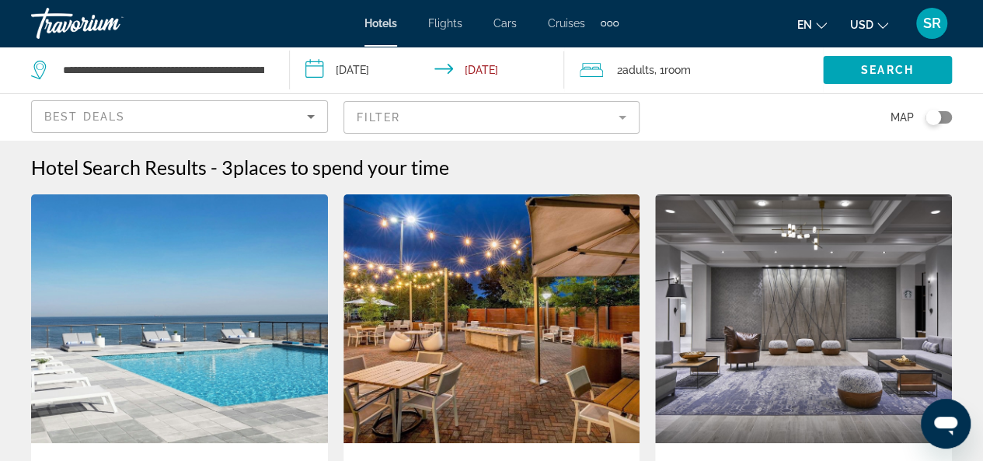
click at [165, 329] on img "Main content" at bounding box center [179, 318] width 297 height 249
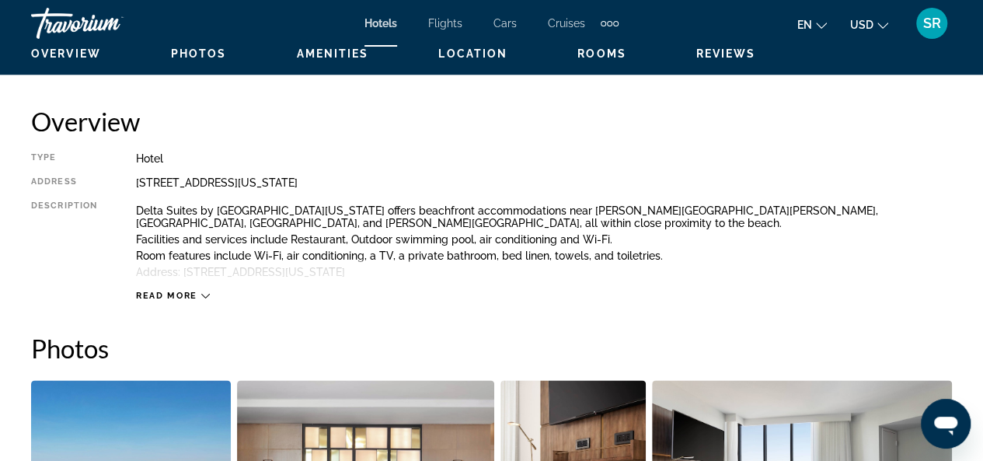
scroll to position [764, 0]
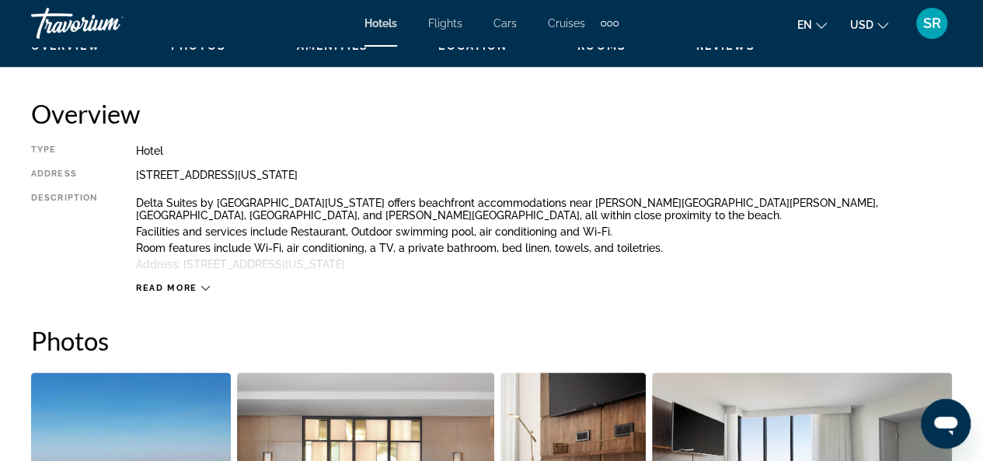
click at [174, 289] on span "Read more" at bounding box center [166, 288] width 61 height 10
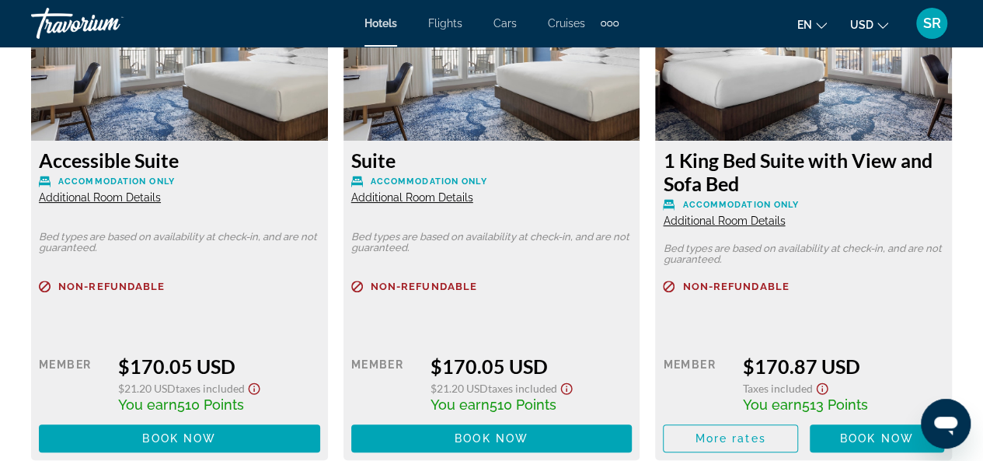
scroll to position [3101, 0]
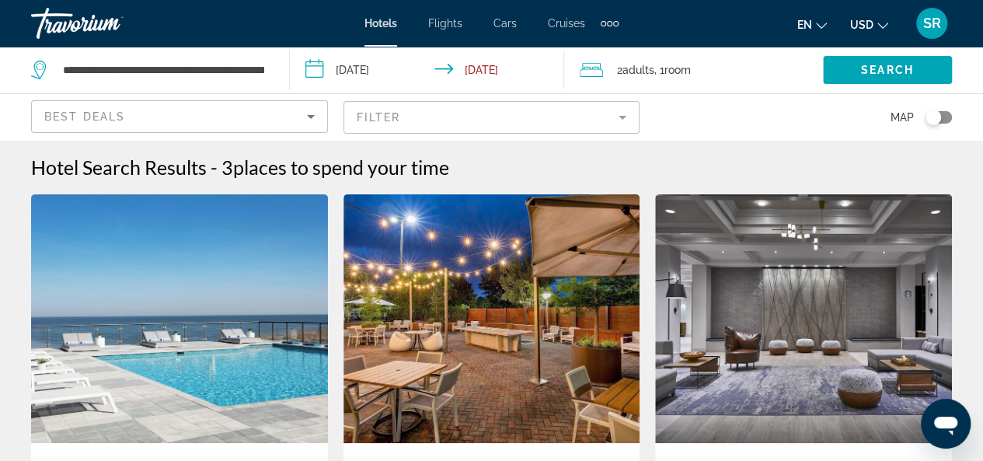
click at [193, 347] on img "Main content" at bounding box center [179, 318] width 297 height 249
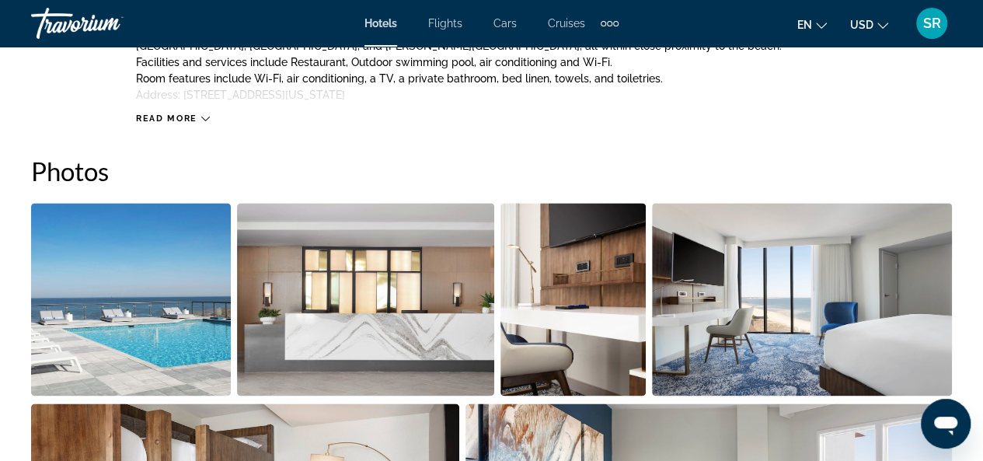
scroll to position [1140, 0]
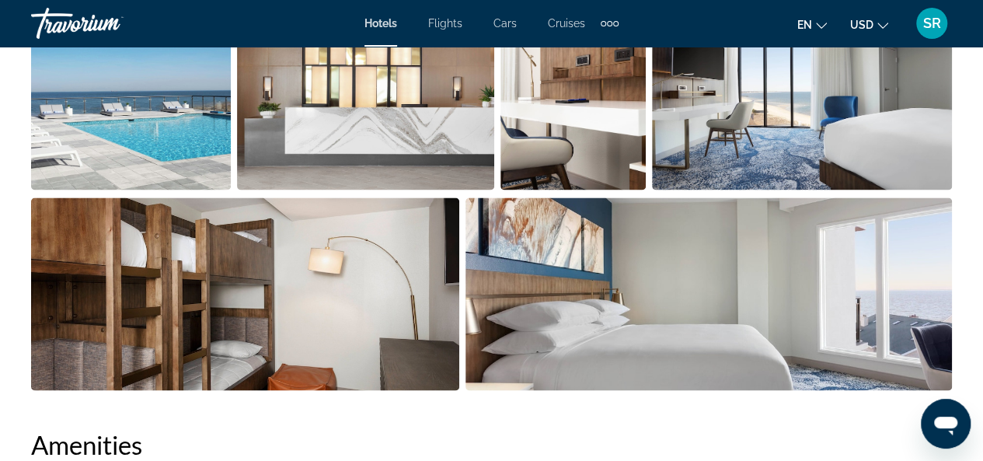
click at [730, 336] on img "Open full-screen image slider" at bounding box center [708, 293] width 486 height 193
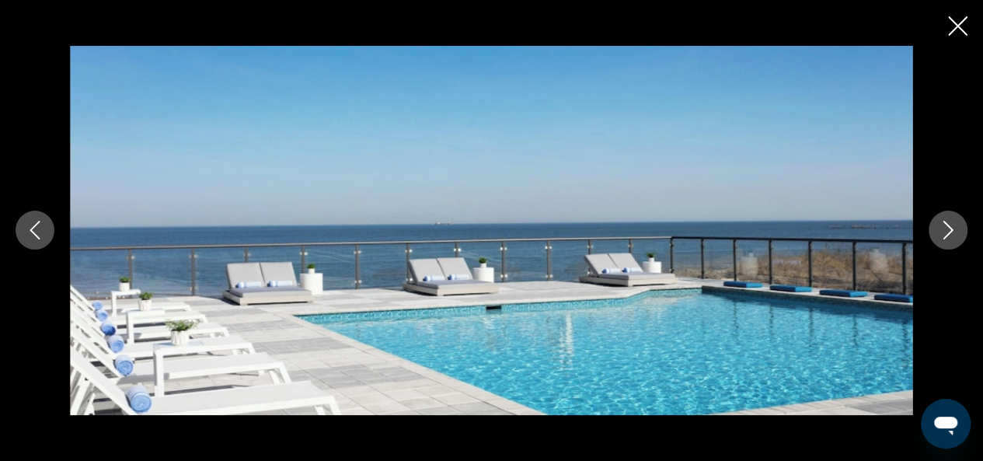
click at [730, 335] on img "Main content" at bounding box center [491, 230] width 843 height 368
click at [949, 235] on icon "Next image" at bounding box center [947, 230] width 19 height 19
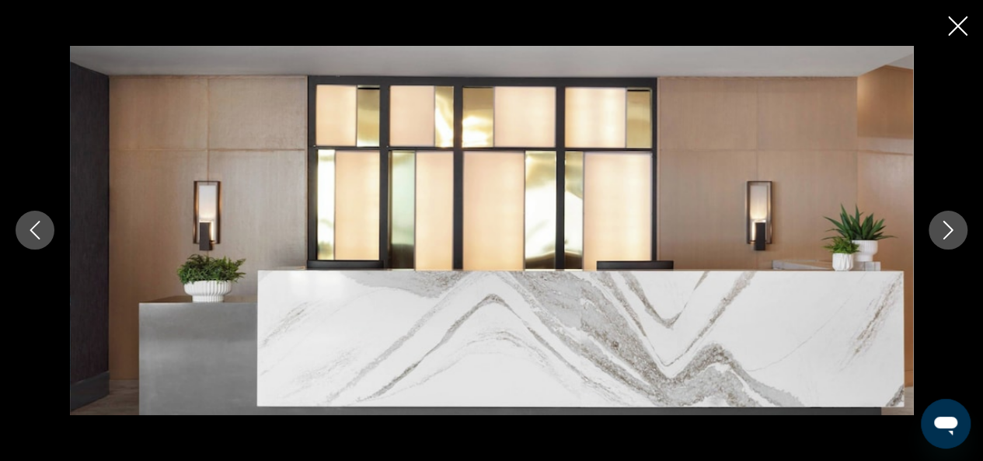
click at [949, 235] on icon "Next image" at bounding box center [947, 230] width 19 height 19
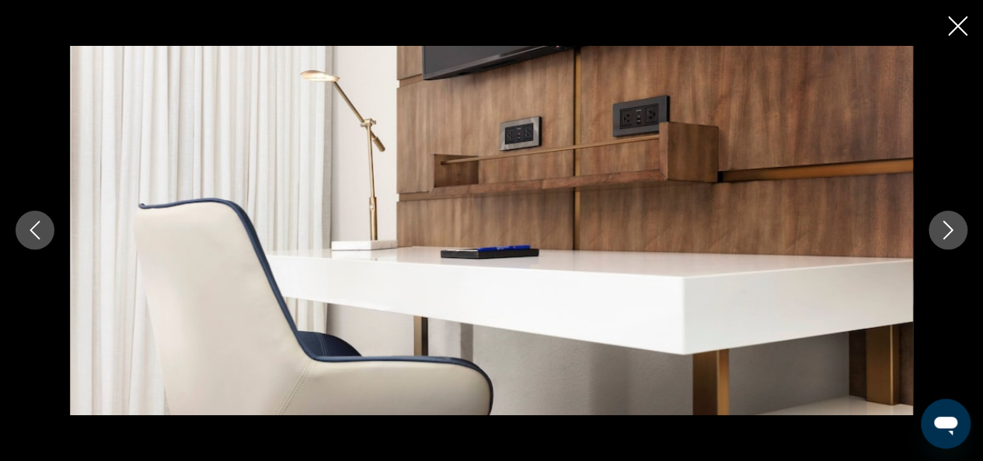
click at [949, 235] on icon "Next image" at bounding box center [947, 230] width 19 height 19
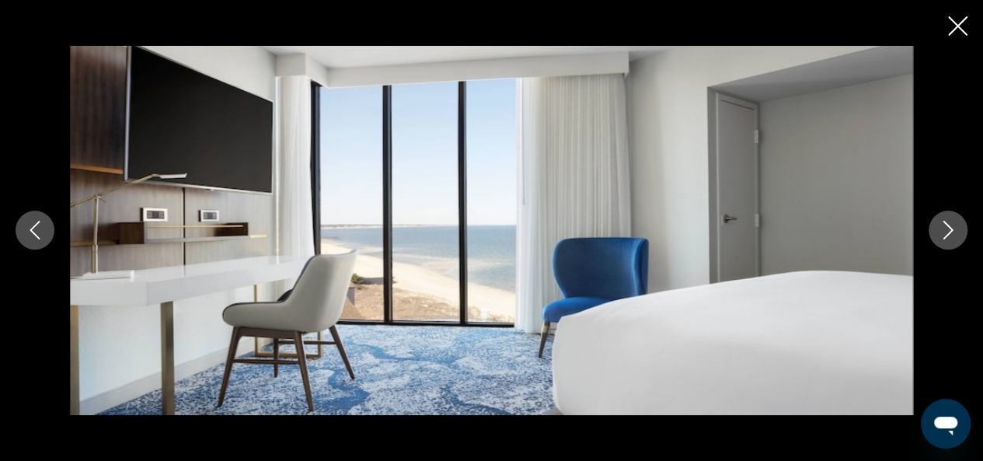
click at [949, 235] on icon "Next image" at bounding box center [947, 230] width 19 height 19
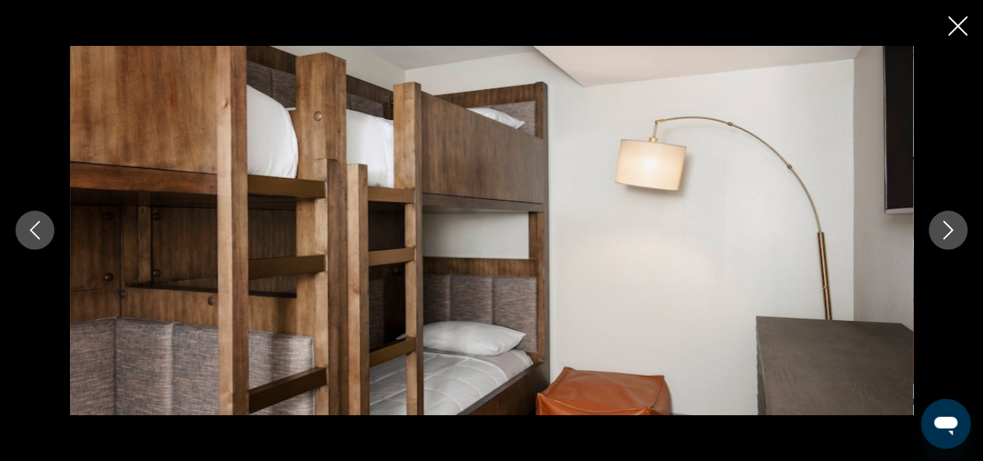
click at [949, 235] on icon "Next image" at bounding box center [947, 230] width 19 height 19
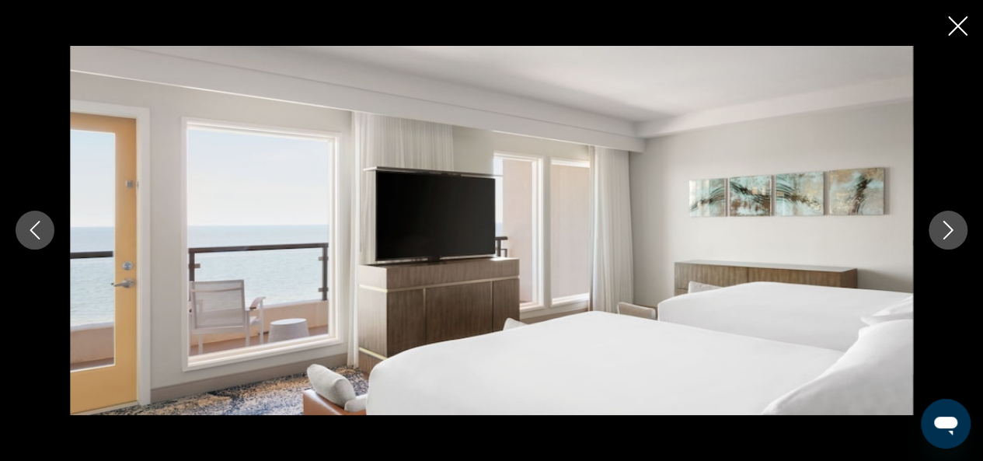
click at [954, 235] on icon "Next image" at bounding box center [947, 230] width 19 height 19
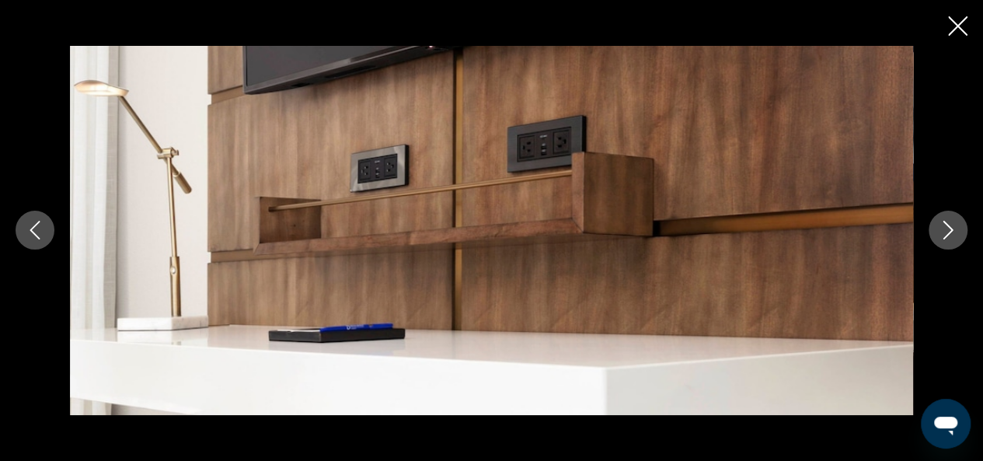
click at [950, 235] on icon "Next image" at bounding box center [947, 230] width 19 height 19
click at [951, 234] on icon "Next image" at bounding box center [947, 230] width 19 height 19
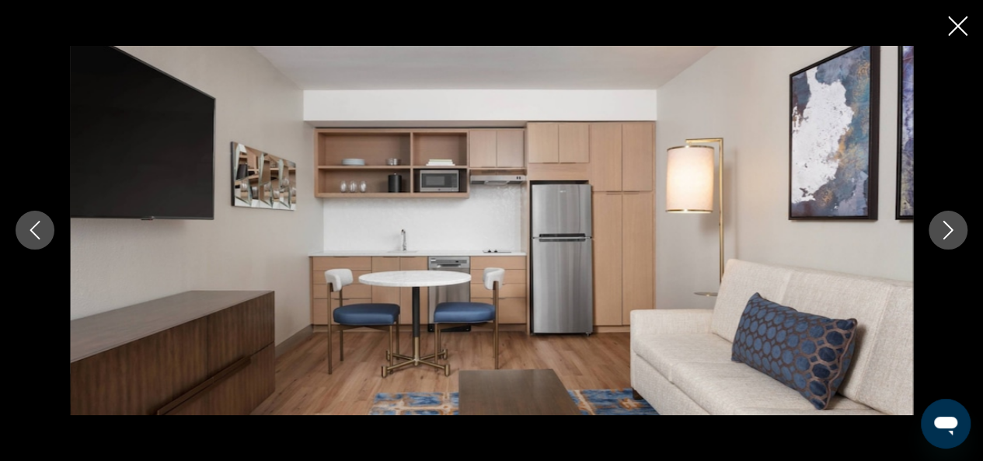
click at [951, 234] on icon "Next image" at bounding box center [947, 230] width 19 height 19
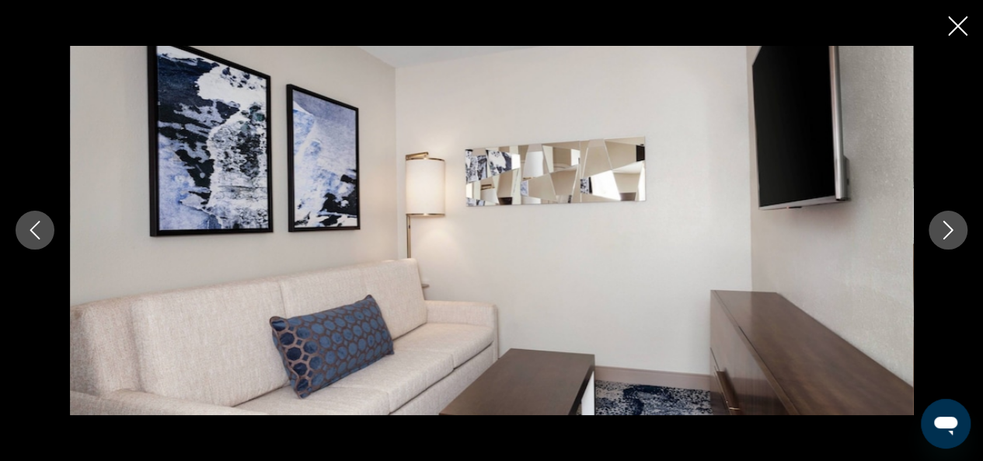
click at [951, 234] on icon "Next image" at bounding box center [947, 230] width 19 height 19
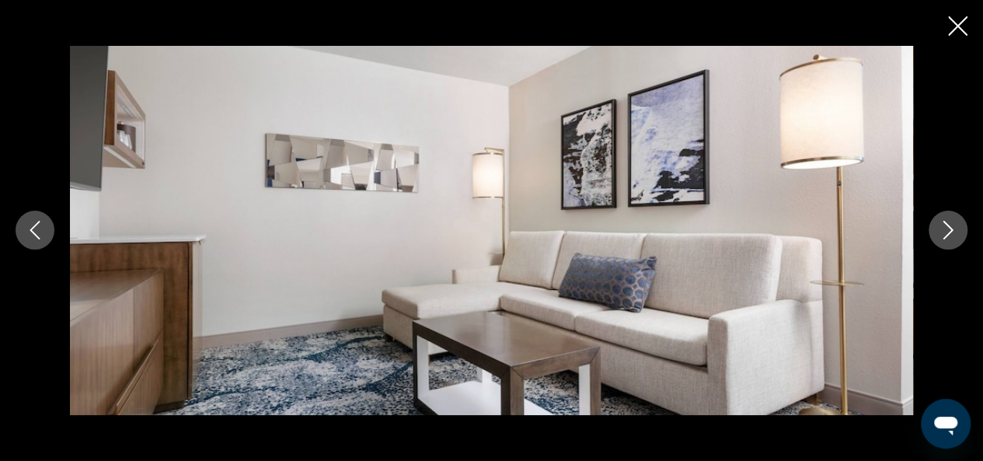
click at [951, 233] on icon "Next image" at bounding box center [947, 230] width 19 height 19
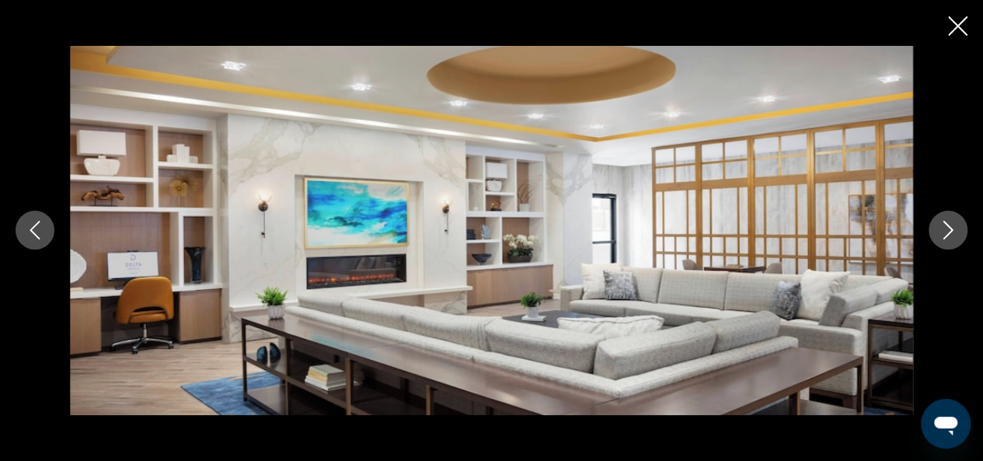
click at [951, 232] on icon "Next image" at bounding box center [947, 230] width 19 height 19
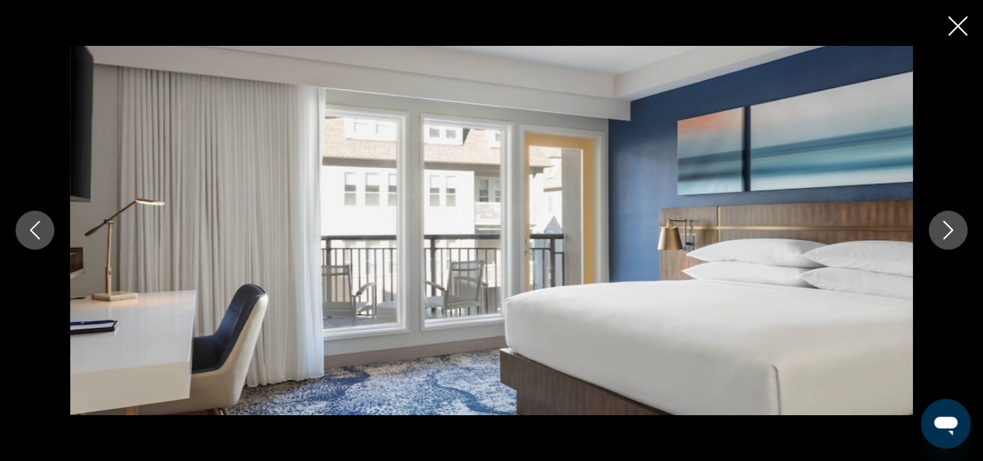
click at [951, 232] on icon "Next image" at bounding box center [947, 230] width 19 height 19
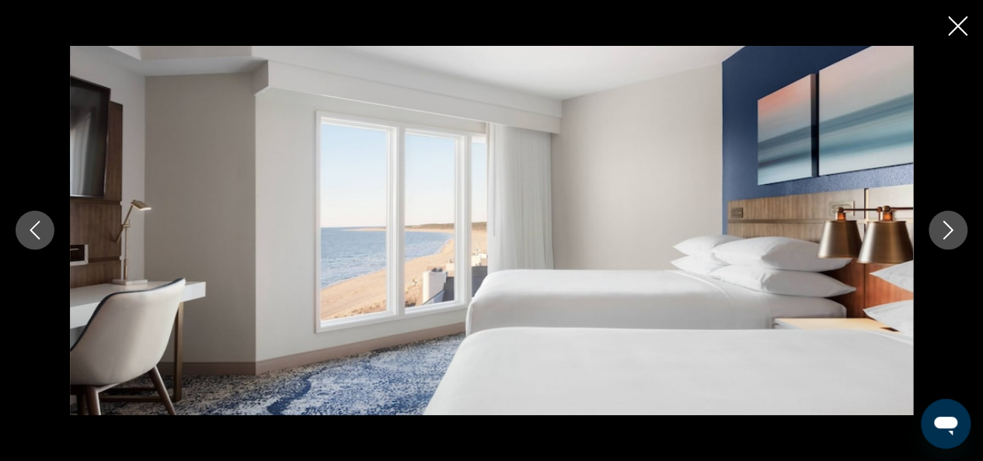
click at [951, 232] on icon "Next image" at bounding box center [947, 230] width 19 height 19
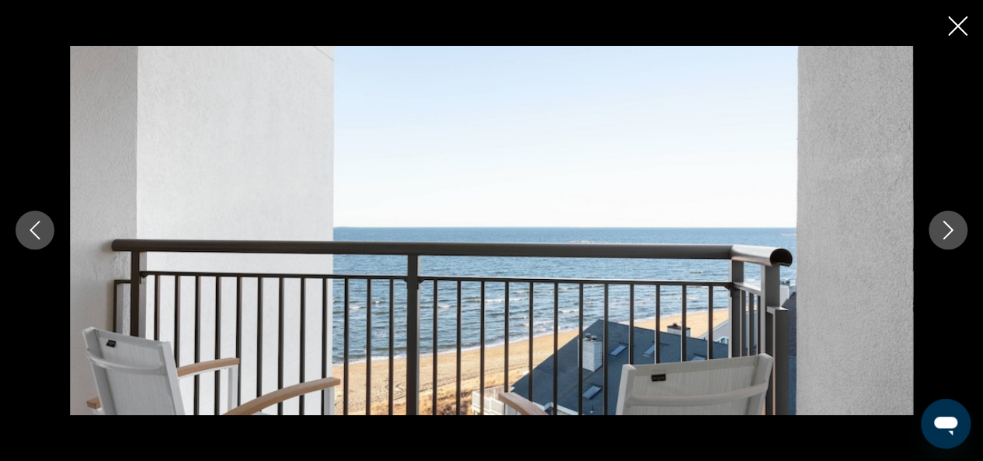
click at [951, 232] on icon "Next image" at bounding box center [947, 230] width 19 height 19
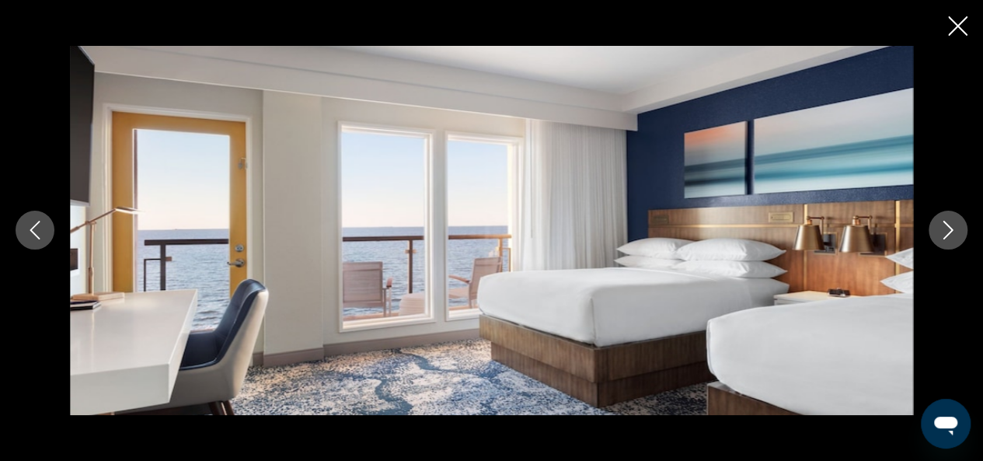
click at [951, 232] on icon "Next image" at bounding box center [947, 230] width 19 height 19
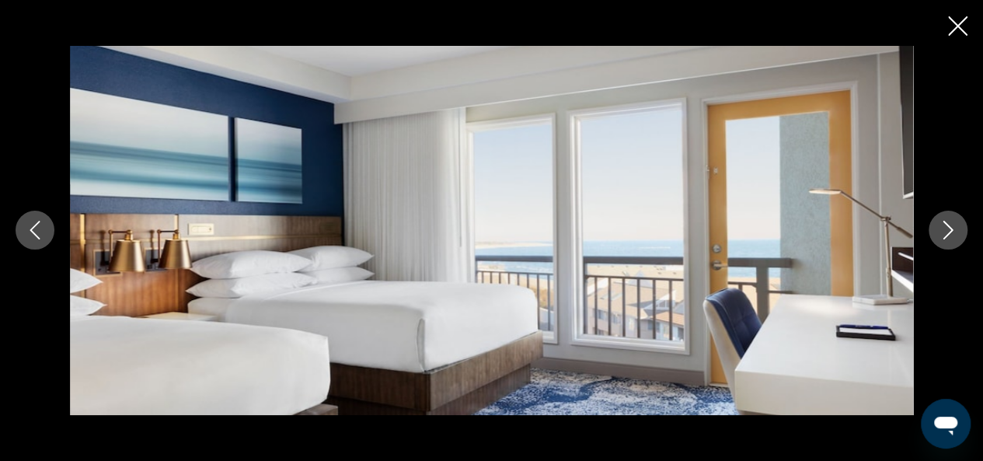
click at [951, 232] on icon "Next image" at bounding box center [947, 230] width 19 height 19
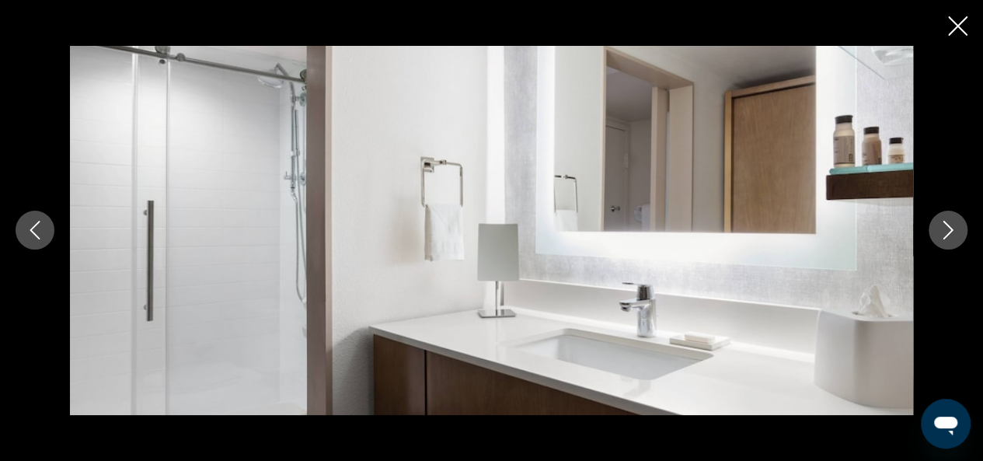
click at [959, 30] on icon "Close slideshow" at bounding box center [957, 25] width 19 height 19
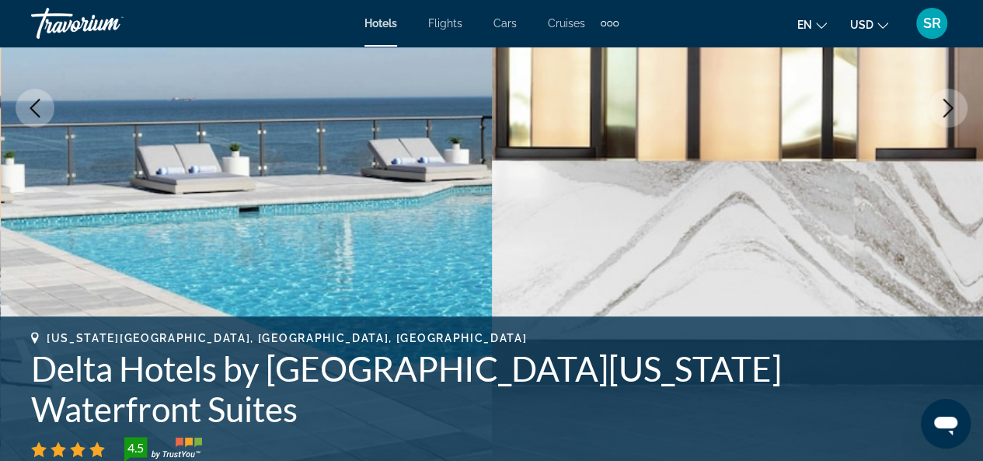
scroll to position [0, 0]
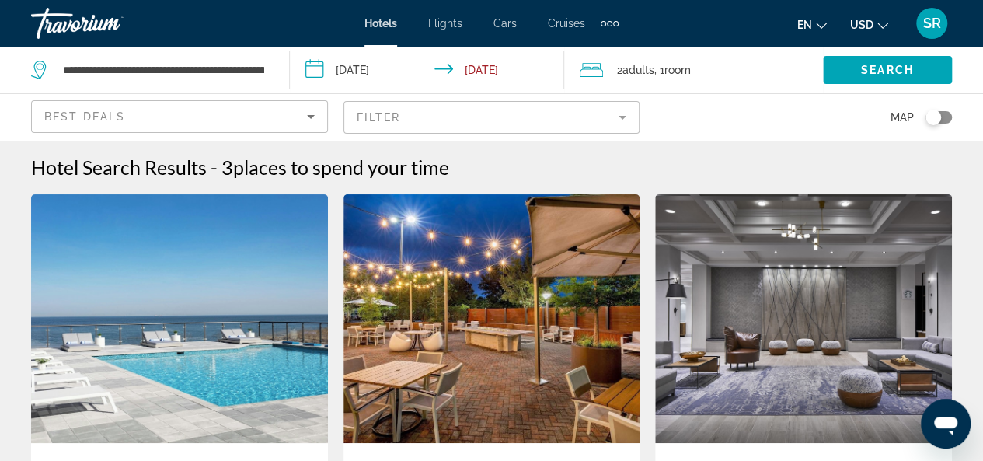
click at [413, 128] on mat-form-field "Filter" at bounding box center [491, 117] width 297 height 33
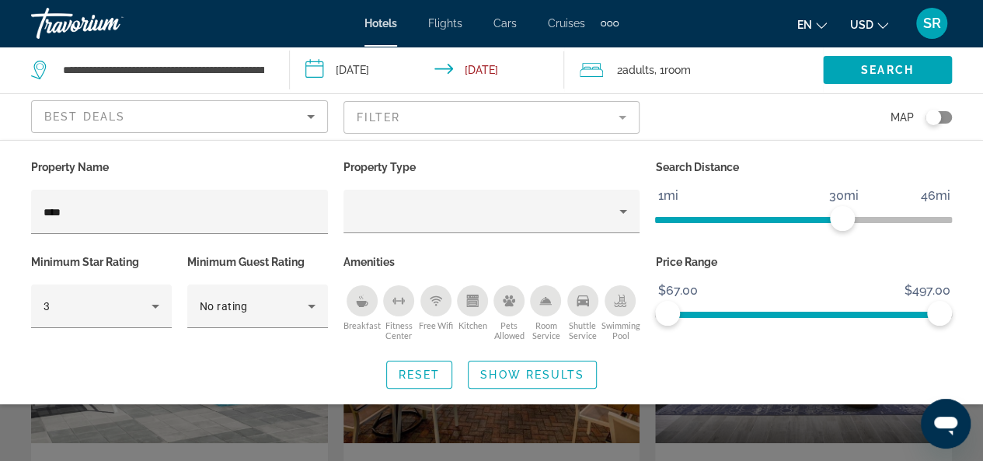
click at [413, 128] on mat-form-field "Filter" at bounding box center [491, 117] width 297 height 33
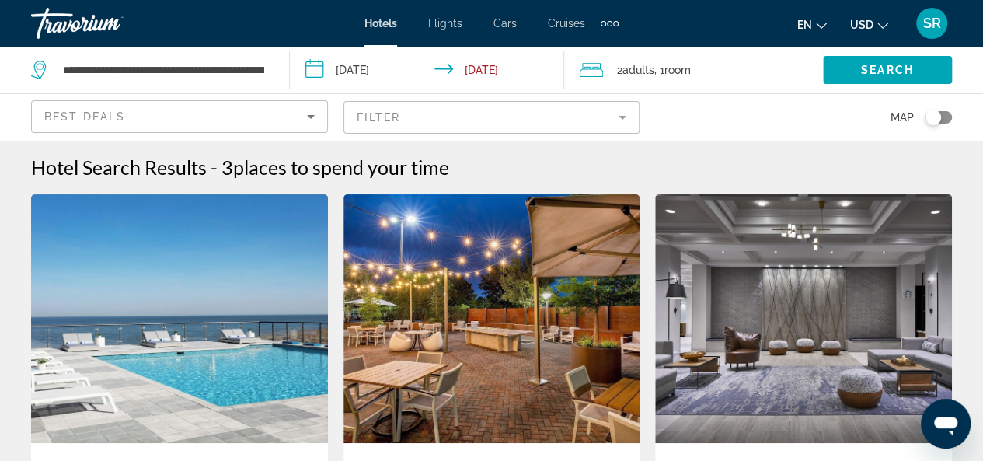
click at [413, 128] on mat-form-field "Filter" at bounding box center [491, 117] width 297 height 33
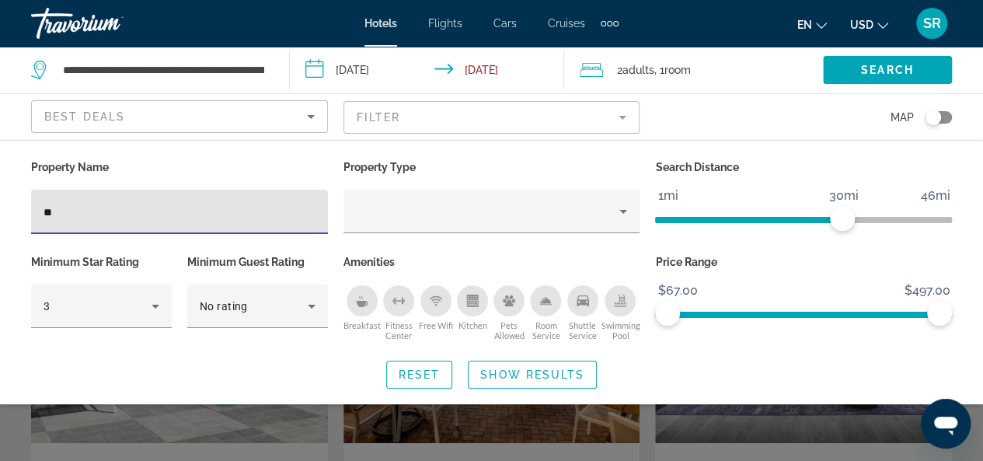
type input "*"
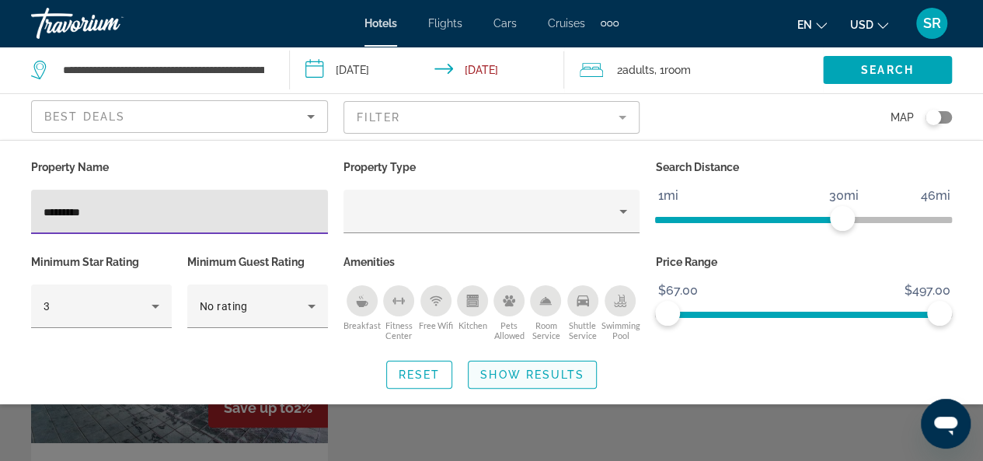
type input "*********"
click at [486, 368] on span "Show Results" at bounding box center [532, 374] width 104 height 12
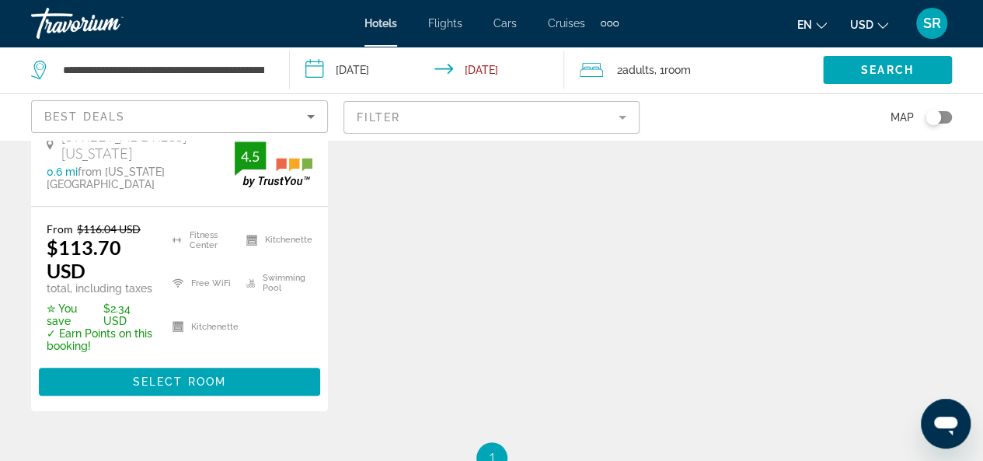
scroll to position [421, 0]
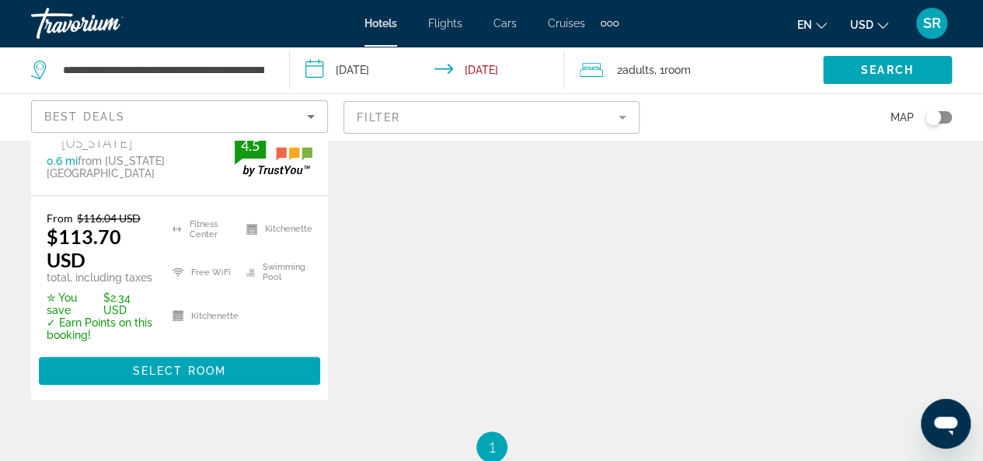
click at [974, 252] on div "Hotel Search Results - 1 places to spend your time Save up to 2% Boardwalk Reso…" at bounding box center [491, 98] width 983 height 728
click at [169, 364] on span "Select Room" at bounding box center [179, 370] width 93 height 12
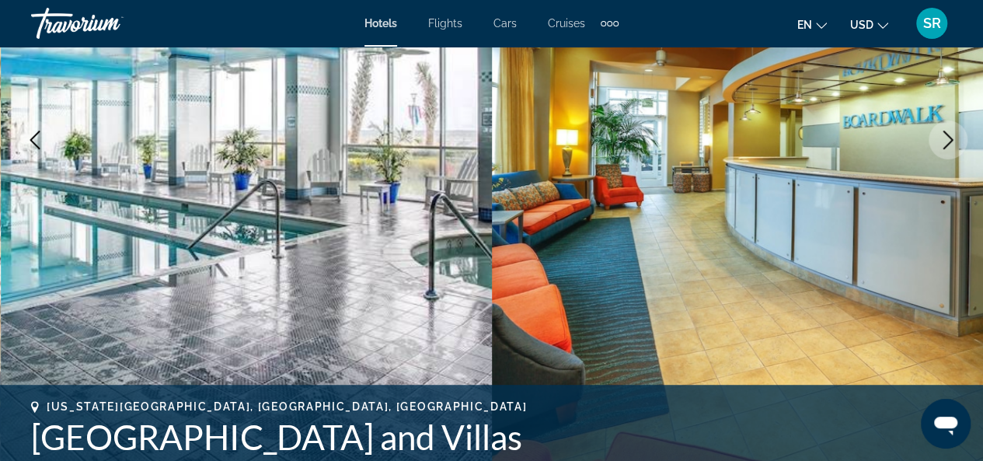
scroll to position [268, 0]
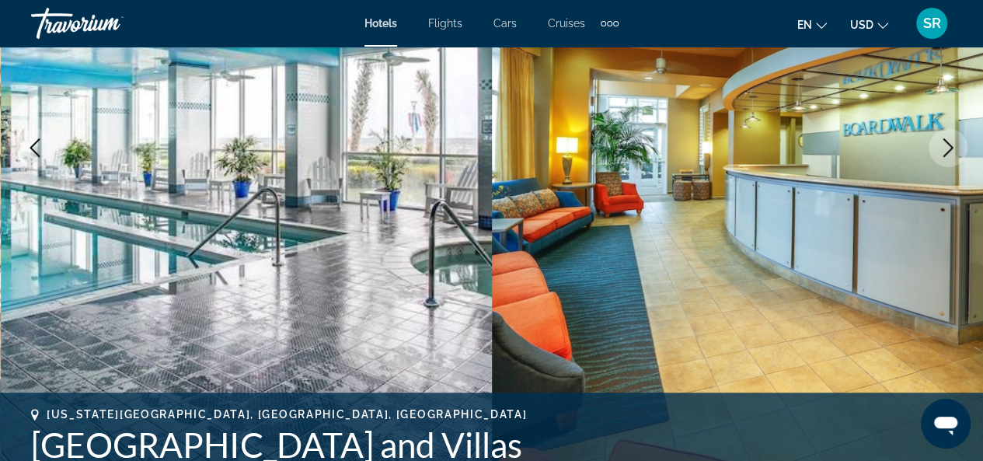
click at [942, 143] on icon "Next image" at bounding box center [947, 147] width 19 height 19
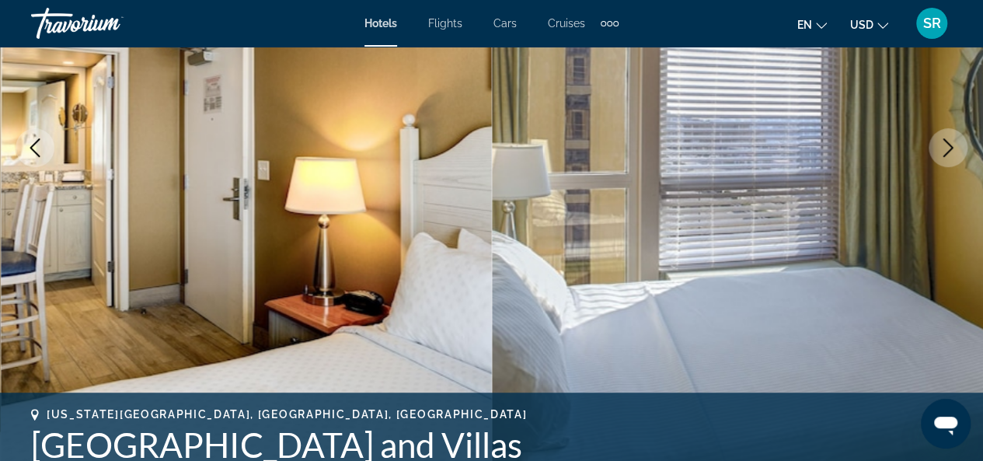
click at [942, 143] on icon "Next image" at bounding box center [947, 147] width 19 height 19
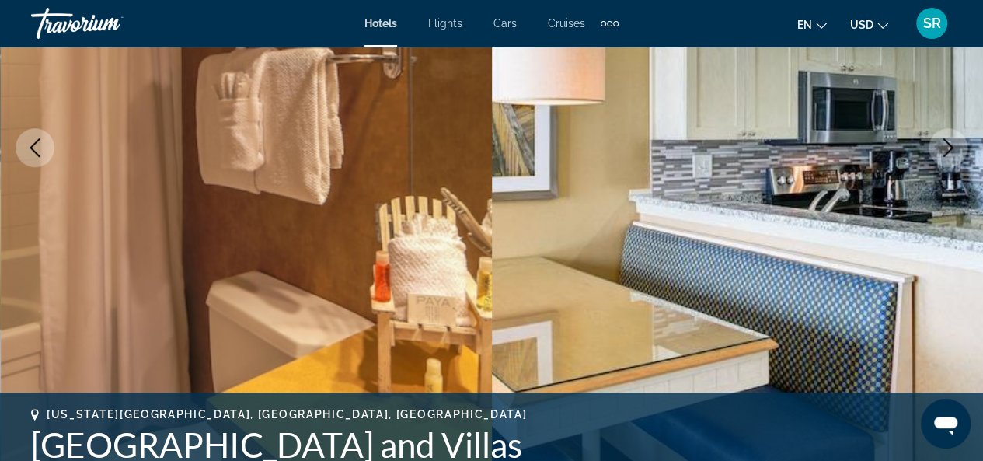
click at [942, 143] on icon "Next image" at bounding box center [947, 147] width 19 height 19
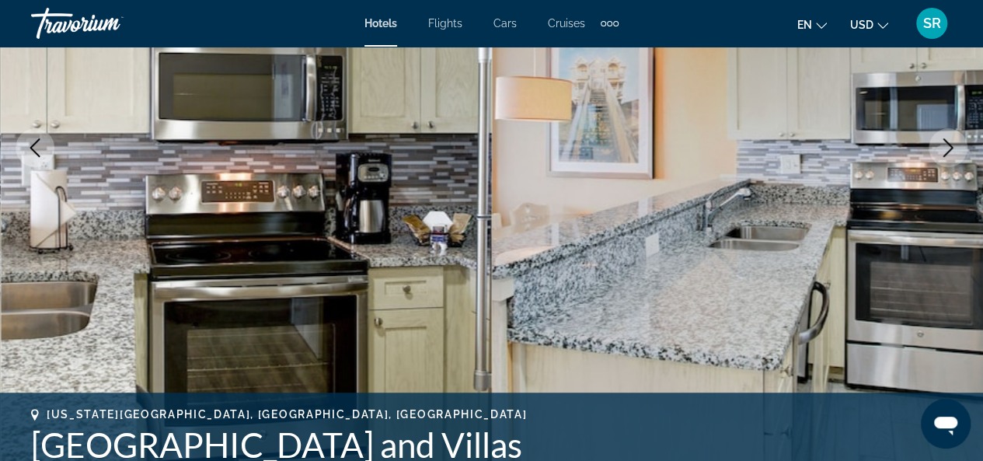
click at [942, 143] on icon "Next image" at bounding box center [947, 147] width 19 height 19
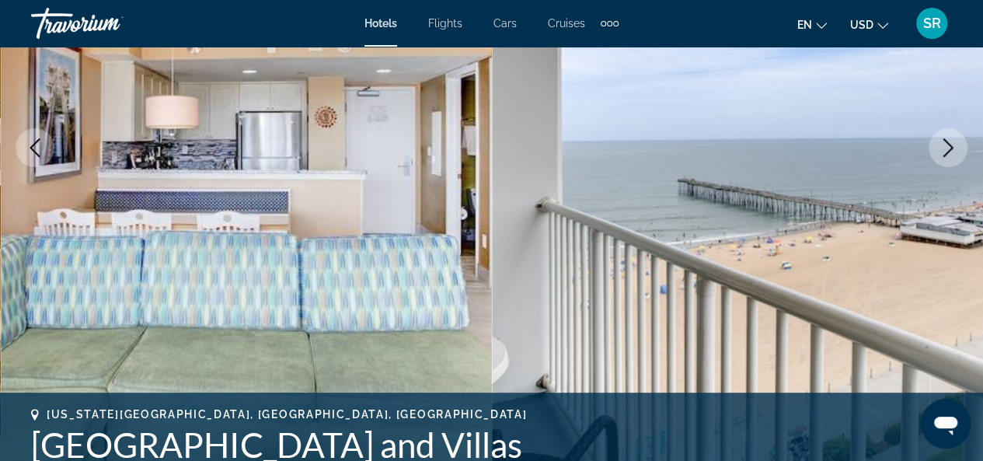
click at [942, 143] on icon "Next image" at bounding box center [947, 147] width 19 height 19
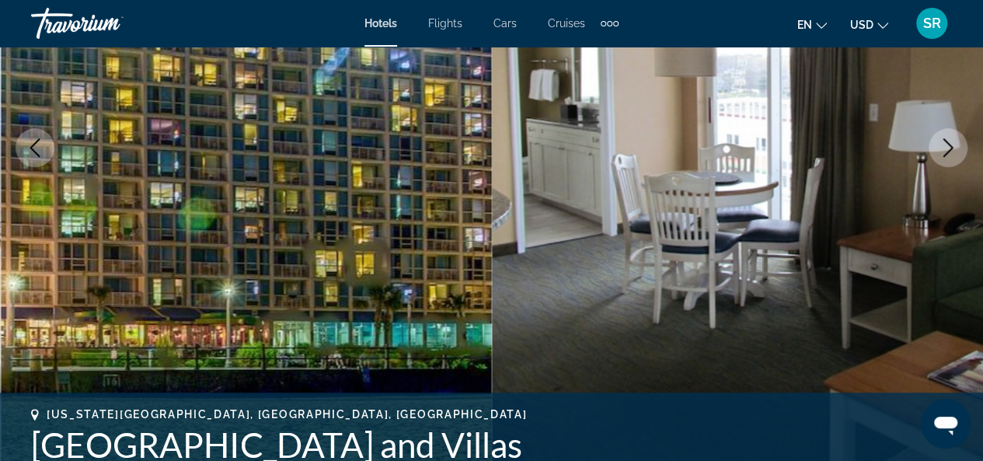
click at [942, 143] on icon "Next image" at bounding box center [947, 147] width 19 height 19
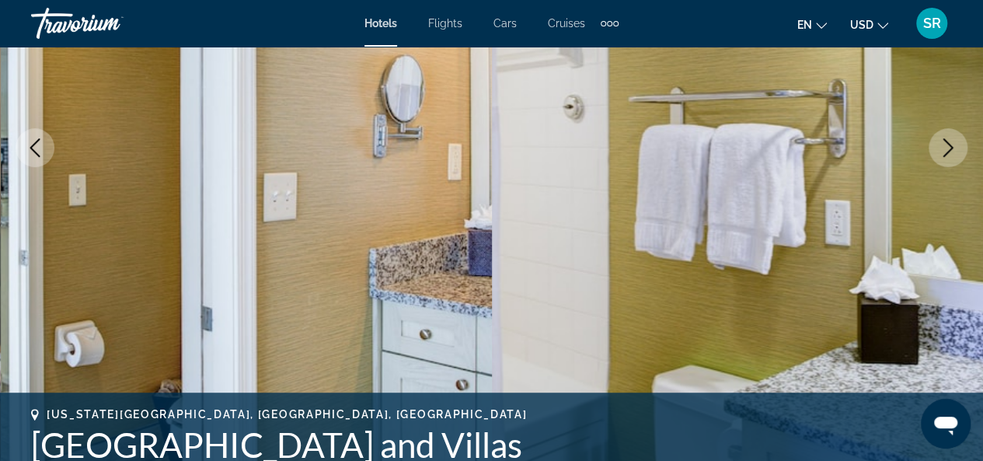
click at [942, 143] on icon "Next image" at bounding box center [947, 147] width 19 height 19
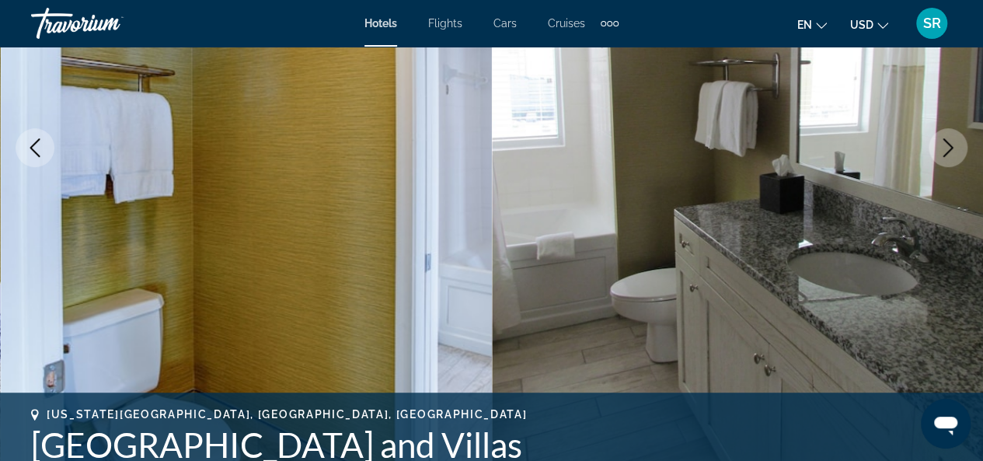
click at [942, 143] on icon "Next image" at bounding box center [947, 147] width 19 height 19
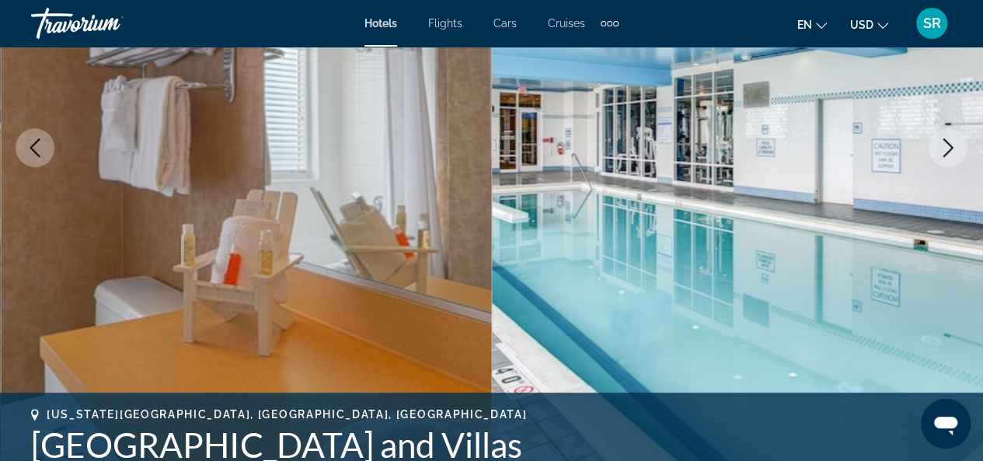
click at [942, 143] on icon "Next image" at bounding box center [947, 147] width 19 height 19
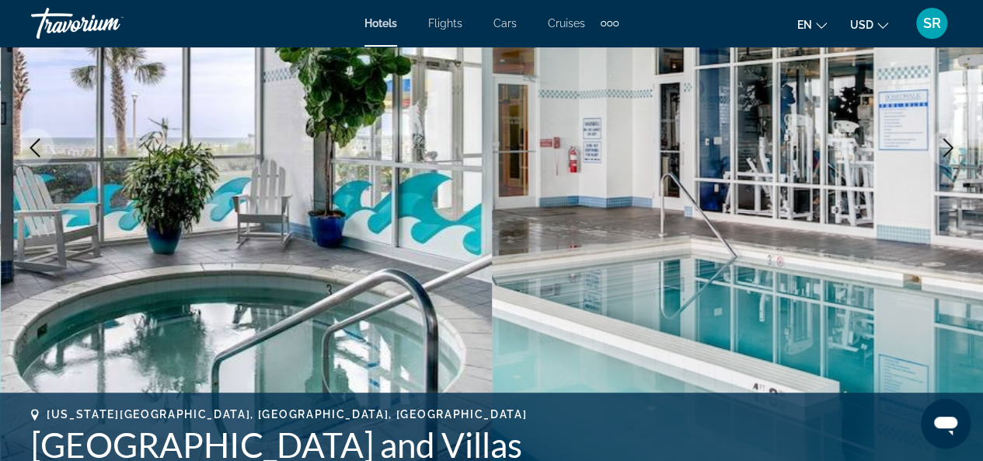
click at [942, 143] on icon "Next image" at bounding box center [947, 147] width 19 height 19
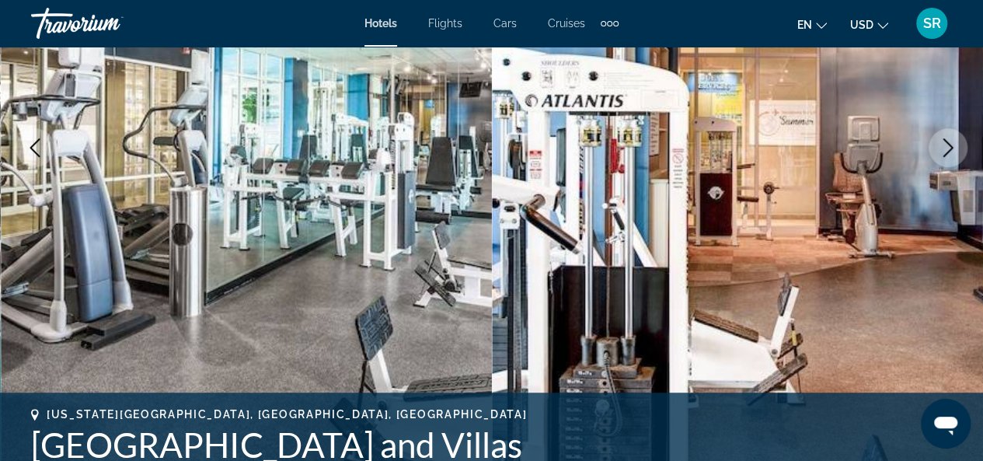
click at [942, 143] on icon "Next image" at bounding box center [947, 147] width 19 height 19
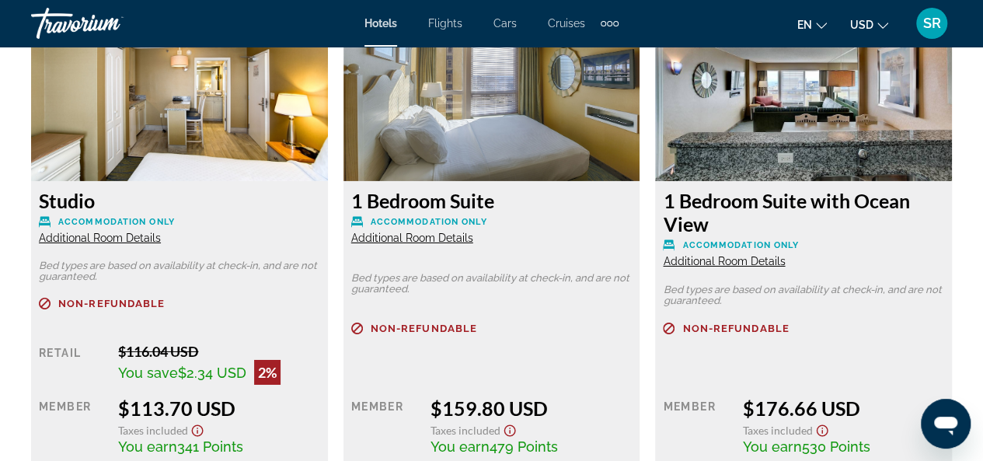
scroll to position [2473, 0]
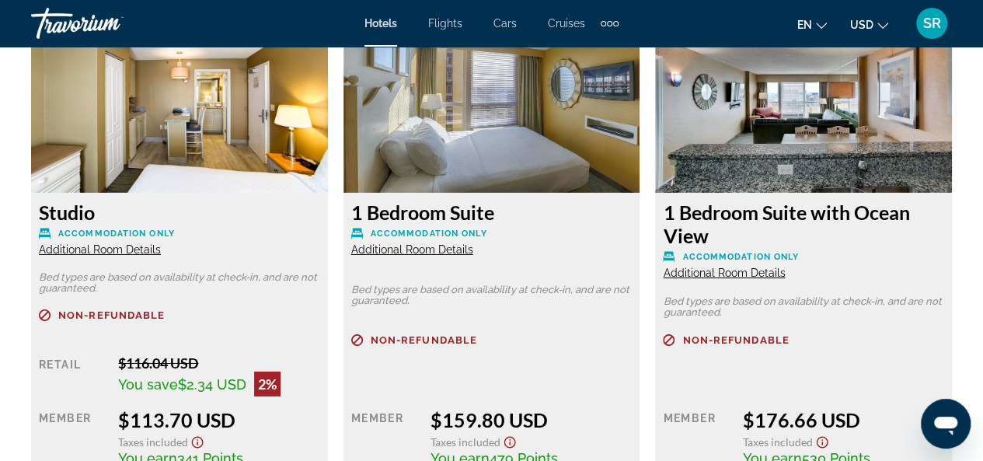
click at [720, 273] on span "Additional Room Details" at bounding box center [724, 272] width 122 height 12
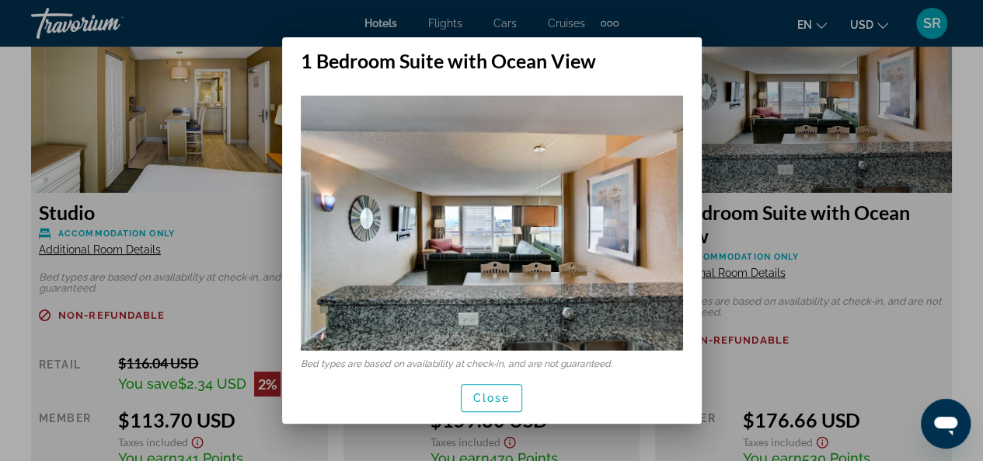
click at [817, 249] on div at bounding box center [491, 230] width 983 height 461
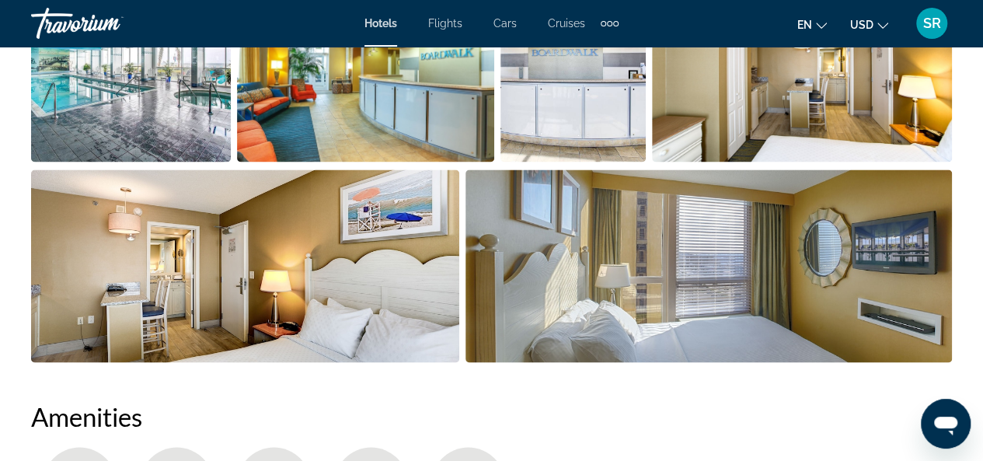
scroll to position [1212, 0]
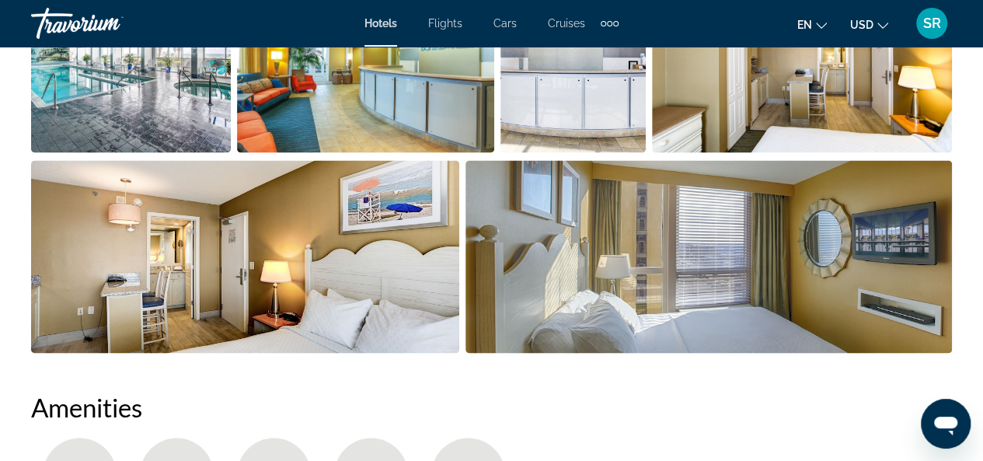
click at [688, 287] on img "Open full-screen image slider" at bounding box center [708, 256] width 486 height 193
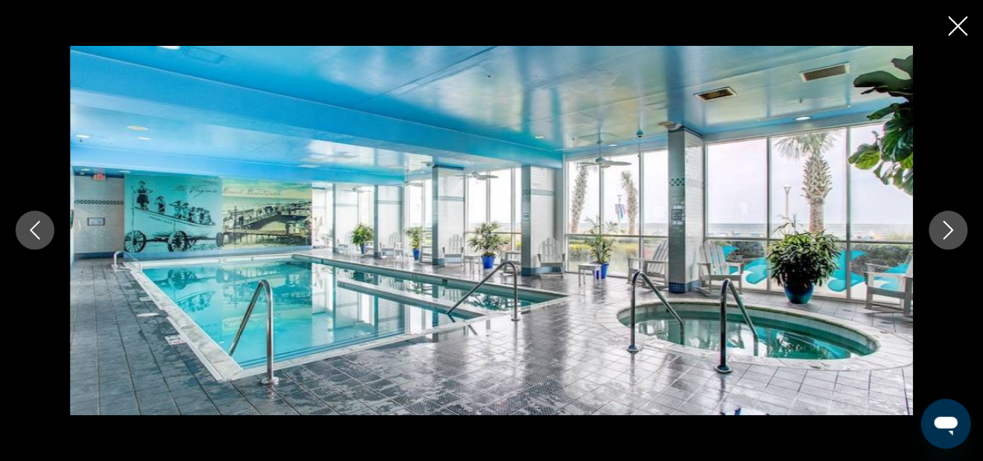
click at [688, 287] on img "Main content" at bounding box center [491, 230] width 843 height 368
click at [954, 226] on icon "Next image" at bounding box center [947, 230] width 19 height 19
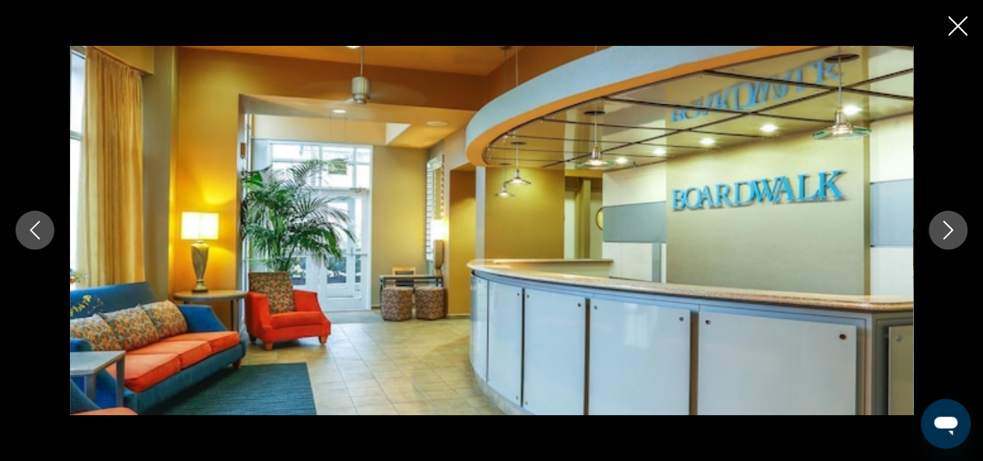
click at [954, 226] on icon "Next image" at bounding box center [947, 230] width 19 height 19
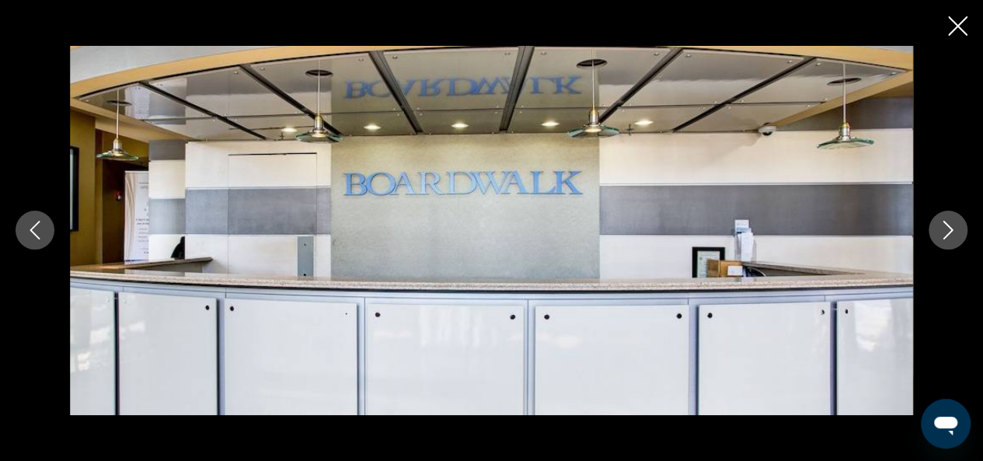
click at [954, 226] on icon "Next image" at bounding box center [947, 230] width 19 height 19
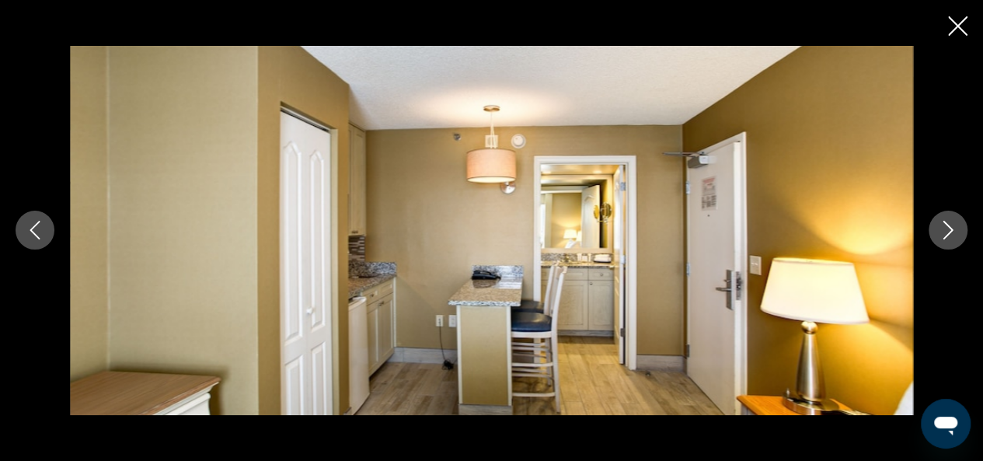
click at [954, 226] on icon "Next image" at bounding box center [947, 230] width 19 height 19
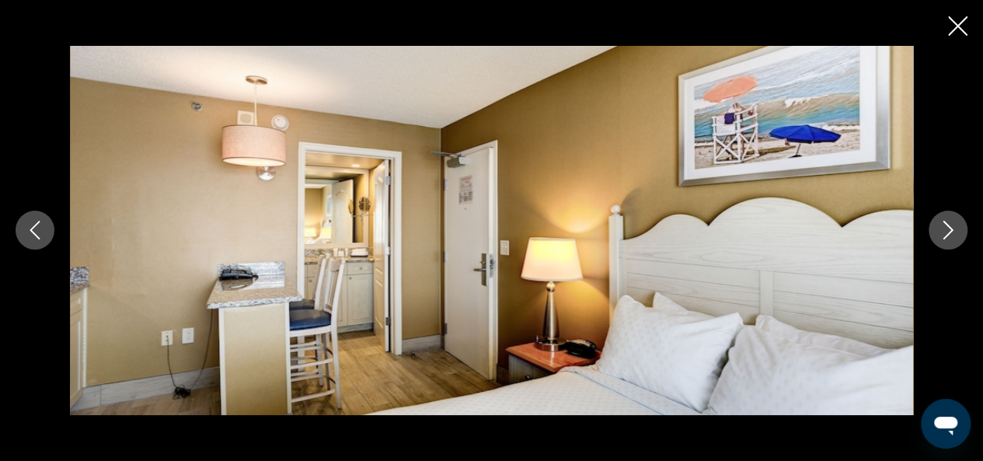
click at [953, 232] on icon "Next image" at bounding box center [947, 230] width 19 height 19
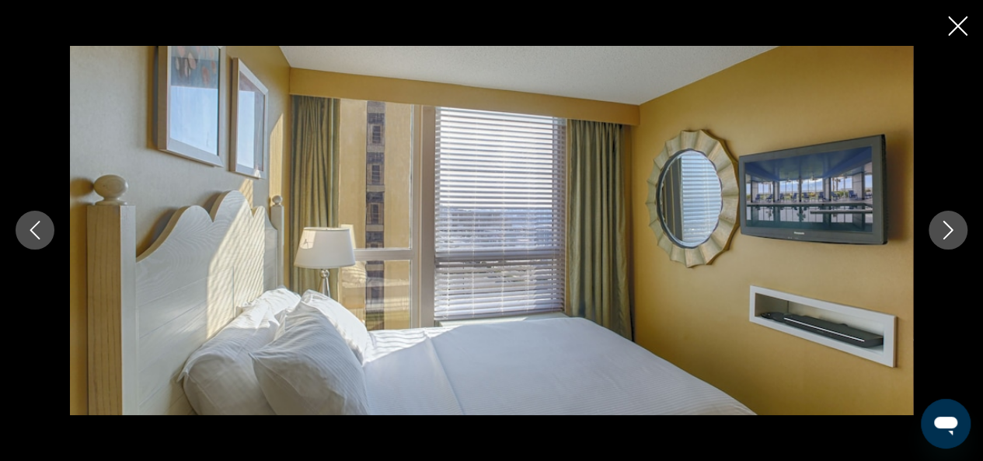
click at [953, 232] on icon "Next image" at bounding box center [947, 230] width 19 height 19
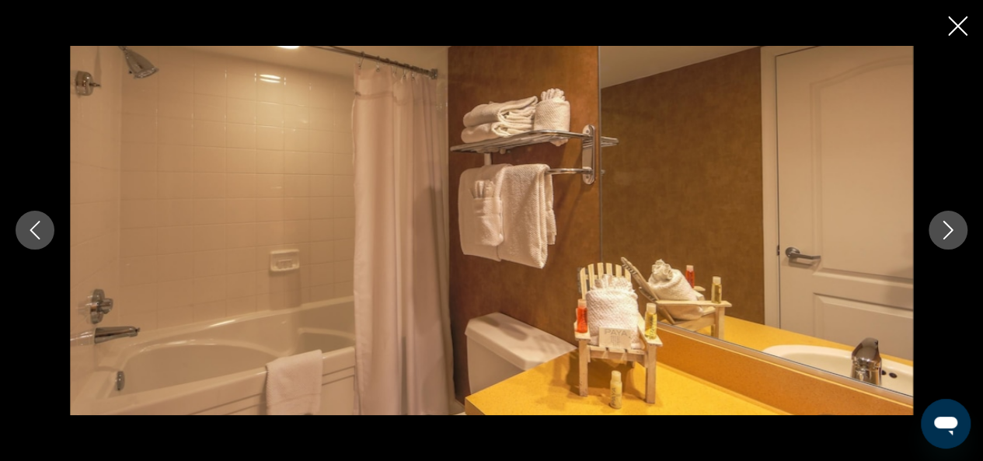
click at [953, 232] on icon "Next image" at bounding box center [947, 230] width 19 height 19
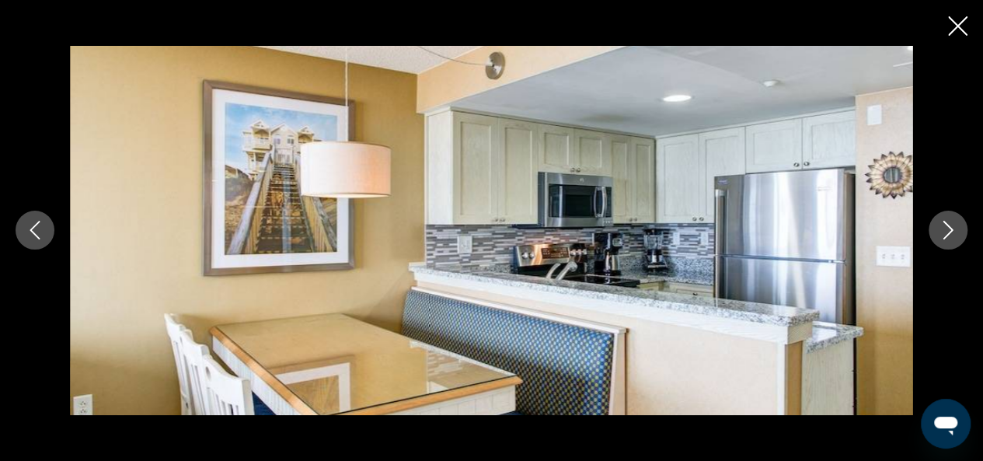
click at [953, 232] on icon "Next image" at bounding box center [947, 230] width 19 height 19
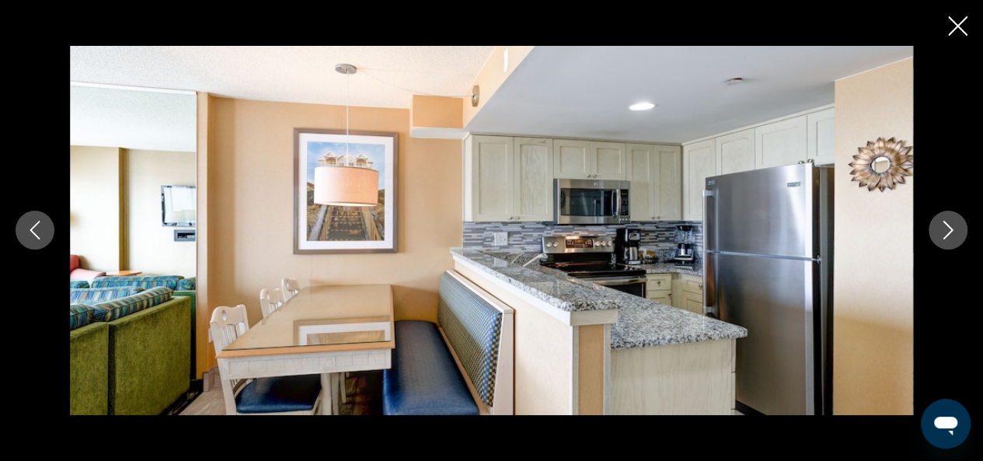
click at [953, 232] on icon "Next image" at bounding box center [947, 230] width 19 height 19
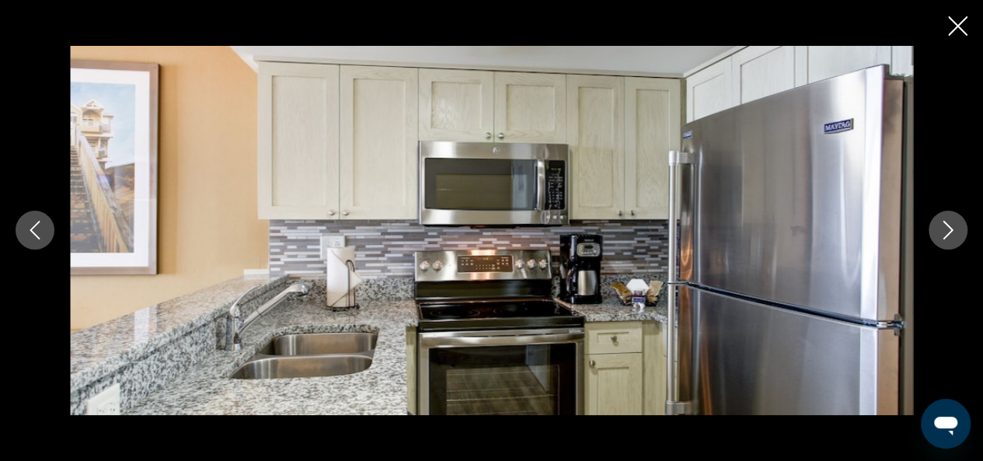
click at [953, 232] on icon "Next image" at bounding box center [947, 230] width 19 height 19
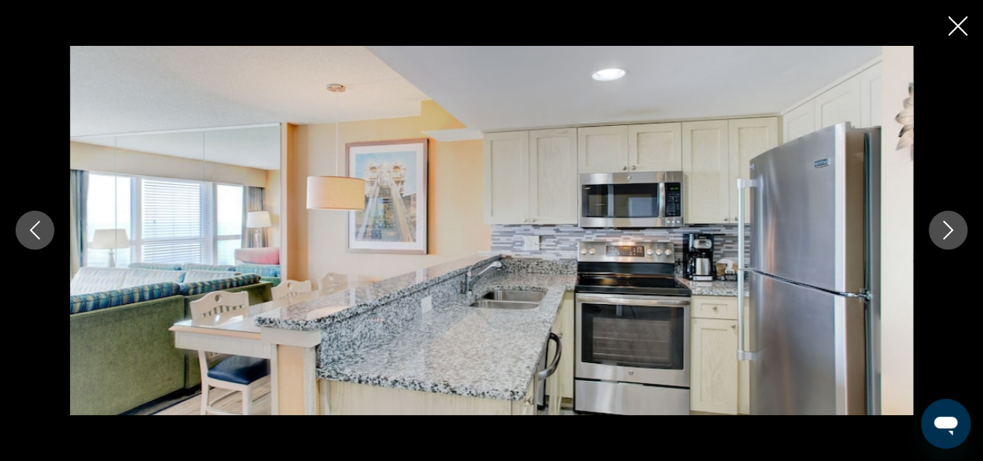
click at [953, 232] on icon "Next image" at bounding box center [947, 230] width 19 height 19
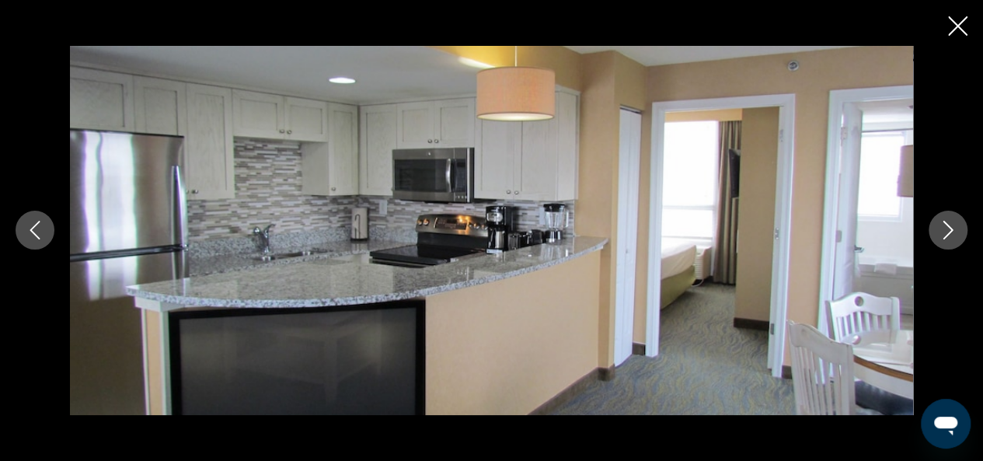
click at [953, 232] on icon "Next image" at bounding box center [947, 230] width 19 height 19
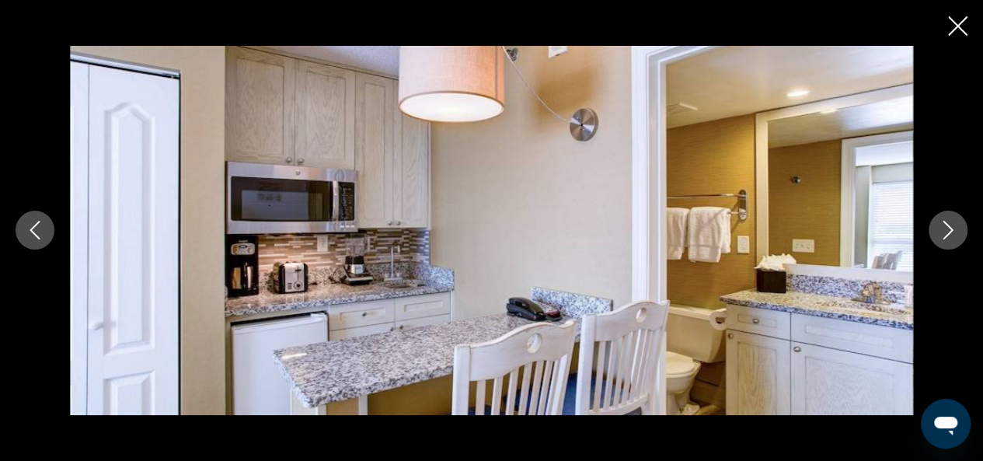
click at [953, 232] on icon "Next image" at bounding box center [947, 230] width 19 height 19
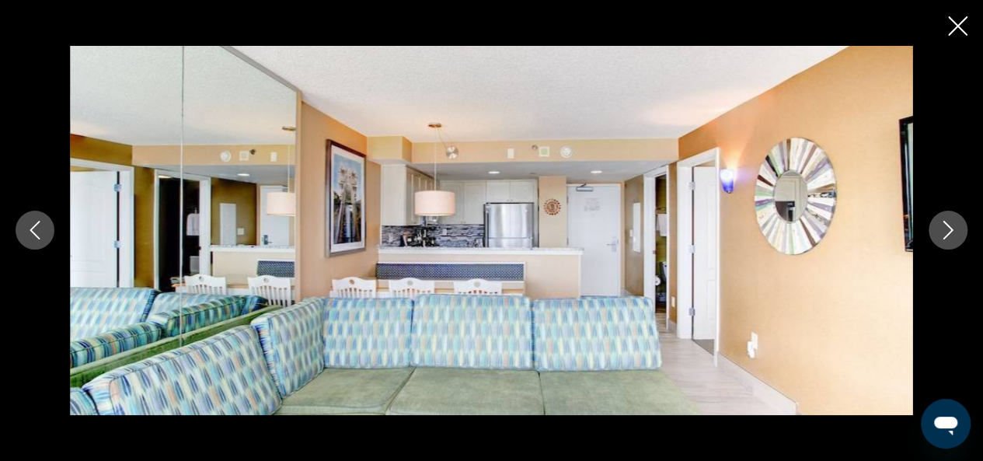
click at [953, 232] on icon "Next image" at bounding box center [947, 230] width 19 height 19
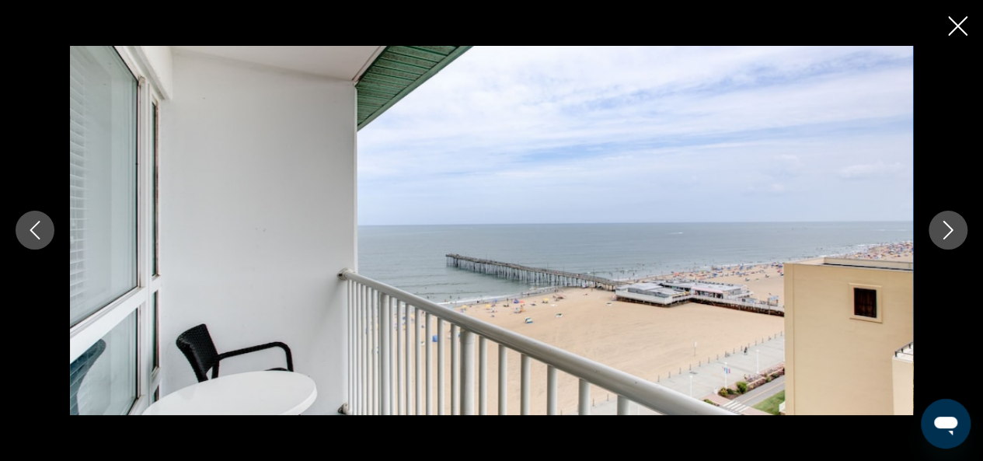
click at [953, 231] on icon "Next image" at bounding box center [947, 230] width 19 height 19
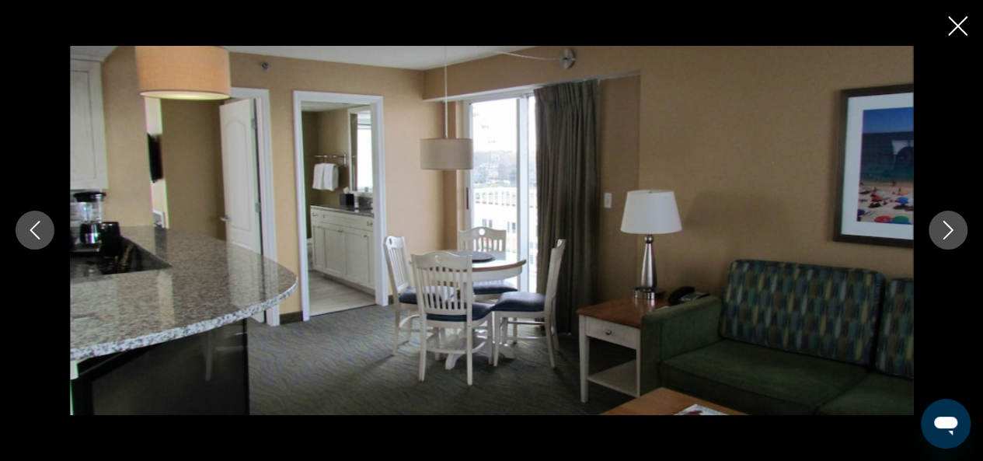
click at [953, 231] on icon "Next image" at bounding box center [947, 230] width 19 height 19
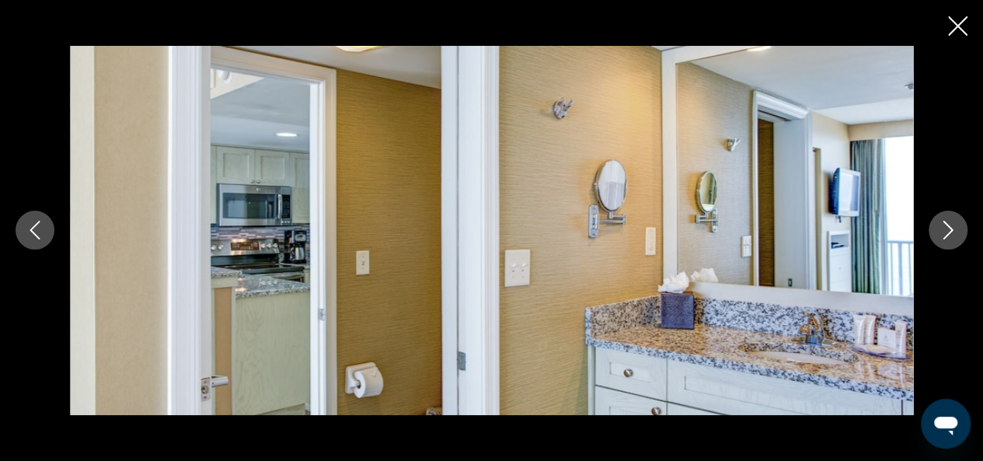
click at [961, 31] on icon "Close slideshow" at bounding box center [957, 25] width 19 height 19
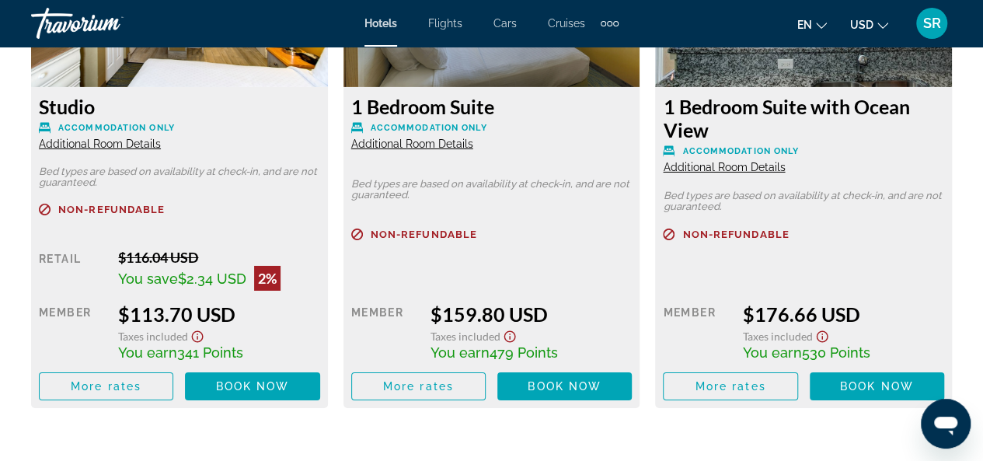
scroll to position [2569, 0]
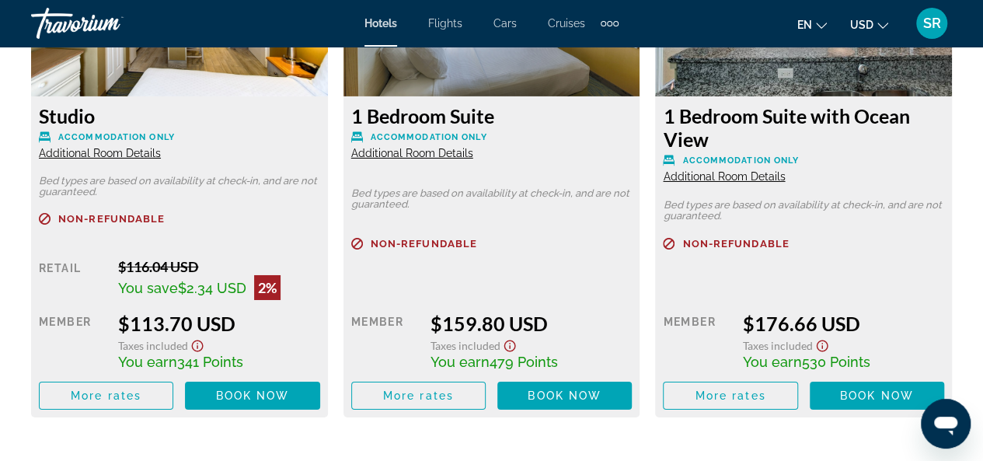
click at [702, 178] on span "Additional Room Details" at bounding box center [724, 176] width 122 height 12
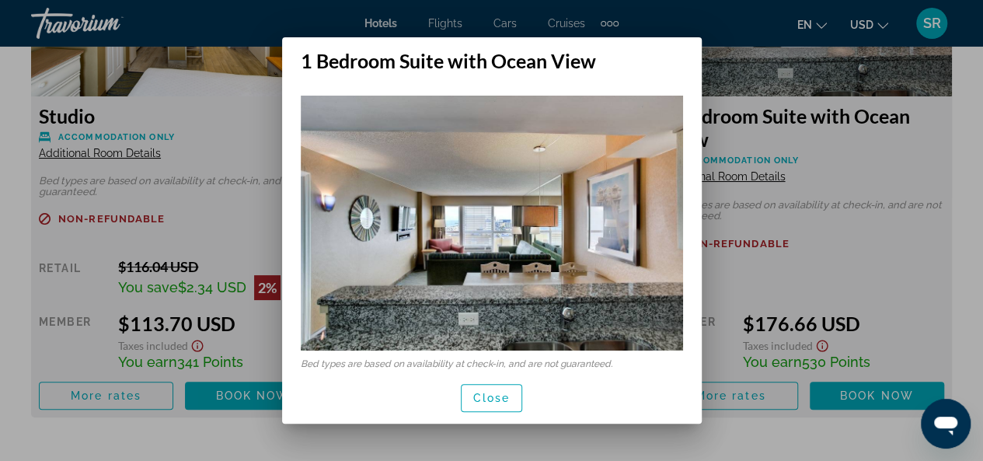
click at [818, 248] on div at bounding box center [491, 230] width 983 height 461
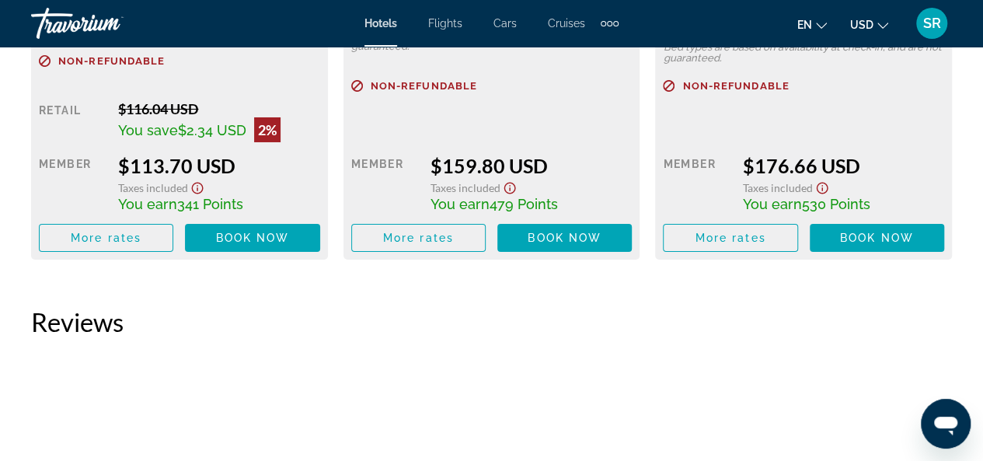
scroll to position [2560, 0]
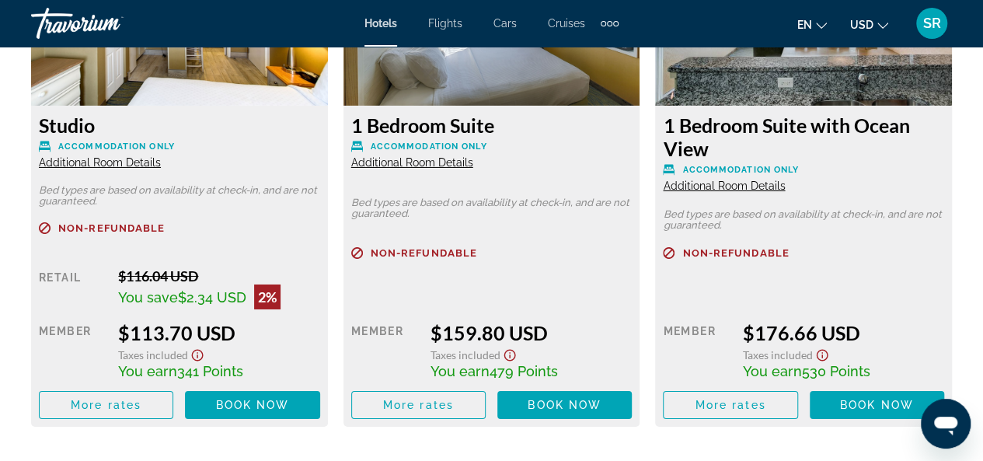
click at [693, 186] on span "Additional Room Details" at bounding box center [724, 185] width 122 height 12
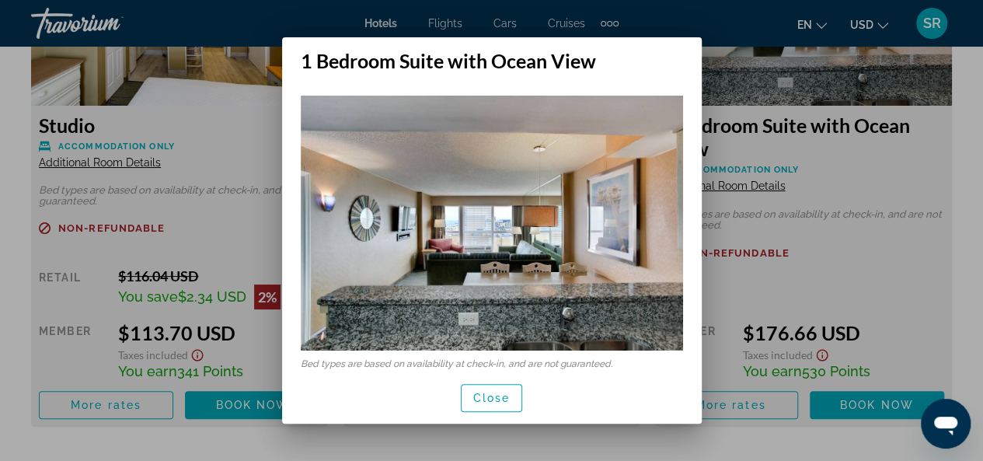
scroll to position [0, 0]
click at [496, 395] on span "Close" at bounding box center [491, 398] width 37 height 12
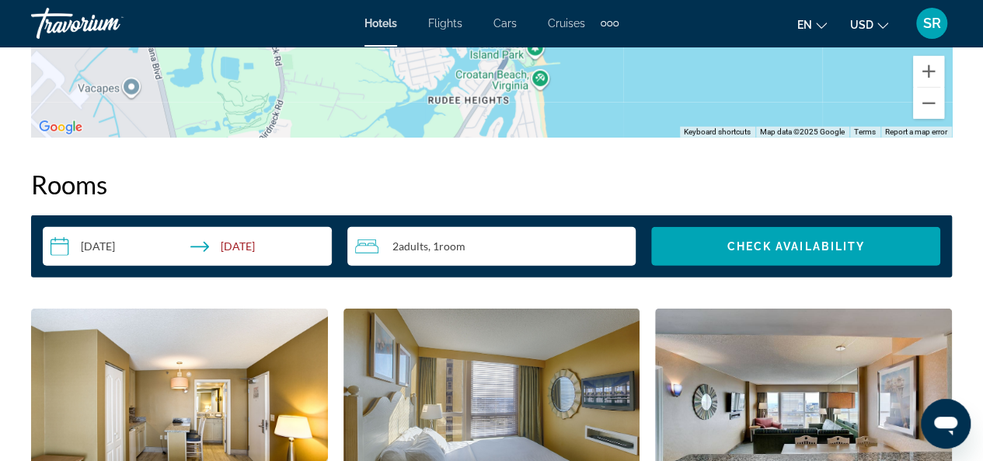
scroll to position [2292, 0]
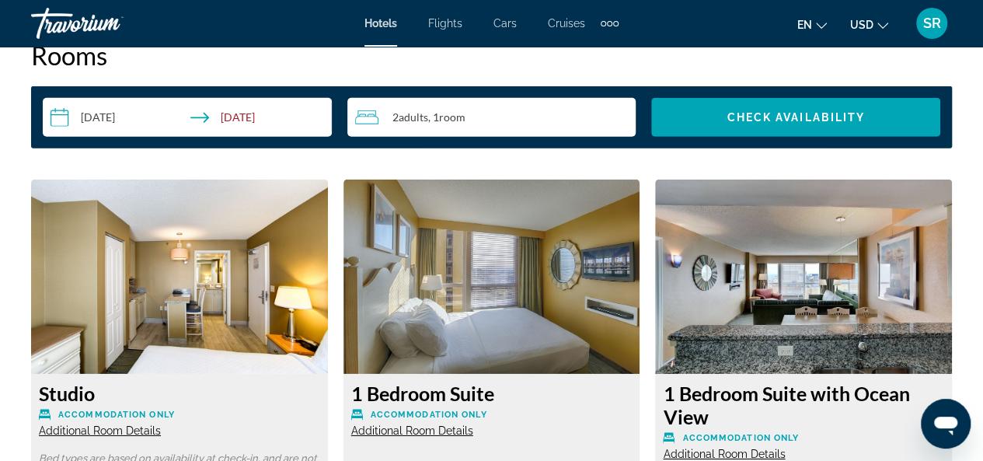
click at [101, 426] on span "Additional Room Details" at bounding box center [100, 430] width 122 height 12
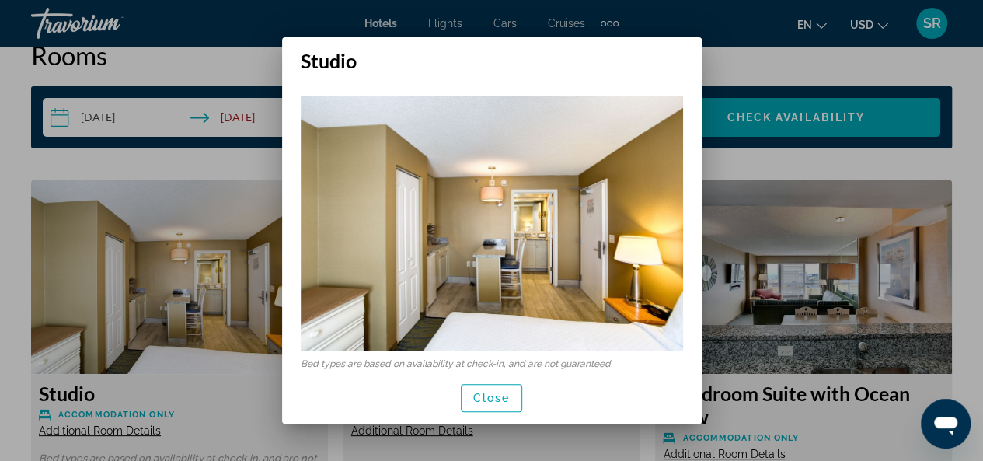
scroll to position [0, 0]
click at [482, 398] on span "Close" at bounding box center [491, 398] width 37 height 12
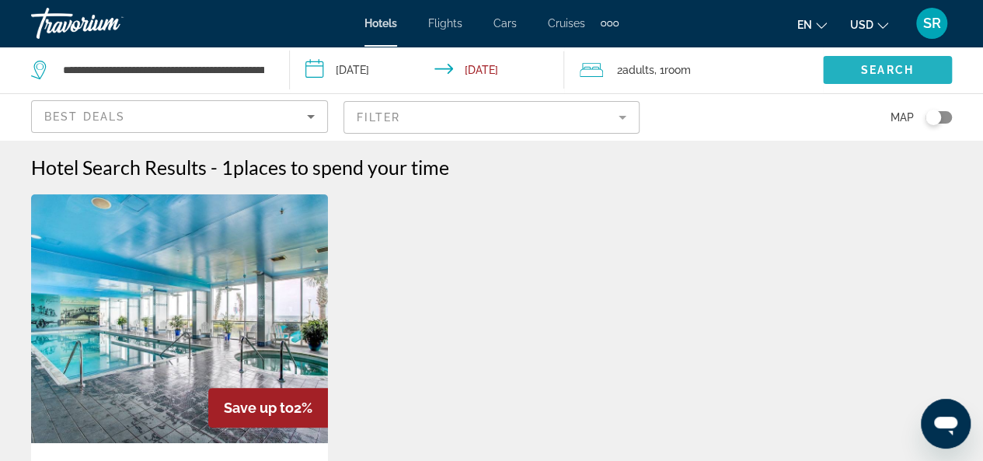
click at [890, 66] on span "Search" at bounding box center [887, 70] width 53 height 12
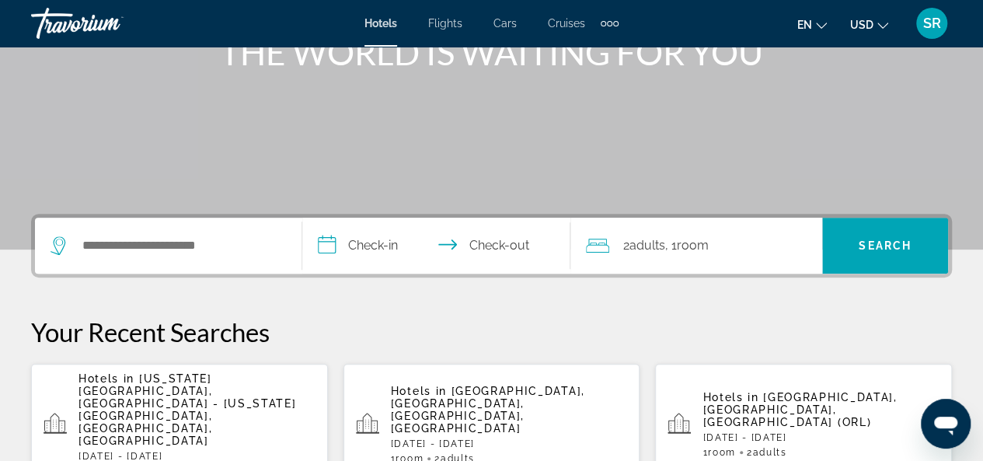
scroll to position [241, 0]
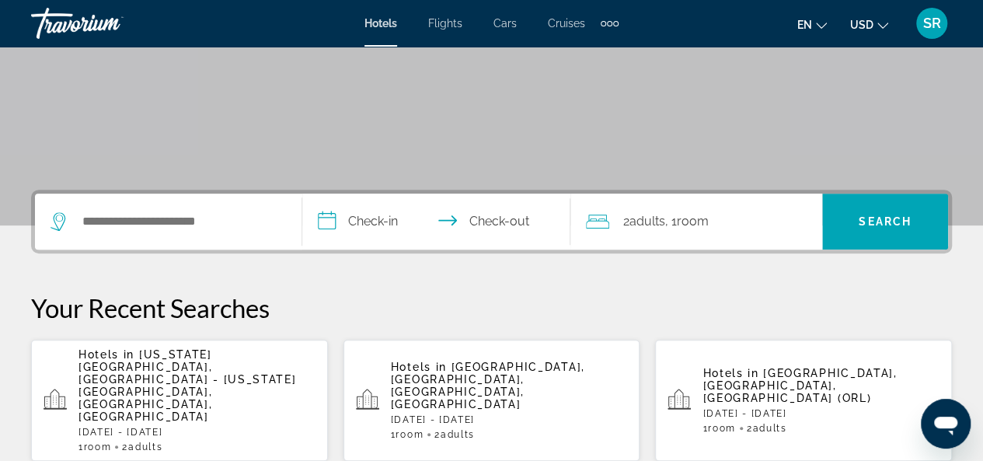
click at [141, 427] on p "[DATE] - [DATE]" at bounding box center [196, 432] width 237 height 11
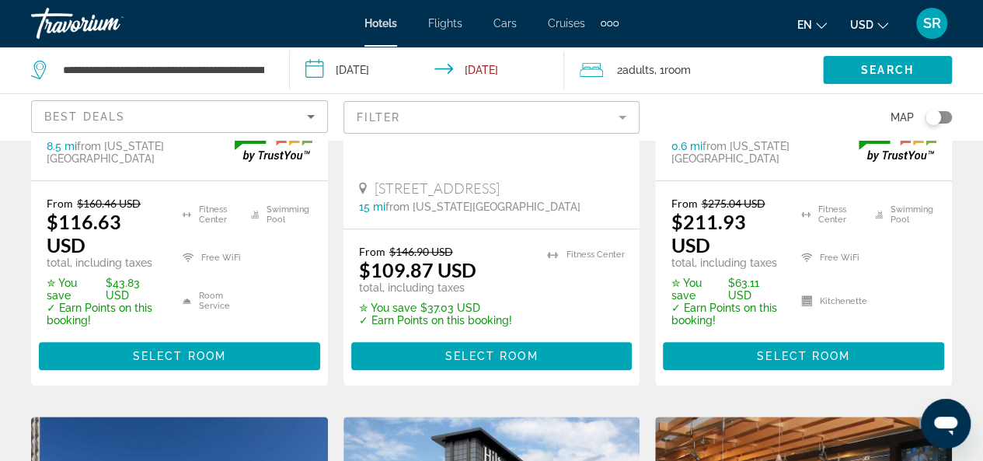
scroll to position [424, 0]
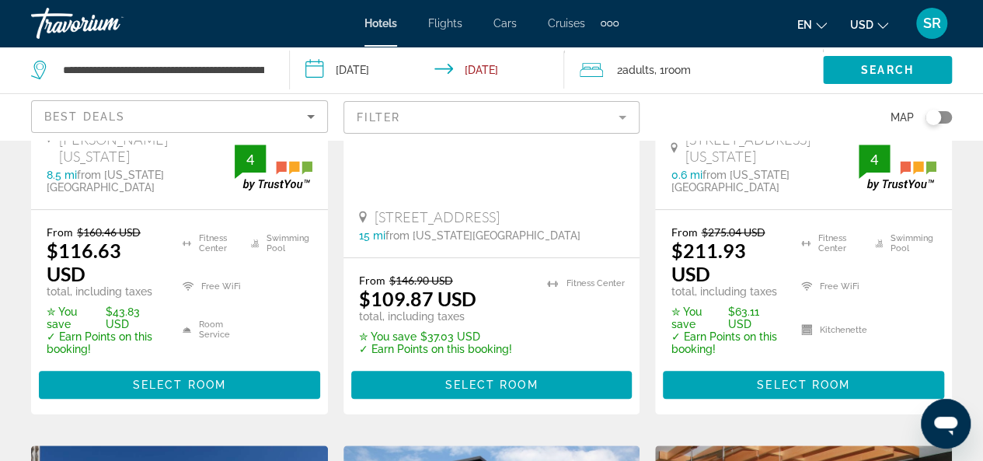
click at [77, 110] on span "Best Deals" at bounding box center [84, 116] width 81 height 12
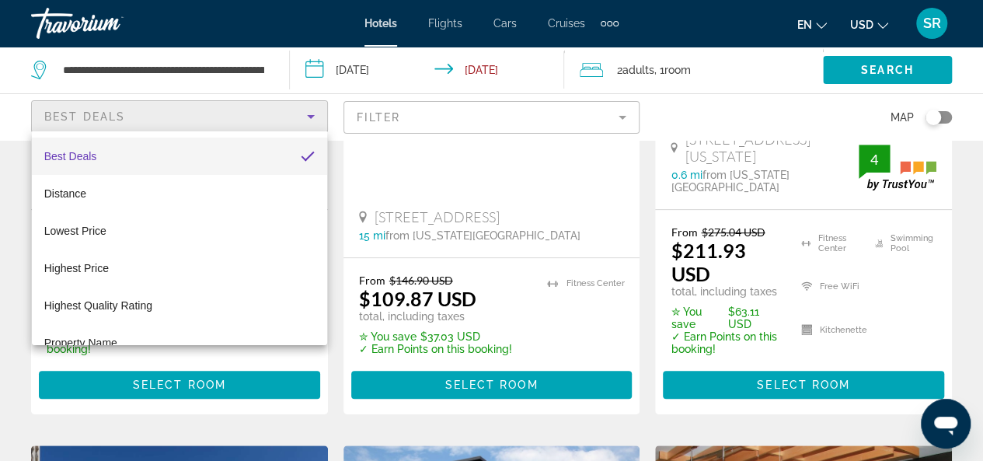
click at [77, 110] on div at bounding box center [491, 230] width 983 height 461
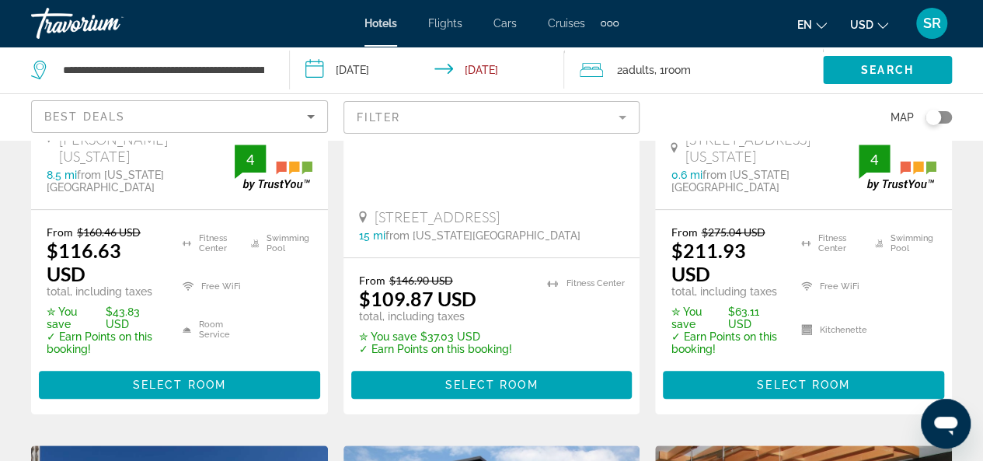
click at [77, 106] on div "Best Deals" at bounding box center [179, 123] width 270 height 44
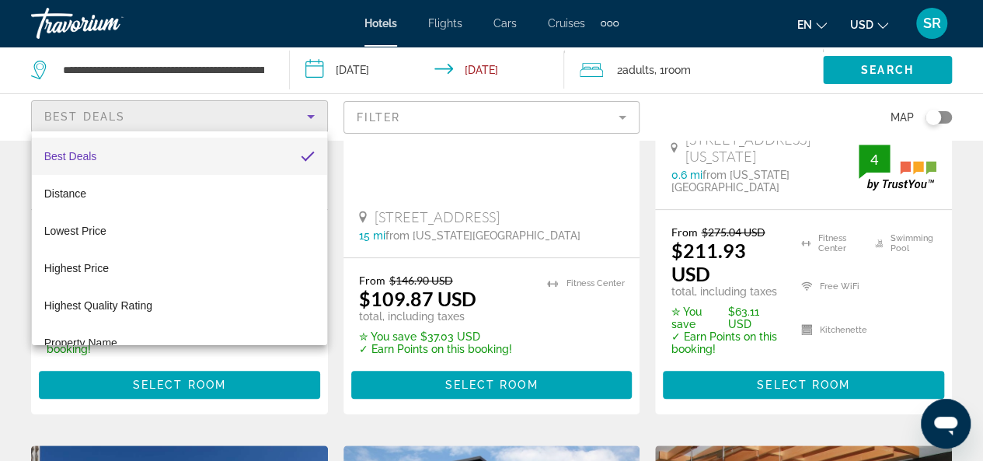
click at [79, 106] on div at bounding box center [491, 230] width 983 height 461
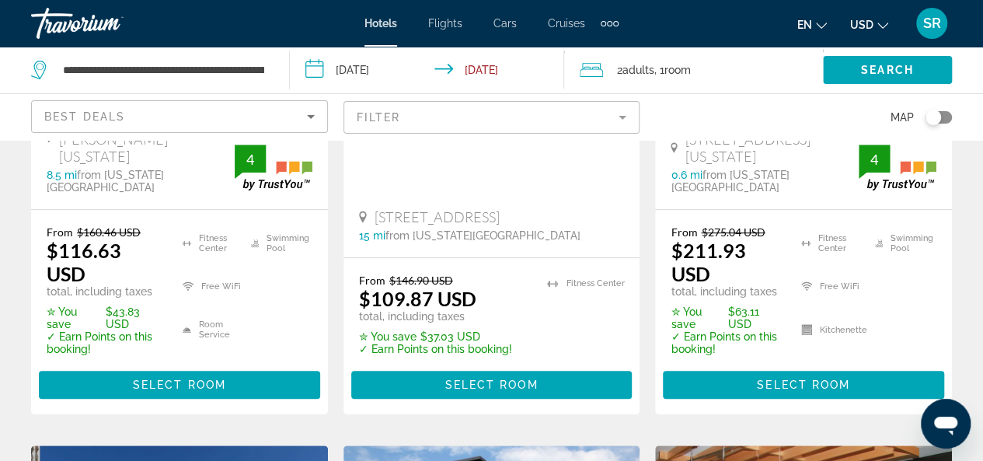
click at [620, 120] on mat-form-field "Filter" at bounding box center [491, 117] width 297 height 33
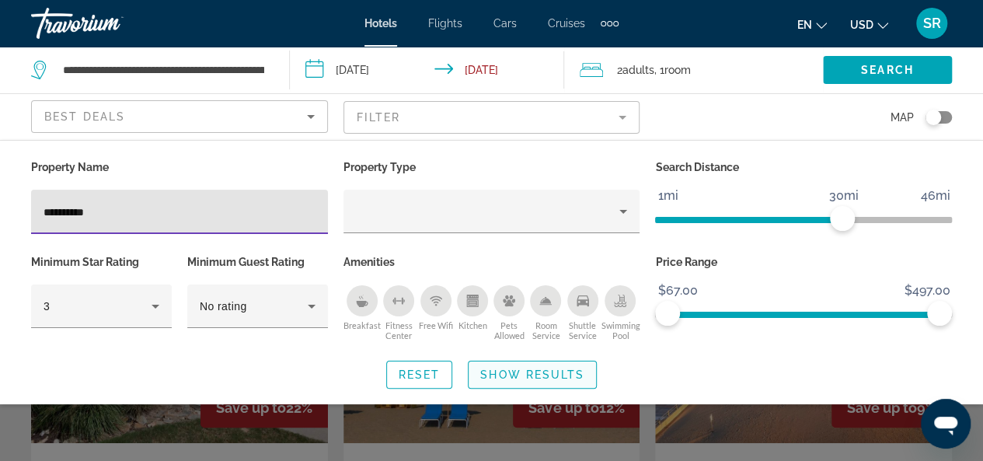
type input "**********"
click at [507, 372] on span "Show Results" at bounding box center [532, 374] width 104 height 12
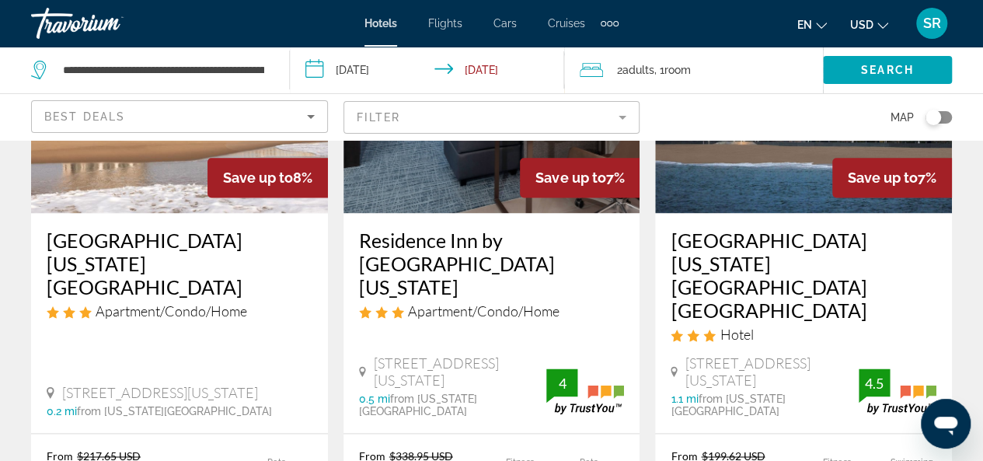
scroll to position [878, 0]
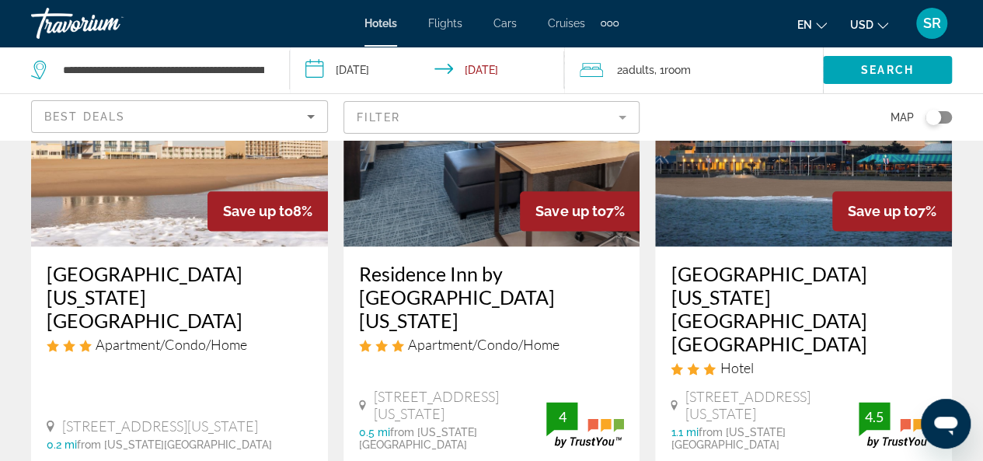
click at [954, 162] on app-hotels-search-item "Save up to 7% Hampton Inn Virginia Beach Oceanfront South Hotel 1011 Atlantic A…" at bounding box center [803, 335] width 312 height 674
click at [950, 145] on app-hotels-search-item "Save up to 7% Hampton Inn Virginia Beach Oceanfront South Hotel 1011 Atlantic A…" at bounding box center [803, 335] width 312 height 674
drag, startPoint x: 950, startPoint y: 145, endPoint x: 944, endPoint y: 192, distance: 47.0
click at [950, 191] on div "Save up to 7%" at bounding box center [892, 211] width 120 height 40
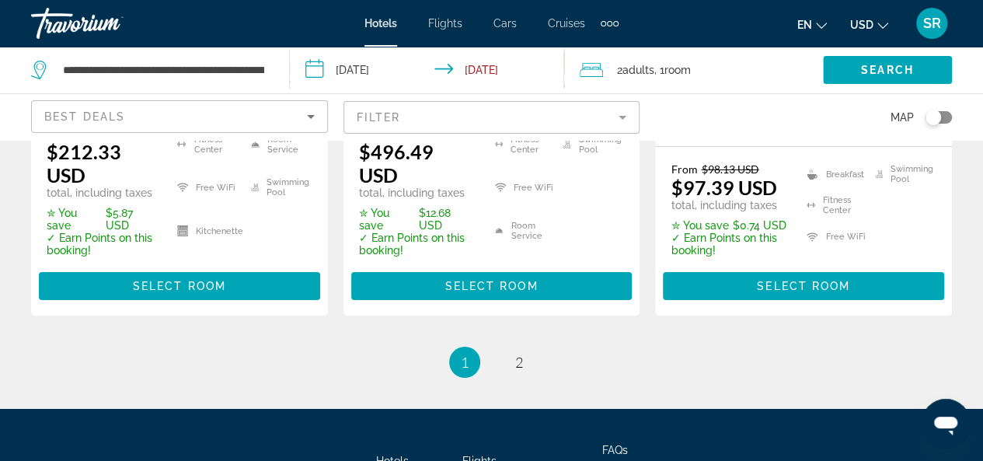
scroll to position [2587, 0]
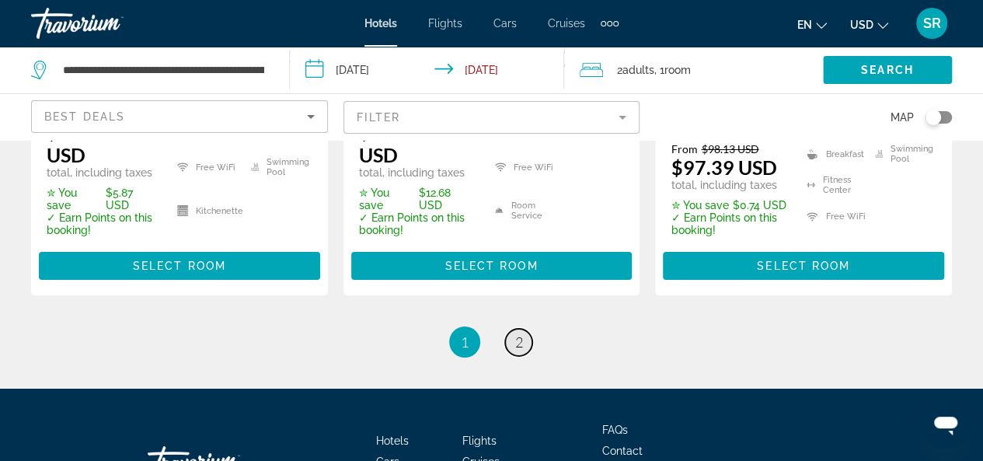
click at [518, 333] on span "2" at bounding box center [519, 341] width 8 height 17
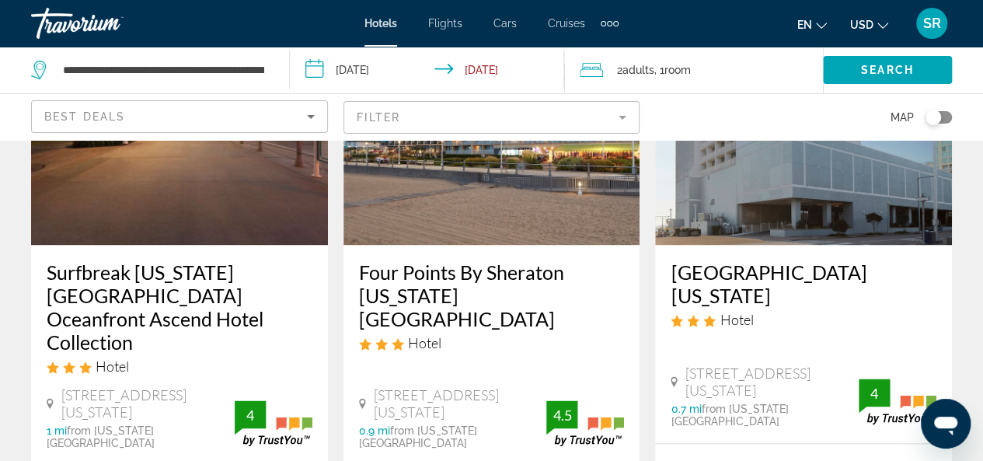
scroll to position [861, 0]
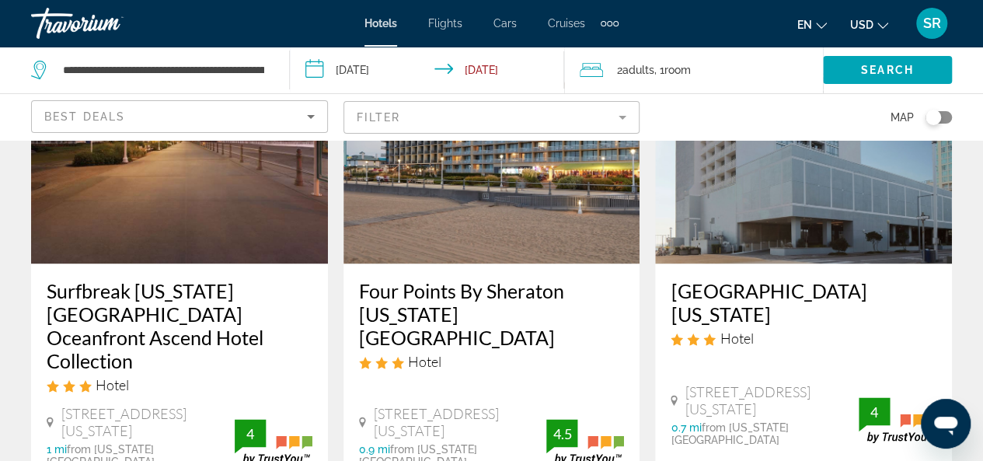
click at [486, 279] on h3 "Four Points By Sheraton [US_STATE][GEOGRAPHIC_DATA]" at bounding box center [492, 314] width 266 height 70
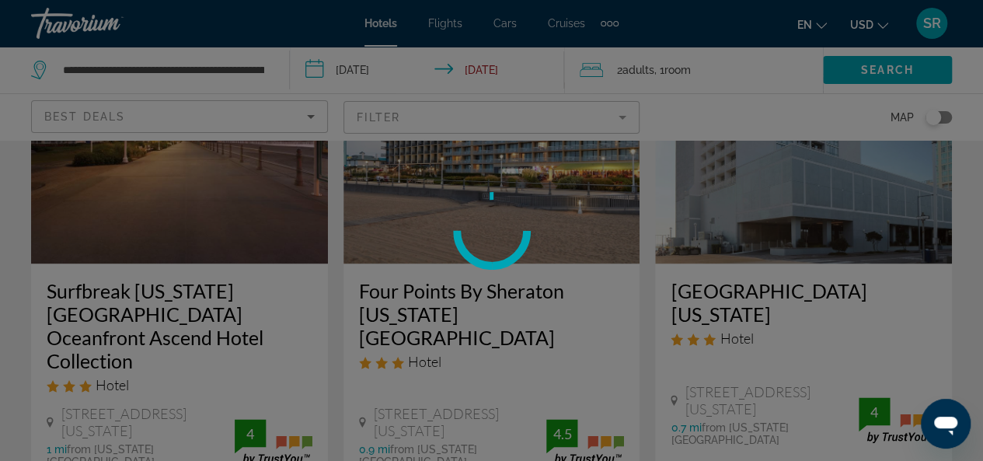
click at [486, 268] on icon at bounding box center [491, 230] width 84 height 84
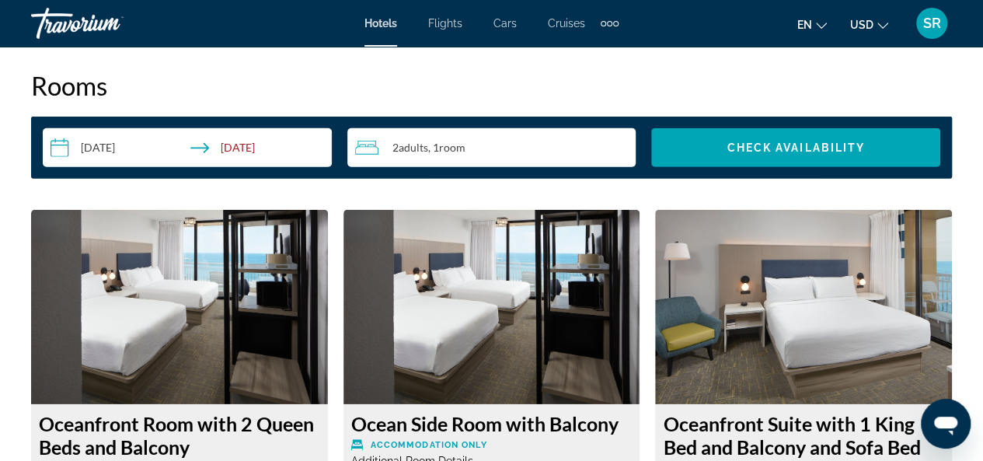
scroll to position [2207, 0]
